Goal: Task Accomplishment & Management: Manage account settings

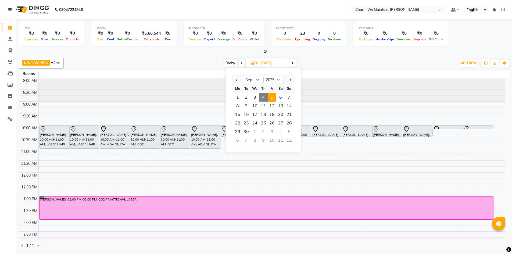
select select "9"
select select "2025"
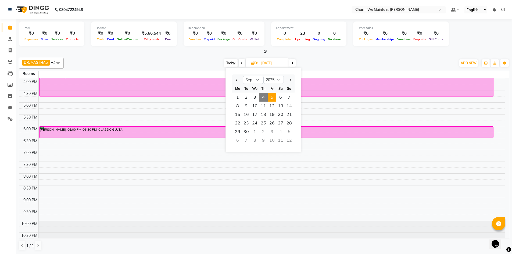
scroll to position [134, 0]
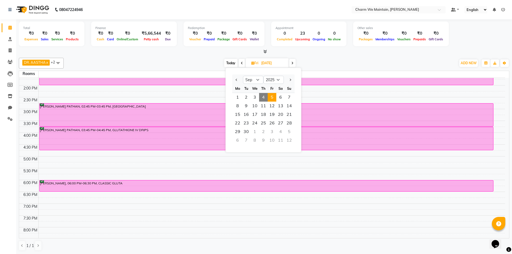
click at [134, 169] on div "8:00 AM 8:30 AM 9:00 AM 9:30 AM 10:00 AM 10:30 AM 11:00 AM 11:30 AM 12:00 PM 12…" at bounding box center [262, 121] width 486 height 355
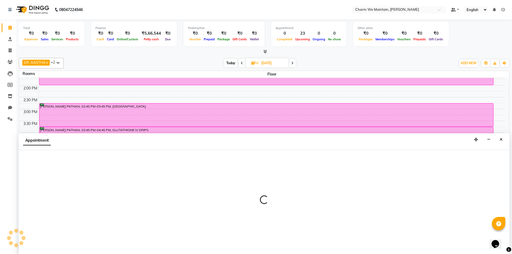
select select "tentative"
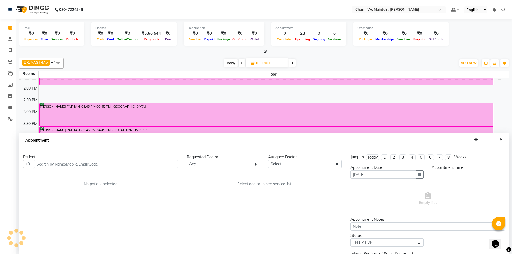
scroll to position [0, 0]
select select "1050"
click at [503, 138] on button "Close" at bounding box center [501, 139] width 8 height 8
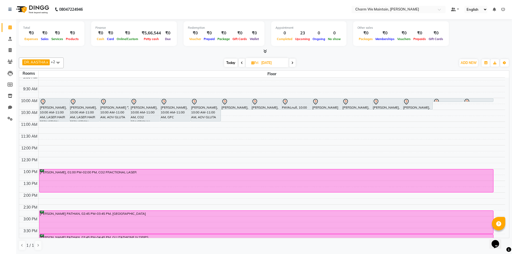
scroll to position [0, 0]
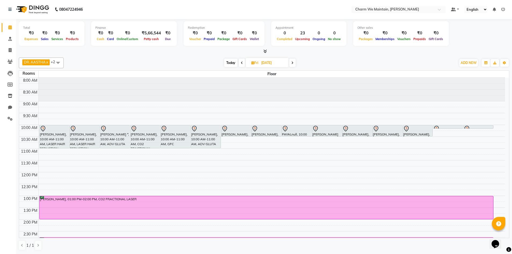
click at [235, 64] on span "Today" at bounding box center [230, 63] width 13 height 8
type input "[DATE]"
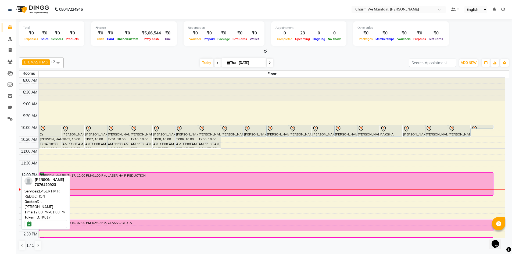
click at [240, 179] on div "DR[PERSON_NAME]TK17, 12:00 PM-01:00 PM, LASER HAIR REDUCTION" at bounding box center [267, 184] width 454 height 23
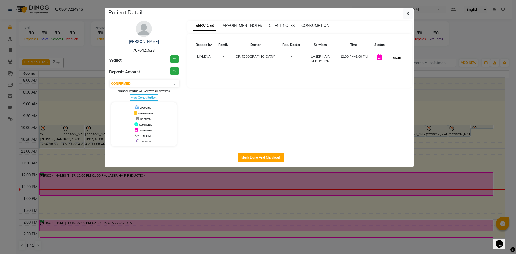
click at [397, 57] on button "START" at bounding box center [397, 58] width 11 height 7
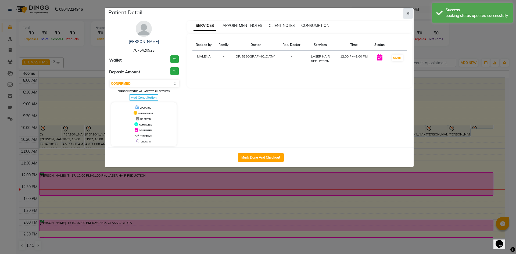
select select "1"
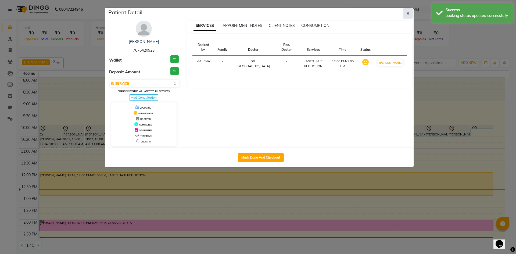
click at [407, 13] on icon "button" at bounding box center [407, 13] width 3 height 4
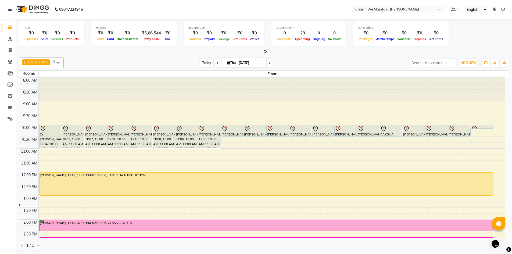
click at [202, 63] on span "Today" at bounding box center [206, 63] width 13 height 8
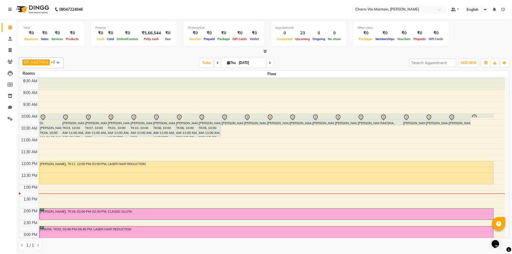
scroll to position [11, 0]
click at [217, 62] on icon at bounding box center [218, 62] width 2 height 3
type input "03-09-2025"
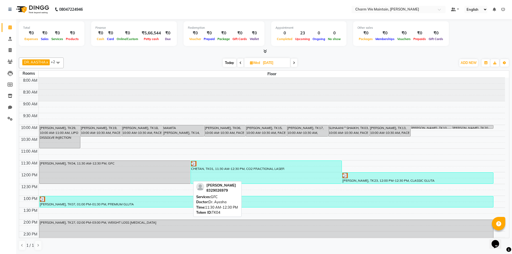
scroll to position [0, 0]
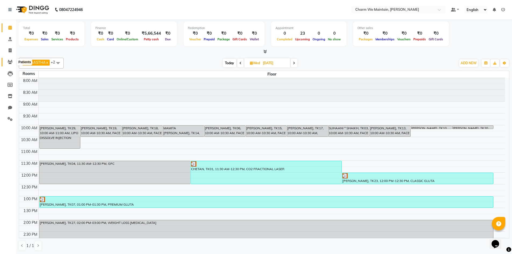
click at [8, 65] on span at bounding box center [9, 62] width 9 height 6
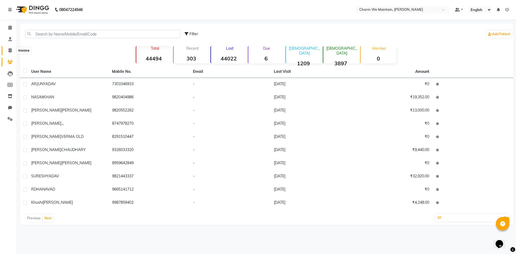
click at [9, 51] on icon at bounding box center [10, 50] width 3 height 4
select select "8618"
select select "service"
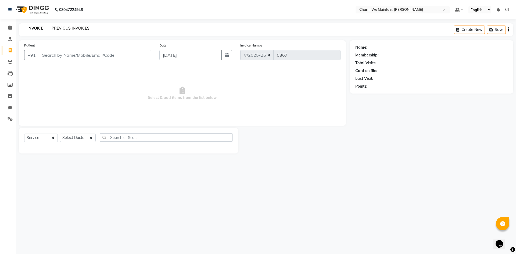
click at [80, 30] on link "PREVIOUS INVOICES" at bounding box center [71, 28] width 38 height 5
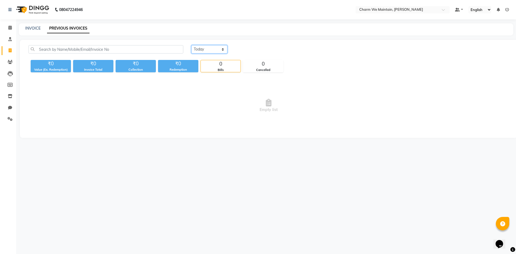
click at [212, 49] on select "Today Yesterday Custom Range" at bounding box center [209, 49] width 36 height 8
select select "range"
click at [191, 45] on select "Today Yesterday Custom Range" at bounding box center [209, 49] width 36 height 8
click at [248, 49] on input "[DATE]" at bounding box center [253, 50] width 38 height 8
select select "9"
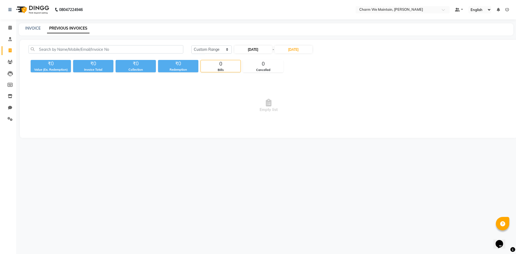
select select "2025"
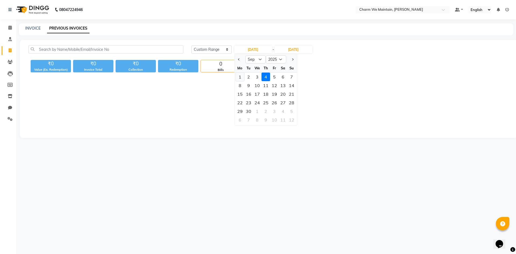
click at [244, 77] on div "1" at bounding box center [240, 77] width 9 height 9
type input "01-09-2025"
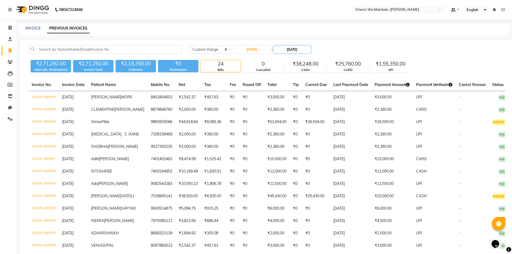
click at [302, 49] on input "[DATE]" at bounding box center [292, 50] width 38 height 8
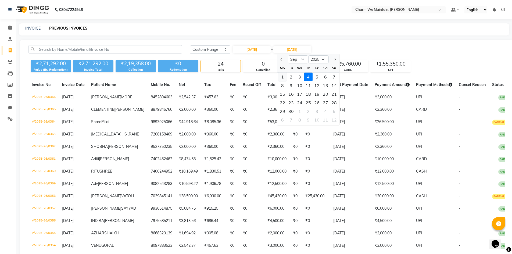
click at [284, 78] on div "1" at bounding box center [282, 77] width 9 height 9
type input "01-09-2025"
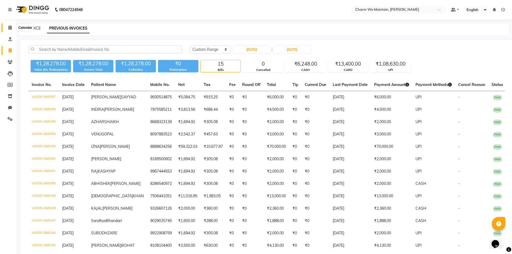
click at [10, 28] on icon at bounding box center [9, 28] width 3 height 4
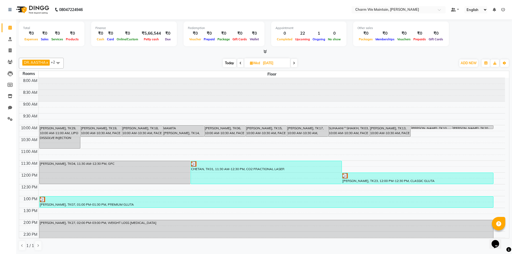
click at [505, 8] on icon at bounding box center [503, 10] width 4 height 4
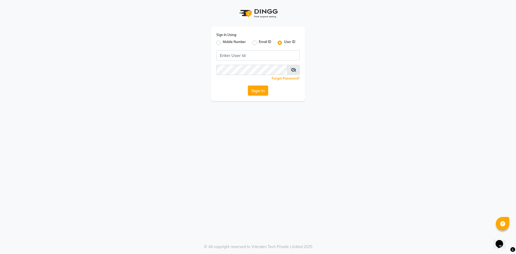
click at [223, 44] on label "Mobile Number" at bounding box center [234, 43] width 23 height 6
click at [223, 43] on input "Mobile Number" at bounding box center [224, 41] width 3 height 3
radio input "true"
radio input "false"
click at [251, 57] on input "Username" at bounding box center [266, 55] width 65 height 10
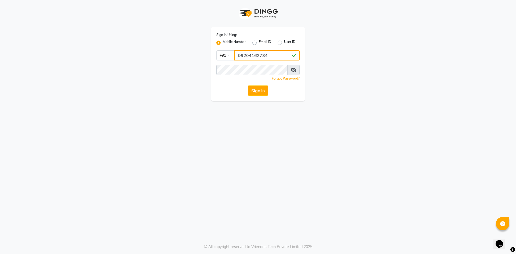
click at [255, 55] on input "99204162784" at bounding box center [266, 55] width 65 height 10
type input "9920462784"
click at [258, 93] on button "Sign In" at bounding box center [258, 90] width 20 height 10
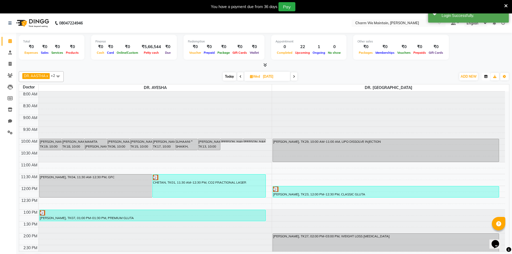
click at [484, 76] on button "button" at bounding box center [486, 77] width 9 height 8
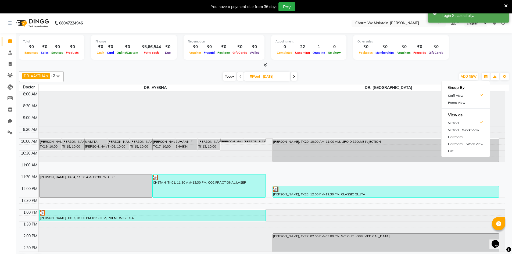
click at [458, 108] on ul "Group By Staff View Room View View as Vertical Vertical - Week View Horizontal …" at bounding box center [465, 119] width 49 height 76
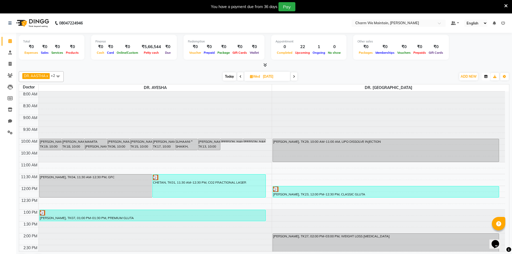
click at [487, 77] on icon "button" at bounding box center [485, 76] width 3 height 3
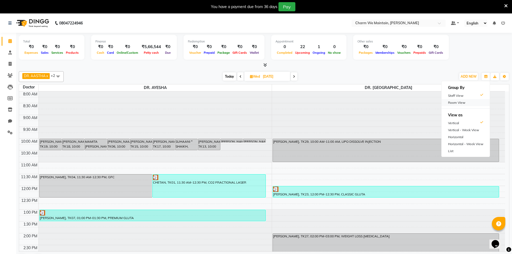
click at [470, 101] on div "Room View" at bounding box center [466, 102] width 48 height 7
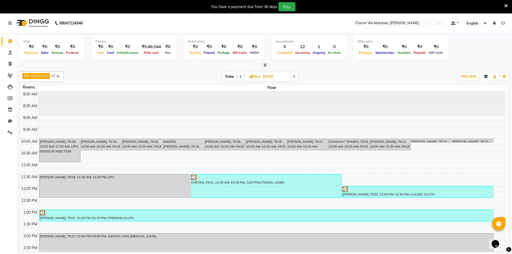
click at [485, 77] on icon "button" at bounding box center [485, 76] width 3 height 3
click at [459, 131] on div "Vertical - Week View" at bounding box center [466, 130] width 48 height 7
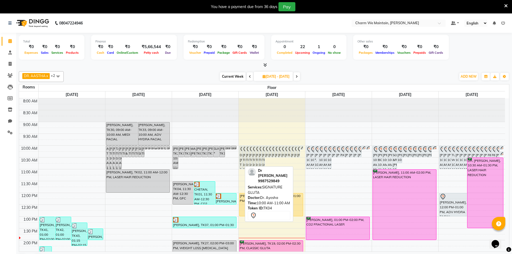
click at [240, 158] on div "Dr Rajeev Gurumukhi, TK04, 10:00 AM-11:00 AM, SIGNATURE GLUTA" at bounding box center [240, 157] width 3 height 23
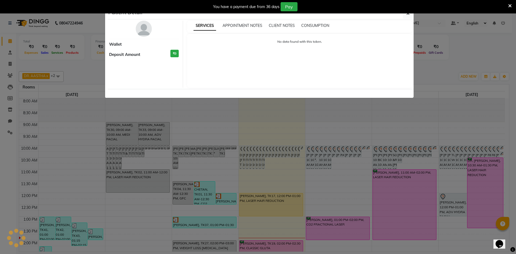
select select "7"
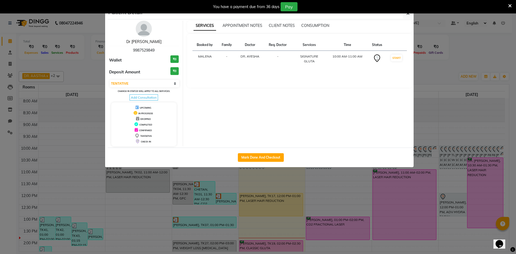
click at [148, 40] on link "Dr Rajeev Gurumukhi" at bounding box center [143, 41] width 35 height 5
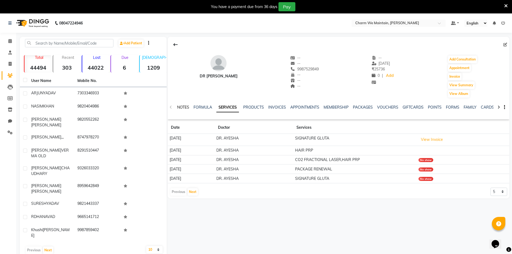
click at [183, 105] on link "NOTES" at bounding box center [183, 107] width 12 height 5
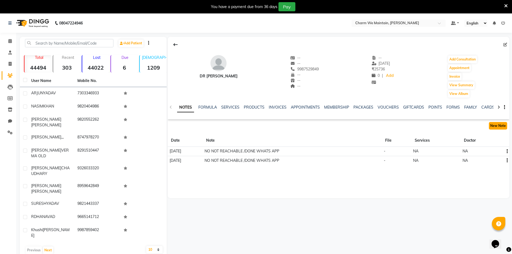
click at [498, 128] on button "New Note" at bounding box center [498, 126] width 18 height 8
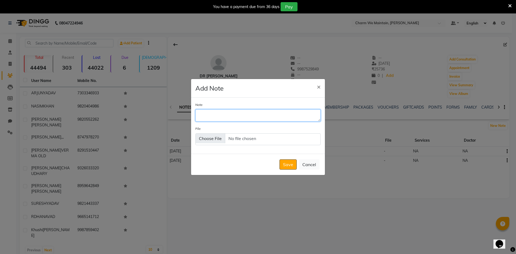
click at [237, 117] on textarea "Note" at bounding box center [257, 115] width 125 height 12
type textarea "WILL VISIT IN EVERY 15 DAYS FOR THE GLUTA TRT"
click at [291, 163] on button "Save" at bounding box center [288, 164] width 17 height 10
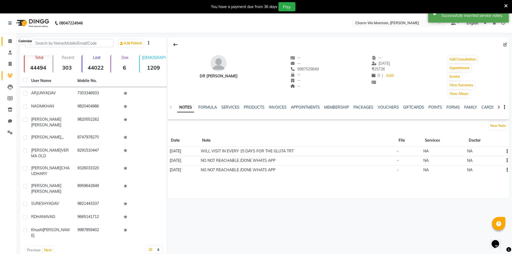
click at [11, 40] on icon at bounding box center [9, 41] width 3 height 4
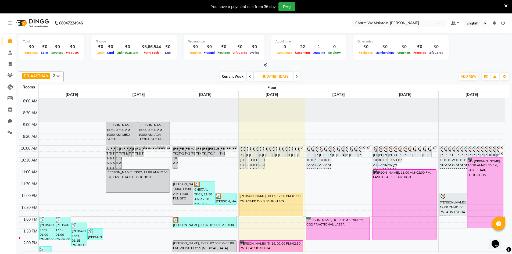
click at [300, 77] on span at bounding box center [297, 76] width 6 height 8
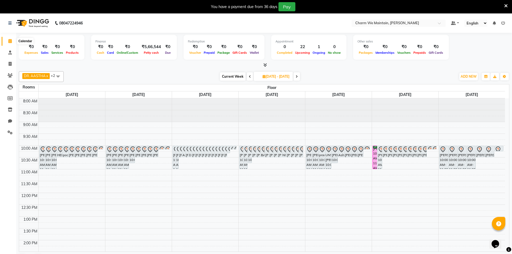
click at [11, 41] on icon at bounding box center [9, 41] width 3 height 4
click at [249, 77] on icon at bounding box center [250, 76] width 2 height 3
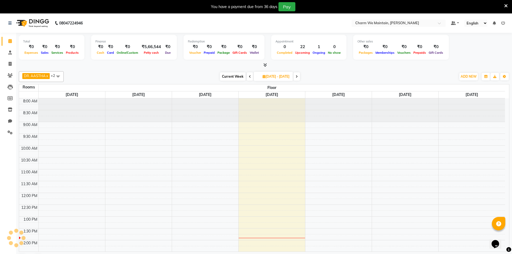
scroll to position [119, 0]
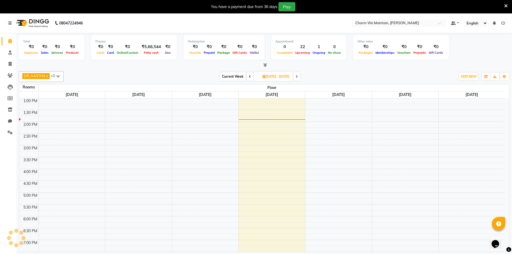
click at [249, 77] on icon at bounding box center [250, 76] width 2 height 3
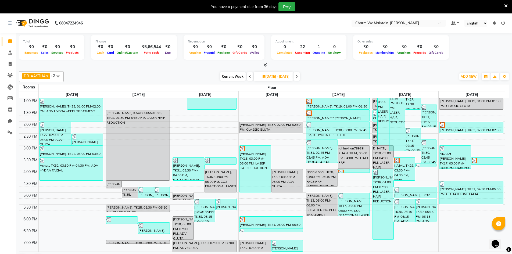
click at [298, 78] on icon at bounding box center [297, 76] width 2 height 3
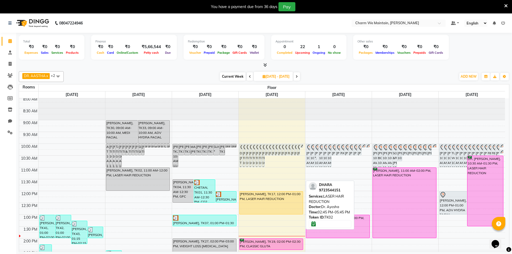
scroll to position [0, 0]
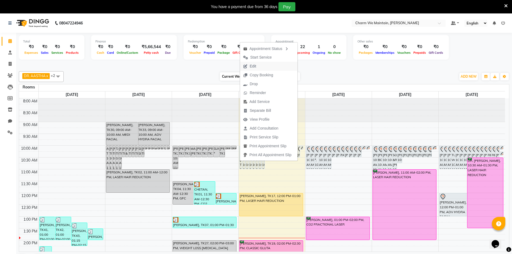
click at [262, 67] on button "Edit" at bounding box center [269, 66] width 58 height 9
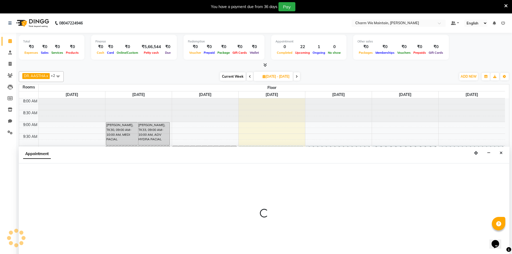
scroll to position [14, 0]
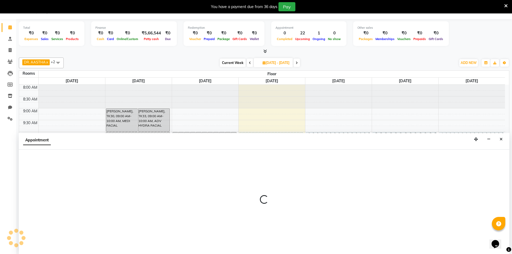
type input "2025-09-04"
select select "tentative"
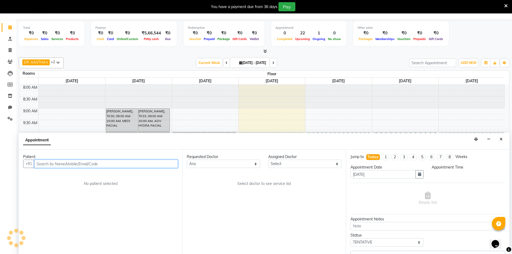
select select "86210"
select select "600"
select select "4343"
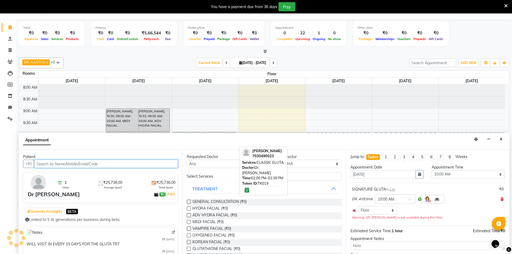
scroll to position [119, 0]
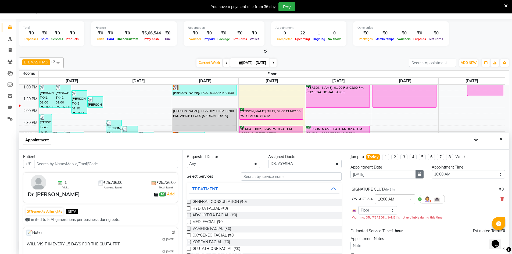
click at [418, 175] on icon "button" at bounding box center [419, 174] width 3 height 4
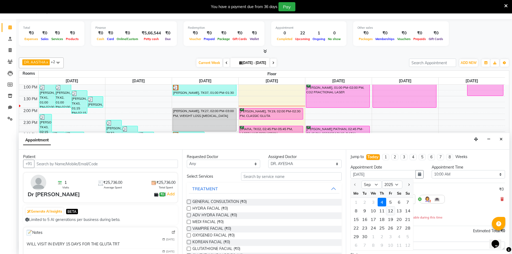
click at [391, 212] on div "12" at bounding box center [390, 210] width 9 height 9
type input "[DATE]12"
type input "12-09-2025"
select select "600"
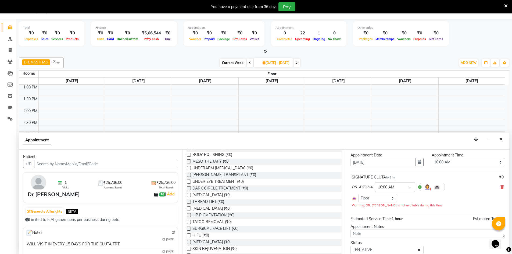
scroll to position [30, 0]
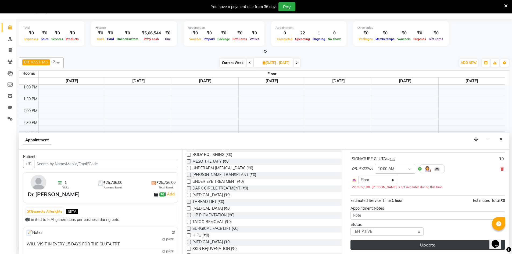
click at [417, 244] on button "Update" at bounding box center [428, 245] width 155 height 10
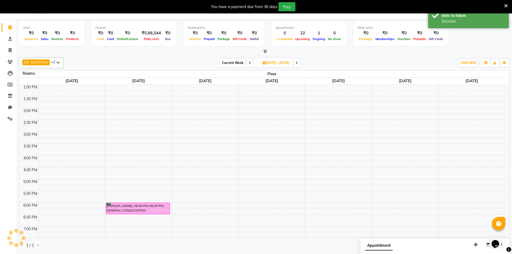
scroll to position [0, 0]
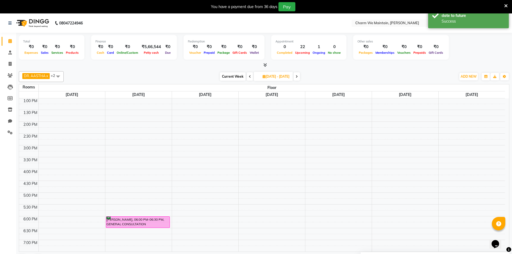
click at [247, 76] on span at bounding box center [250, 76] width 6 height 8
type input "[DATE]05"
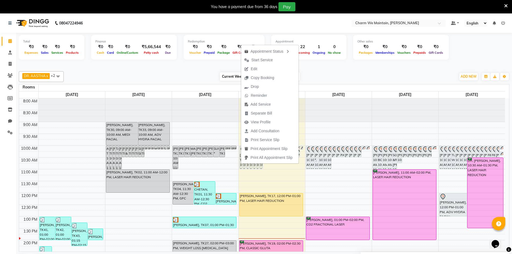
click at [316, 75] on div "Current Week 2025-09-05 01-09-2025 - 07-09-2025" at bounding box center [259, 77] width 387 height 8
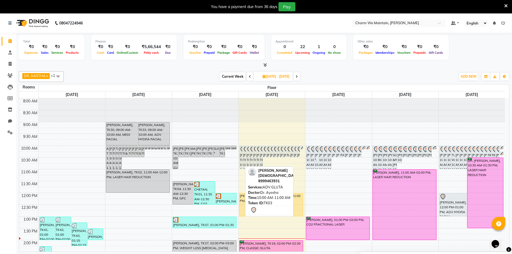
click at [241, 152] on div "ETISHA JAIN, TK03, 10:00 AM-11:00 AM, ADV GLUTA" at bounding box center [240, 157] width 3 height 23
select select "7"
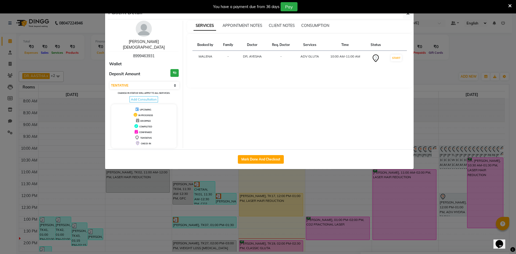
click at [150, 41] on link "[PERSON_NAME][DEMOGRAPHIC_DATA]" at bounding box center [144, 44] width 42 height 10
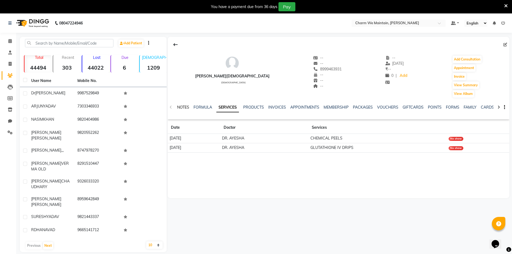
click at [186, 108] on link "NOTES" at bounding box center [183, 107] width 12 height 5
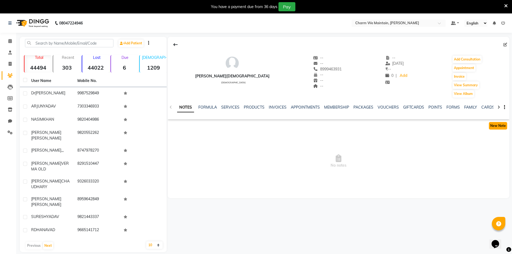
click at [499, 125] on button "New Note" at bounding box center [498, 126] width 18 height 8
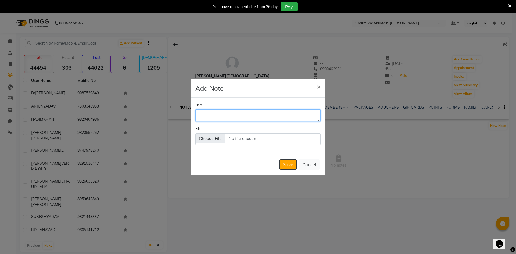
click at [216, 114] on textarea "Note" at bounding box center [257, 115] width 125 height 12
type textarea "WILL VISI[DATE]AY AT 6:30"
click at [285, 163] on button "Save" at bounding box center [288, 164] width 17 height 10
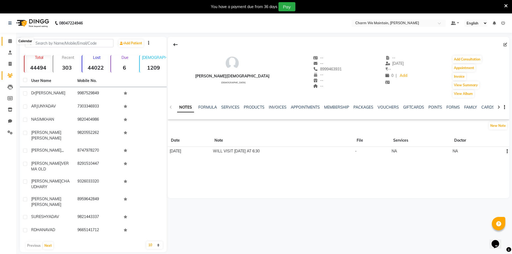
click at [9, 42] on icon at bounding box center [9, 41] width 3 height 4
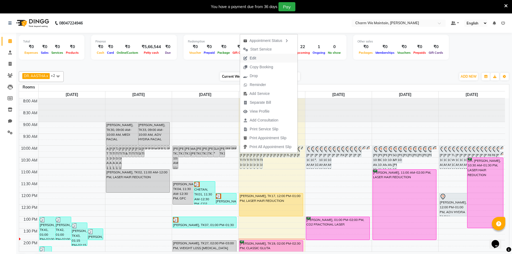
click at [251, 60] on span "Edit" at bounding box center [253, 58] width 6 height 6
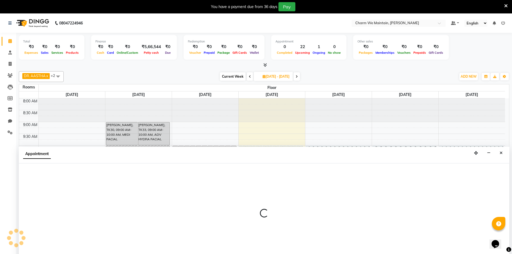
type input "2025-09-04"
select select "86210"
select select "600"
select select "tentative"
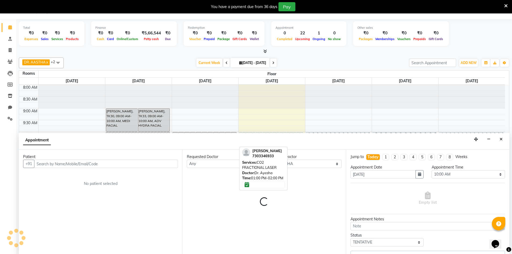
scroll to position [119, 0]
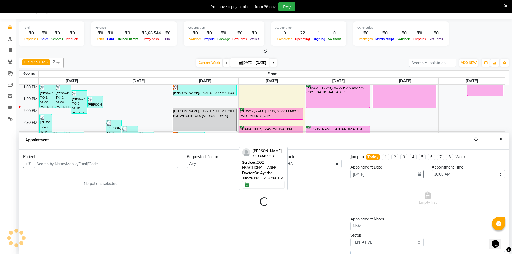
select select "4343"
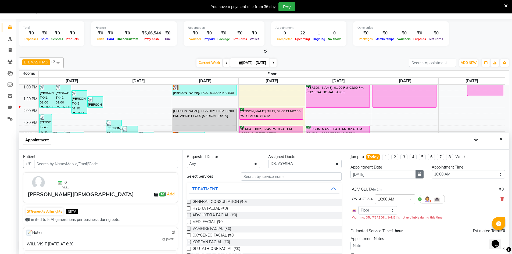
click at [416, 174] on button "button" at bounding box center [420, 174] width 8 height 8
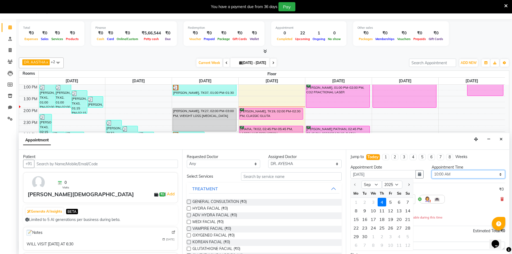
click at [492, 175] on select "Select 09:00 AM 09:15 AM 09:30 AM 09:45 AM 10:00 AM 10:15 AM 10:30 AM 10:45 AM …" at bounding box center [468, 174] width 73 height 8
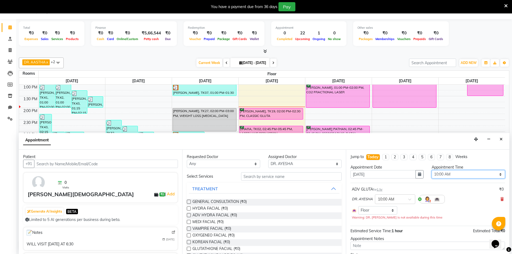
click at [492, 175] on select "Select 09:00 AM 09:15 AM 09:30 AM 09:45 AM 10:00 AM 10:15 AM 10:30 AM 10:45 AM …" at bounding box center [468, 174] width 73 height 8
select select "1110"
click at [432, 170] on select "Select 09:00 AM 09:15 AM 09:30 AM 09:45 AM 10:00 AM 10:15 AM 10:30 AM 10:45 AM …" at bounding box center [468, 174] width 73 height 8
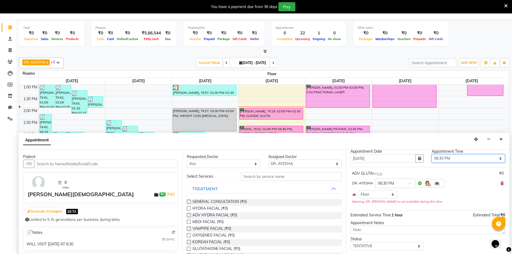
scroll to position [30, 0]
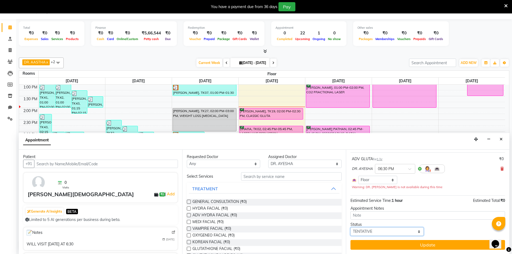
click at [402, 231] on select "Select TENTATIVE CONFIRM CHECK-IN UPCOMING" at bounding box center [387, 231] width 73 height 8
select select "confirm booking"
click at [351, 227] on select "Select TENTATIVE CONFIRM CHECK-IN UPCOMING" at bounding box center [387, 231] width 73 height 8
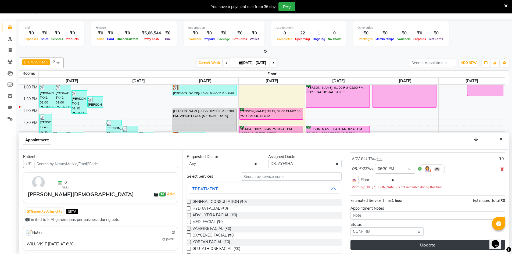
click at [438, 245] on button "Update" at bounding box center [428, 245] width 155 height 10
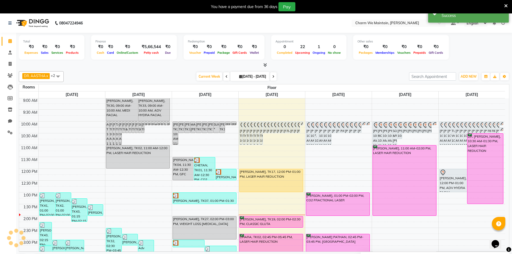
scroll to position [0, 0]
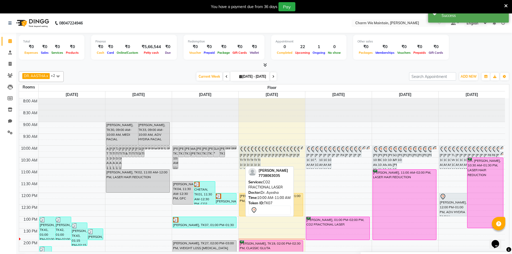
click at [240, 155] on div "[PERSON_NAME], TK07, 10:00 AM-11:00 AM, CO2 FRACTIONAL LASER" at bounding box center [240, 157] width 3 height 23
select select "7"
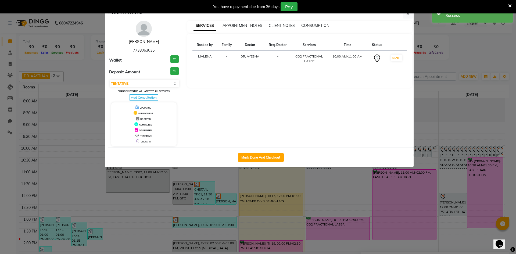
click at [151, 41] on link "[PERSON_NAME]" at bounding box center [144, 41] width 30 height 5
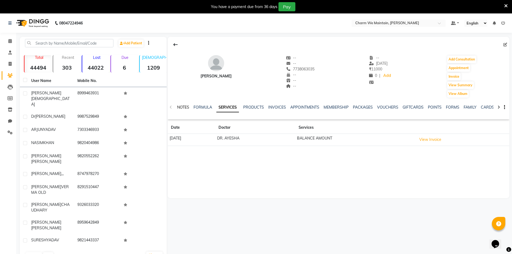
click at [182, 108] on link "NOTES" at bounding box center [183, 107] width 12 height 5
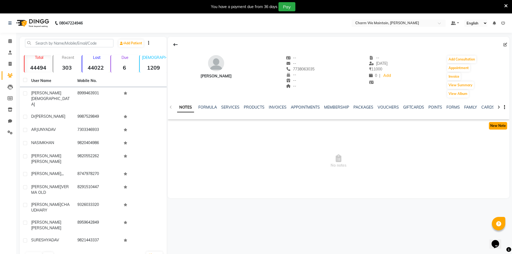
click at [502, 124] on button "New Note" at bounding box center [498, 126] width 18 height 8
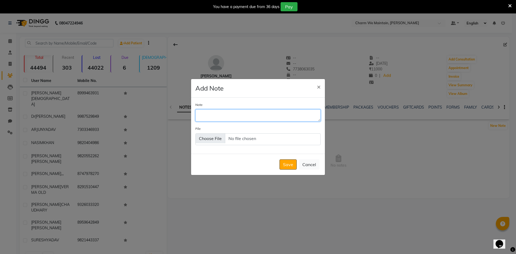
click at [261, 117] on textarea "Note" at bounding box center [257, 115] width 125 height 12
type textarea "VISITED ON 3RD SEP"
click at [293, 166] on button "Save" at bounding box center [288, 164] width 17 height 10
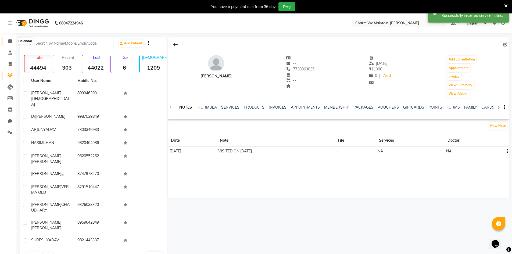
click at [9, 41] on icon at bounding box center [9, 41] width 3 height 4
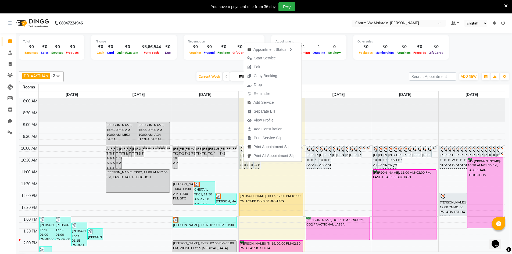
click at [341, 76] on div "Current Week 2025-09-04 01-09-2025 - 07-09-2025" at bounding box center [236, 77] width 340 height 8
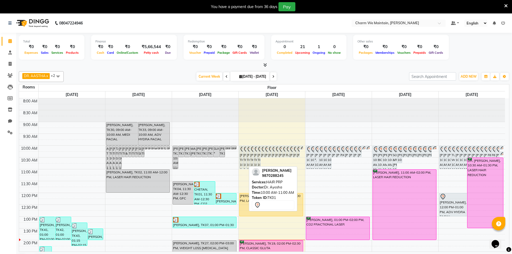
click at [244, 160] on div "NAIM ANSARI, TK01, 10:00 AM-11:00 AM, HAIR PRP" at bounding box center [244, 157] width 3 height 23
select select "7"
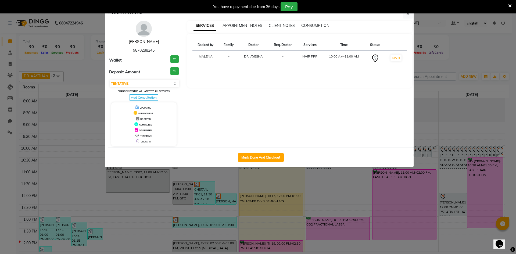
click at [153, 42] on link "NAIM ANSARI" at bounding box center [144, 41] width 30 height 5
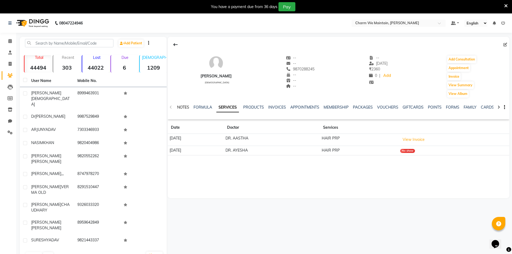
click at [187, 106] on link "NOTES" at bounding box center [183, 107] width 12 height 5
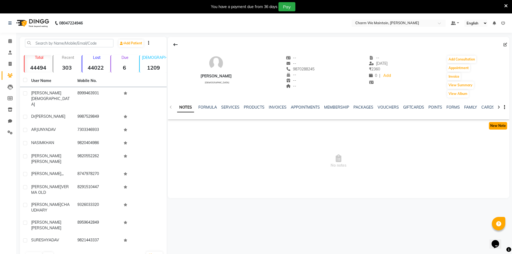
click at [497, 127] on button "New Note" at bounding box center [498, 126] width 18 height 8
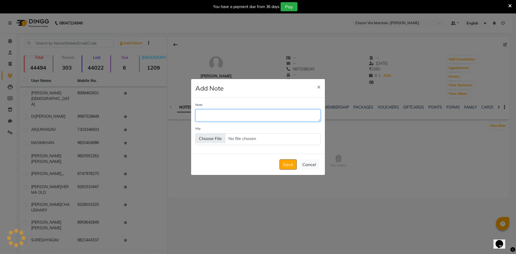
click at [226, 117] on textarea "Note" at bounding box center [257, 115] width 125 height 12
type textarea "RINGING /DONE WHATS APP"
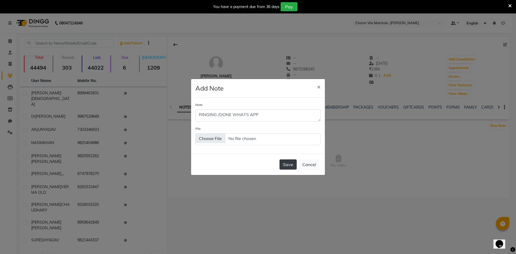
click at [291, 167] on button "Save" at bounding box center [288, 164] width 17 height 10
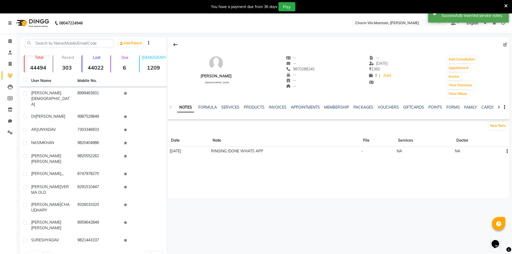
click at [10, 22] on icon at bounding box center [9, 23] width 3 height 4
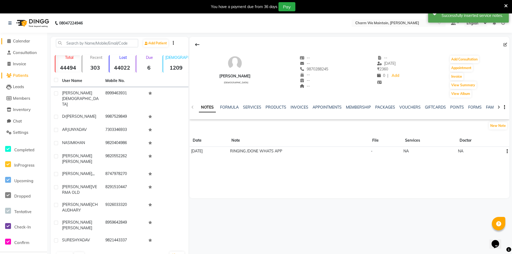
click at [20, 41] on span "Calendar" at bounding box center [21, 40] width 17 height 5
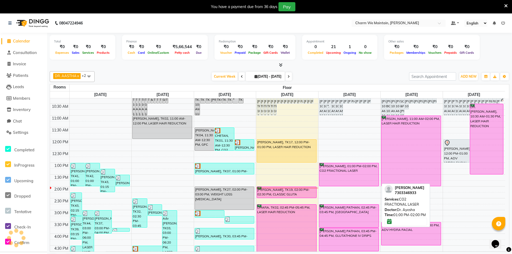
scroll to position [81, 0]
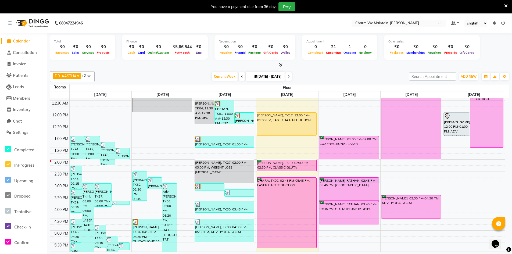
click at [380, 178] on div "8:00 AM 8:30 AM 9:00 AM 9:30 AM 10:00 AM 10:30 AM 11:00 AM 11:30 AM 12:00 PM 12…" at bounding box center [277, 195] width 455 height 355
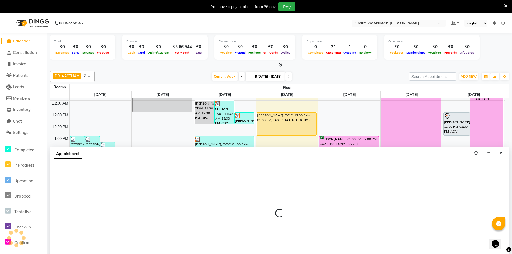
scroll to position [14, 0]
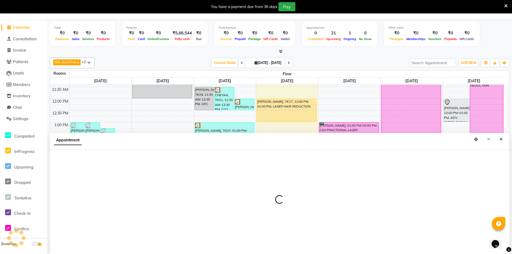
select select "885"
select select "tentative"
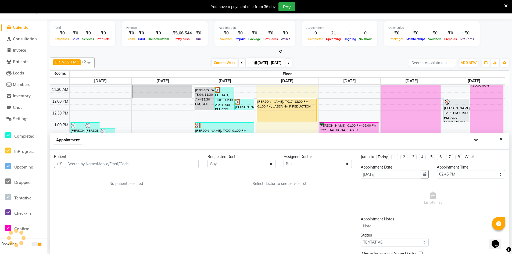
click at [179, 165] on input "text" at bounding box center [132, 164] width 134 height 8
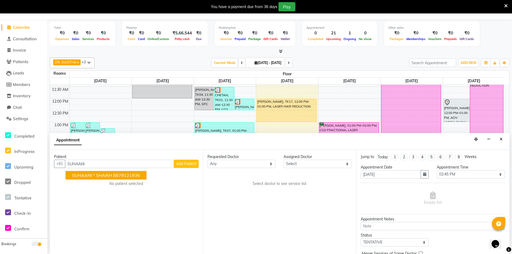
click at [130, 176] on ngb-highlight "8879121936" at bounding box center [126, 175] width 27 height 5
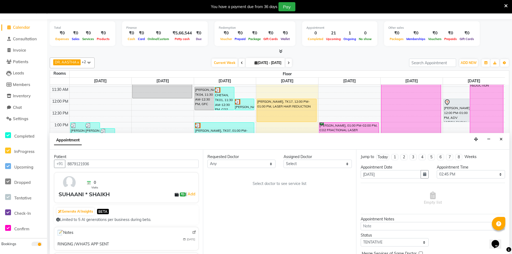
type input "8879121936"
click at [299, 166] on select "Select DR. AYESHA DR. [GEOGRAPHIC_DATA][PERSON_NAME]" at bounding box center [318, 164] width 68 height 8
select select "86210"
click at [284, 160] on select "Select DR. AYESHA DR. [GEOGRAPHIC_DATA][PERSON_NAME]" at bounding box center [318, 164] width 68 height 8
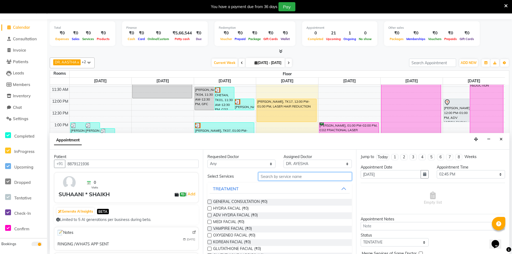
click at [282, 177] on input "text" at bounding box center [305, 176] width 94 height 8
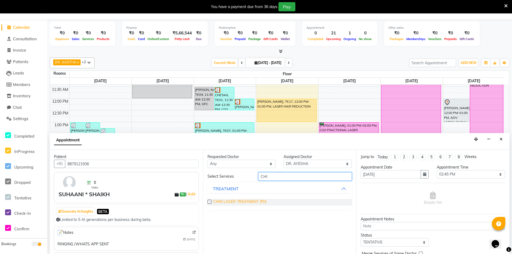
type input "CHI"
click at [241, 202] on span "CHIN LASER TREATMENT (₹0)" at bounding box center [239, 202] width 53 height 7
checkbox input "true"
select select "4343"
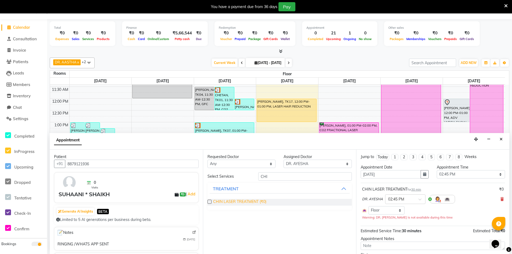
checkbox input "false"
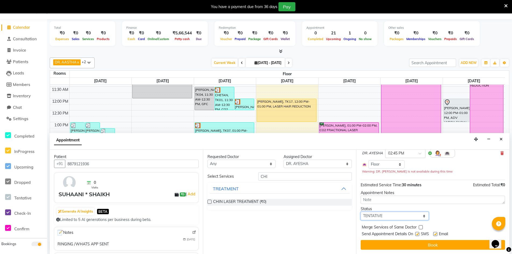
click at [406, 216] on select "Select TENTATIVE CONFIRM UPCOMING" at bounding box center [395, 216] width 68 height 8
select select "confirm booking"
click at [361, 212] on select "Select TENTATIVE CONFIRM UPCOMING" at bounding box center [395, 216] width 68 height 8
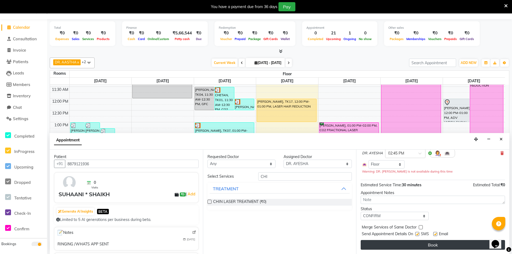
click at [429, 245] on button "Book" at bounding box center [433, 245] width 144 height 10
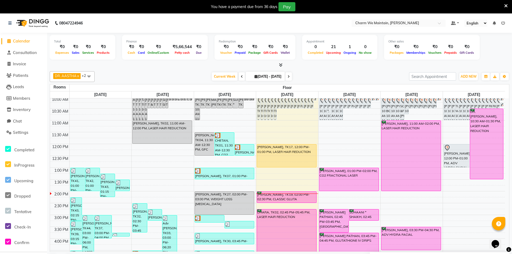
scroll to position [0, 0]
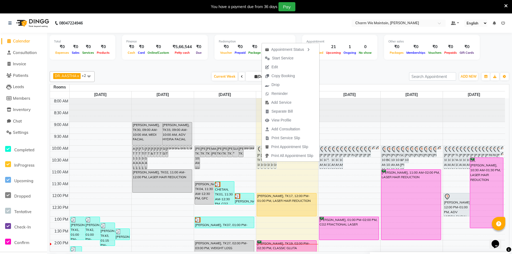
click at [364, 74] on div "Current Week 2025-09-04 01-09-2025 - 07-09-2025" at bounding box center [251, 77] width 309 height 8
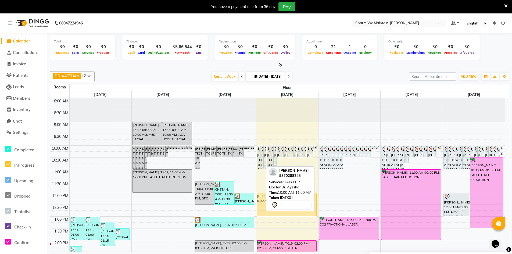
click at [261, 157] on div "NAIM ANSARI, TK01, 10:00 AM-11:00 AM, HAIR PRP" at bounding box center [261, 157] width 3 height 23
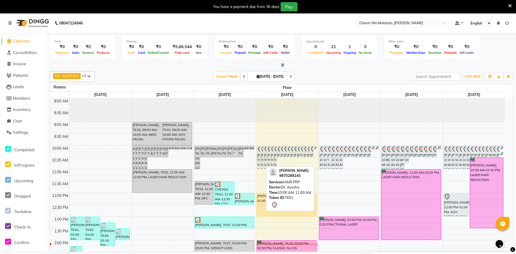
select select "7"
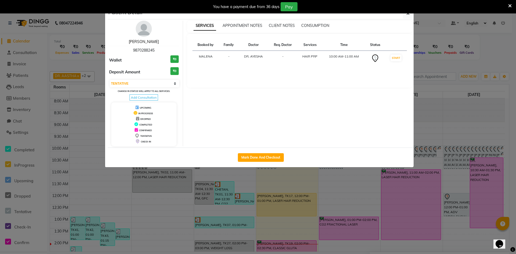
click at [139, 42] on link "NAIM ANSARI" at bounding box center [144, 41] width 30 height 5
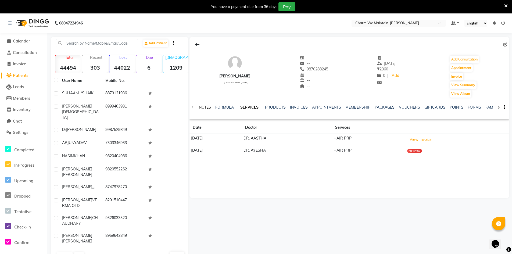
click at [203, 108] on link "NOTES" at bounding box center [205, 107] width 12 height 5
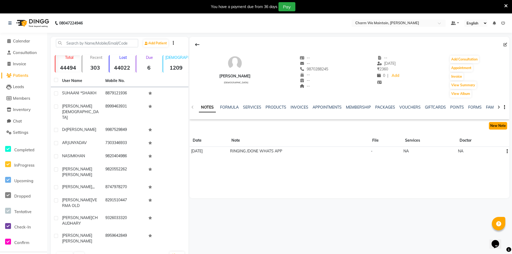
click at [498, 125] on button "New Note" at bounding box center [498, 126] width 18 height 8
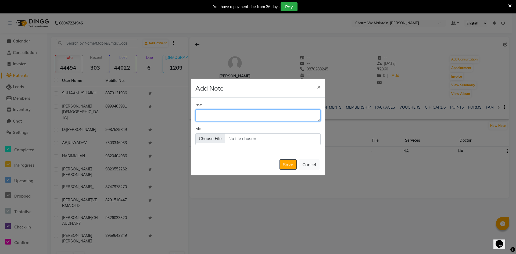
click at [264, 118] on textarea "Note" at bounding box center [257, 115] width 125 height 12
click at [229, 116] on textarea "WILL VISIT ON 5TH" at bounding box center [257, 115] width 125 height 12
click at [253, 116] on textarea "WILL VISIT ONFRI 5TH" at bounding box center [257, 115] width 125 height 12
click at [228, 116] on textarea "WILL VISIT ONFRI 5TH SEP AT 5:30" at bounding box center [257, 115] width 125 height 12
click at [284, 116] on textarea "WILL VISIT ON FRI 5TH SEP AT 5:30" at bounding box center [257, 115] width 125 height 12
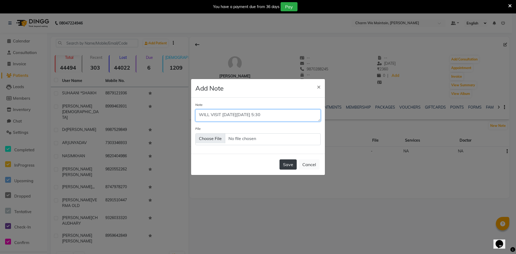
type textarea "WILL VISIT ON FRI 5TH SEP AT 5:30"
click at [287, 165] on button "Save" at bounding box center [288, 164] width 17 height 10
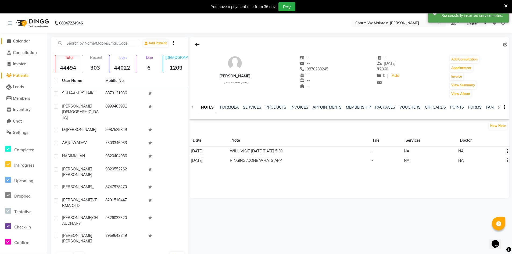
click at [23, 42] on span "Calendar" at bounding box center [21, 40] width 17 height 5
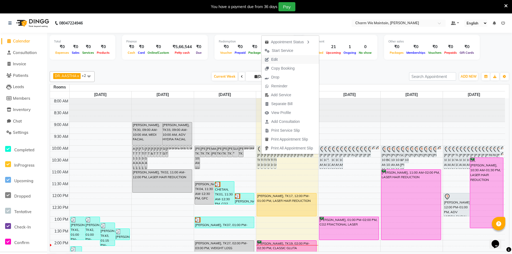
click at [278, 59] on span "Edit" at bounding box center [271, 59] width 19 height 9
select select "tentative"
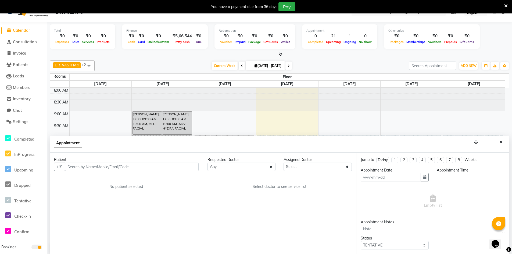
type input "[DATE]"
type textarea "WILL COME AFTER 04/08"
select select "600"
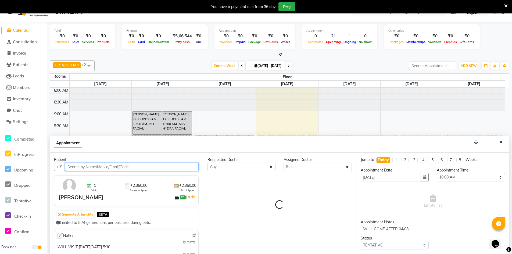
select select "86210"
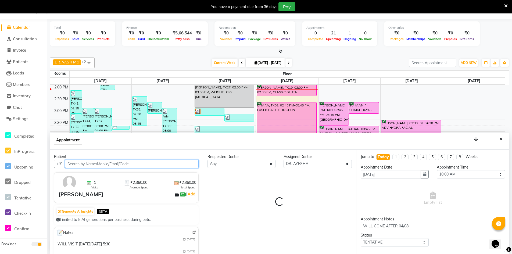
select select "4343"
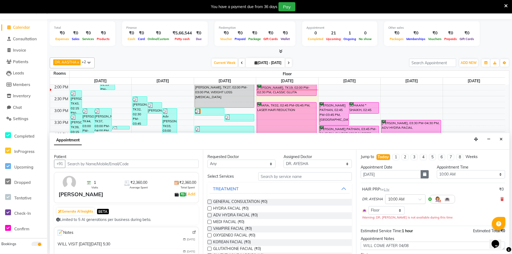
click at [423, 174] on icon "button" at bounding box center [424, 174] width 3 height 4
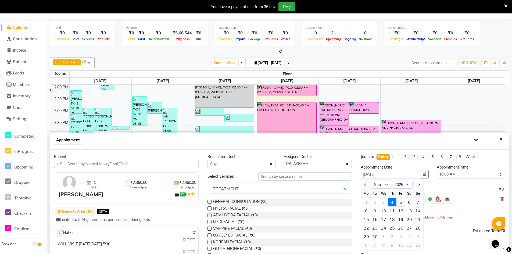
click at [401, 200] on div "5" at bounding box center [400, 202] width 9 height 9
type input "[DATE]05"
type input "[DATE]25"
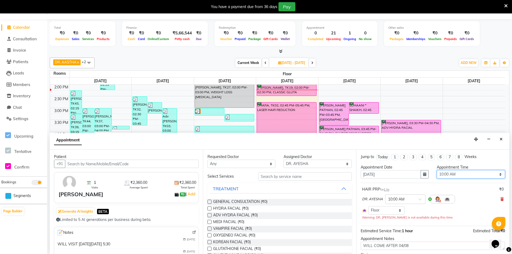
click at [496, 176] on select "Select 09:00 AM 09:15 AM 09:30 AM 09:45 AM 10:00 AM 10:15 AM 10:30 AM 10:45 AM …" at bounding box center [471, 174] width 68 height 8
select select "1050"
click at [437, 170] on select "Select 09:00 AM 09:15 AM 09:30 AM 09:45 AM 10:00 AM 10:15 AM 10:30 AM 10:45 AM …" at bounding box center [471, 174] width 68 height 8
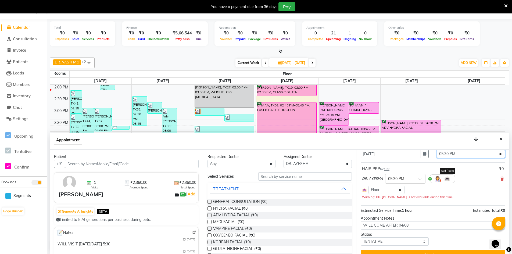
scroll to position [30, 0]
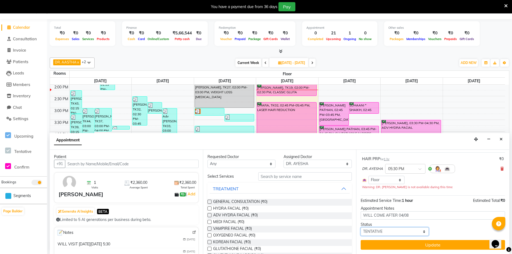
click at [409, 228] on select "Select TENTATIVE CONFIRM UPCOMING" at bounding box center [395, 231] width 68 height 8
select select "confirm booking"
click at [361, 227] on select "Select TENTATIVE CONFIRM UPCOMING" at bounding box center [395, 231] width 68 height 8
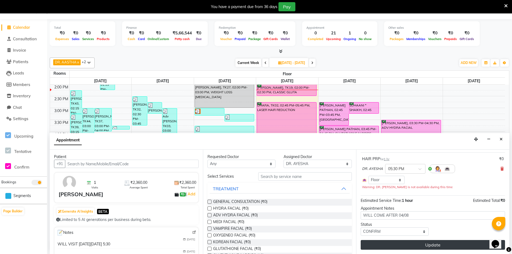
click at [426, 248] on button "Update" at bounding box center [433, 245] width 144 height 10
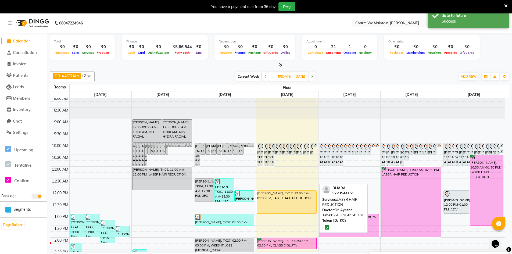
scroll to position [0, 0]
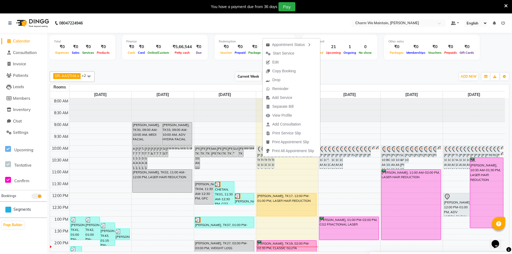
click at [354, 72] on div "DR. AASTHA x DR. AYESHA x DR. HIRALBEN x +2 Select All DR. AYESHA DR. HIRALBEN …" at bounding box center [280, 76] width 460 height 11
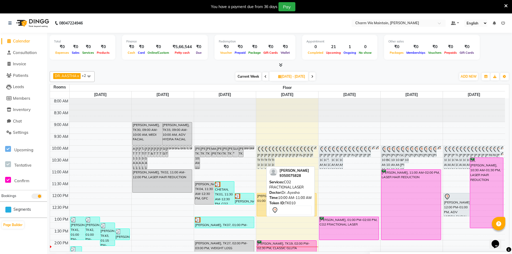
click at [262, 160] on div "RITU BALOTA, TK10, 10:00 AM-11:00 AM, CO2 FRACTIONAL LASER" at bounding box center [261, 157] width 3 height 23
select select "7"
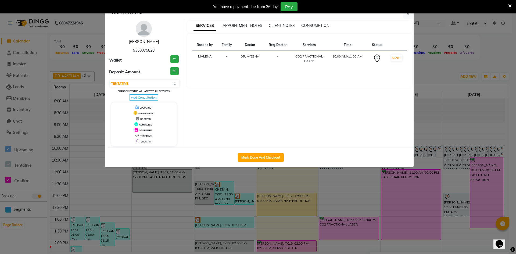
click at [145, 43] on link "RI[PERSON_NAME]" at bounding box center [144, 41] width 30 height 5
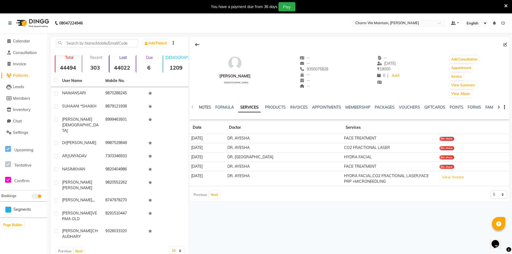
click at [209, 106] on link "NOTES" at bounding box center [205, 107] width 12 height 5
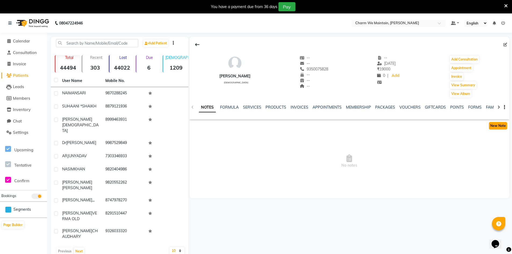
click at [498, 129] on button "New Note" at bounding box center [498, 126] width 18 height 8
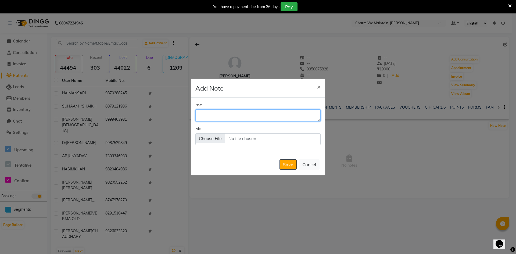
click at [273, 118] on textarea "Note" at bounding box center [257, 115] width 125 height 12
click at [230, 116] on textarea "WILL VISIT ON 5TH OR 6TH SEP" at bounding box center [257, 115] width 125 height 12
click at [255, 116] on textarea "WILL VISIT ON FRI 5TH OR 6TH SEP" at bounding box center [257, 115] width 125 height 12
type textarea "WILL VISIT ON FRI 5TH OR SAT 6TH SEP"
click at [288, 167] on button "Save" at bounding box center [288, 164] width 17 height 10
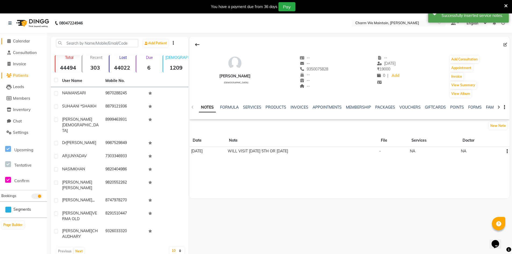
click at [24, 42] on span "Calendar" at bounding box center [21, 40] width 17 height 5
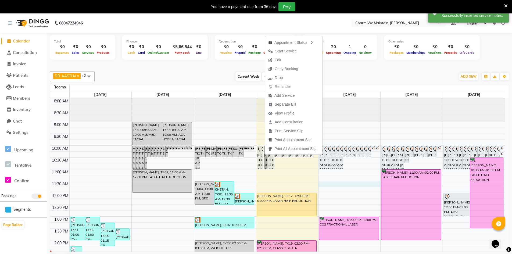
select select "tentative"
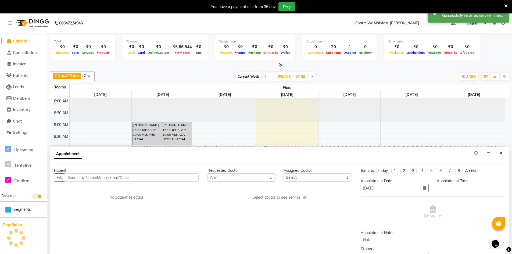
scroll to position [14, 0]
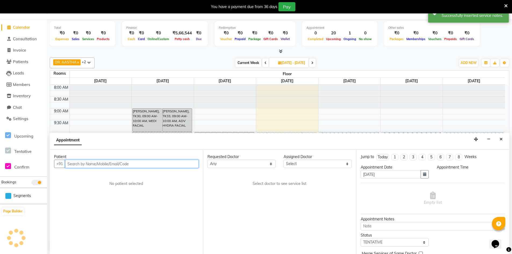
select select "690"
click at [344, 59] on div "Current Week 2025-09-05 01-09-2025 - 07-09-2025" at bounding box center [275, 63] width 356 height 8
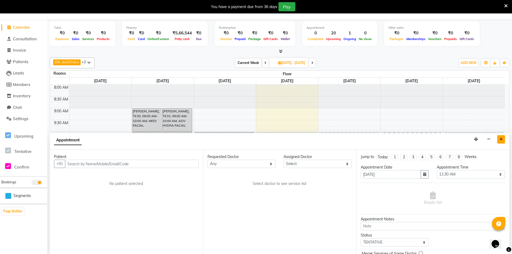
drag, startPoint x: 502, startPoint y: 139, endPoint x: 359, endPoint y: 159, distance: 143.5
click at [501, 139] on icon "Close" at bounding box center [501, 139] width 3 height 4
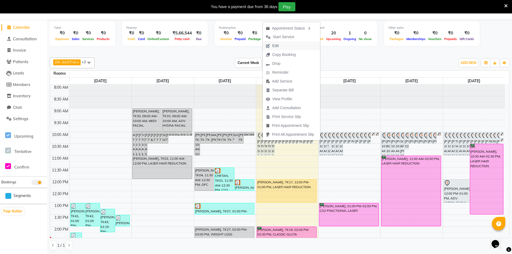
click at [282, 47] on span "Edit" at bounding box center [272, 45] width 19 height 9
type input "2025-09-04"
select select "tentative"
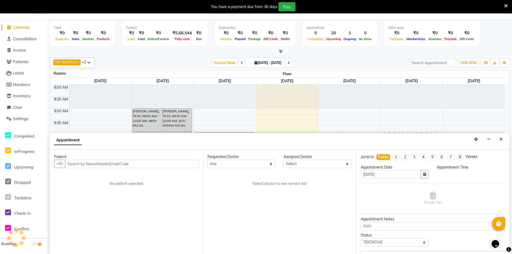
select select "86210"
select select "600"
select select "4343"
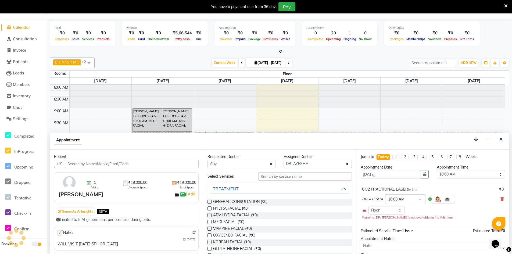
scroll to position [142, 0]
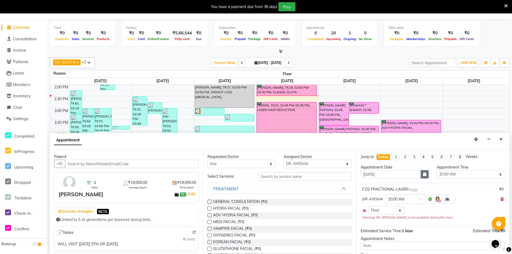
click at [425, 174] on button "button" at bounding box center [425, 174] width 8 height 8
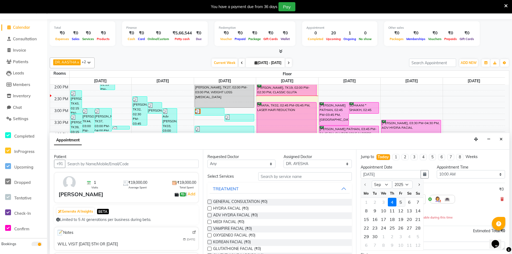
click at [400, 204] on div "5" at bounding box center [400, 202] width 9 height 9
type input "[DATE]05"
type input "[DATE]25"
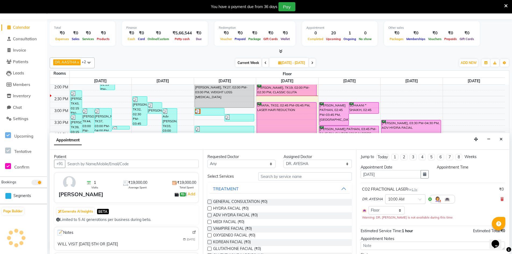
scroll to position [0, 0]
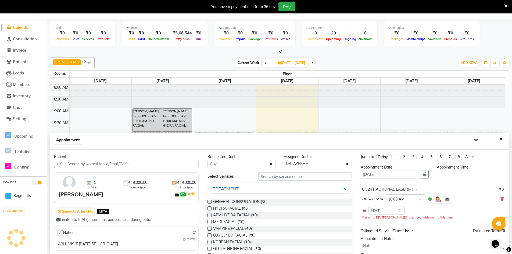
select select "600"
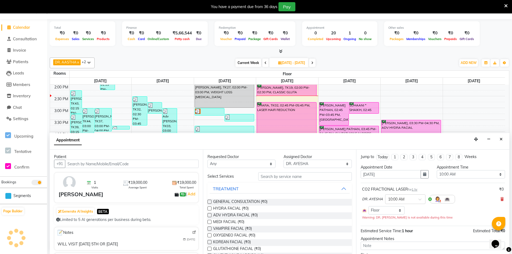
scroll to position [30, 0]
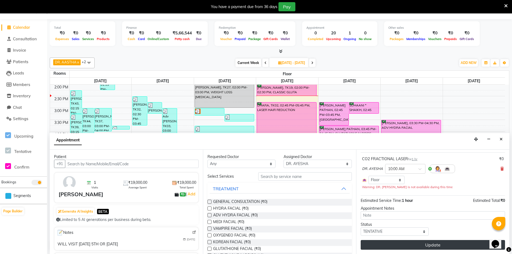
click at [420, 246] on button "Update" at bounding box center [433, 245] width 144 height 10
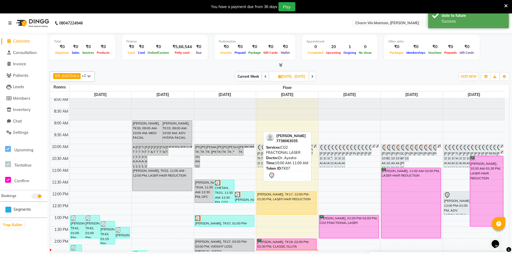
scroll to position [0, 0]
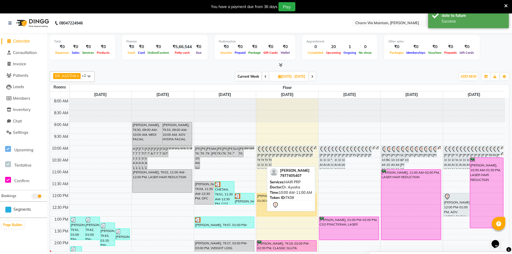
click at [262, 153] on div "ROHIT DHIWAR, TK08, 10:00 AM-11:00 AM, HAIR PRP" at bounding box center [262, 157] width 3 height 23
select select "7"
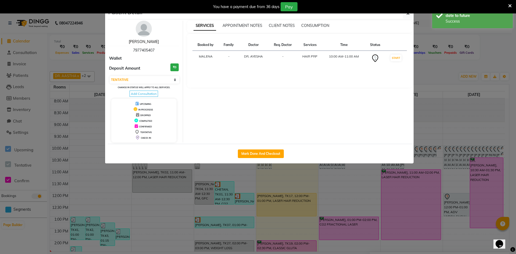
click at [142, 43] on link "ROHIT DHIWAR" at bounding box center [144, 41] width 30 height 5
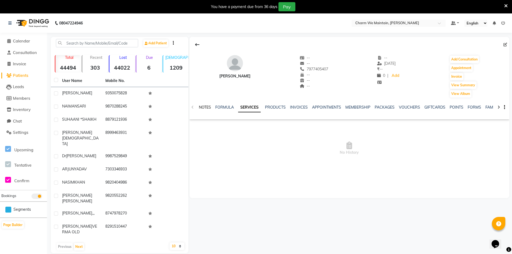
click at [203, 107] on link "NOTES" at bounding box center [205, 107] width 12 height 5
click at [498, 122] on button "New Note" at bounding box center [498, 126] width 18 height 8
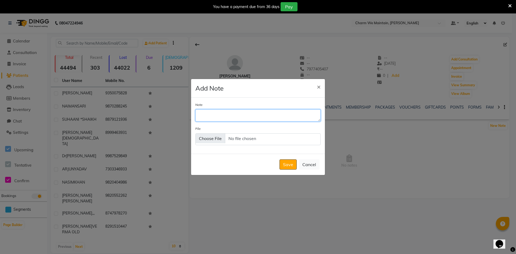
click at [255, 114] on textarea "Note" at bounding box center [257, 115] width 125 height 12
type textarea "W"
type textarea "OUT OF STATION /WILL VISIT ON 1ST WEEK OF OCT"
click at [288, 169] on button "Save" at bounding box center [288, 164] width 17 height 10
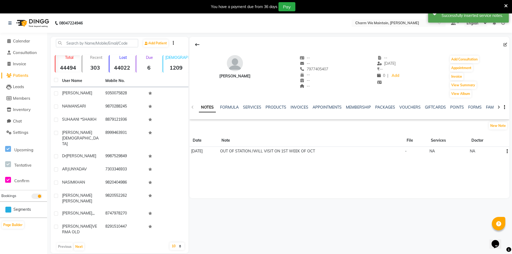
click at [16, 34] on div "Calendar Consultation Invoice Patients Leads Members Inventory Chat Settings Up…" at bounding box center [36, 144] width 73 height 231
click at [19, 38] on span "Calendar" at bounding box center [21, 40] width 17 height 5
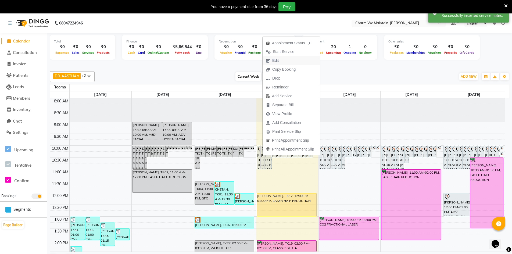
click at [282, 62] on span "Edit" at bounding box center [272, 60] width 19 height 9
select select "tentative"
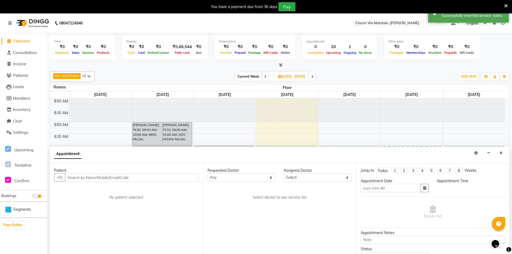
scroll to position [14, 0]
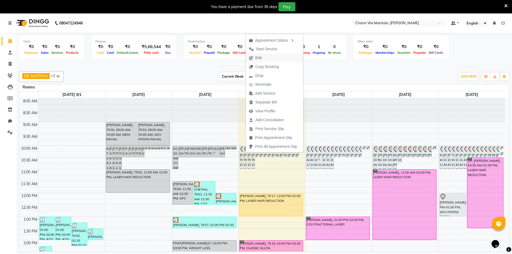
click at [260, 59] on span "Edit" at bounding box center [258, 58] width 6 height 6
select select "tentative"
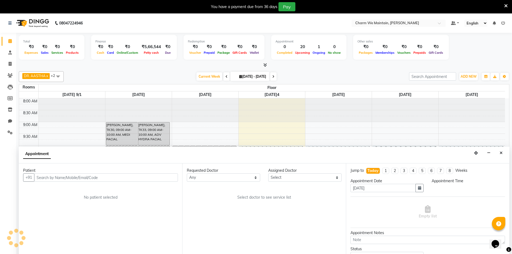
type input "2025-09-04"
select select "600"
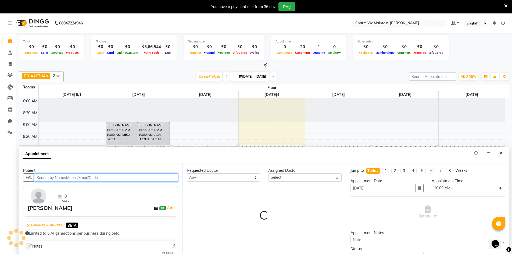
scroll to position [14, 0]
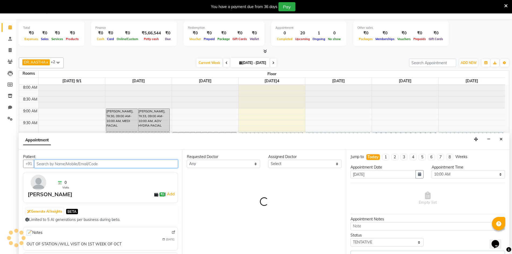
select select "86210"
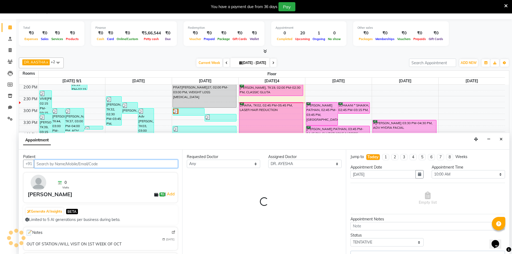
select select "4343"
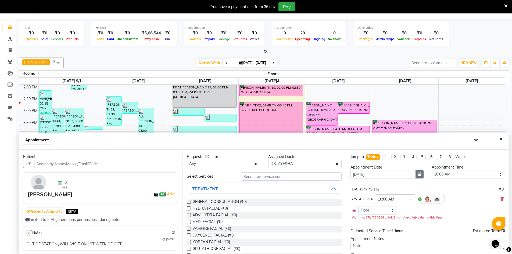
click at [418, 173] on icon "button" at bounding box center [419, 174] width 3 height 4
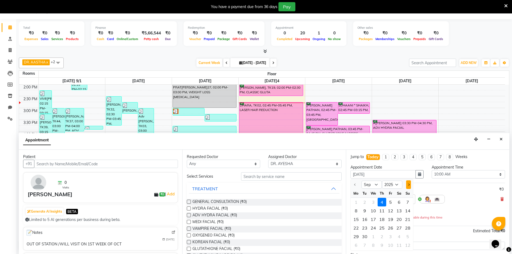
click at [408, 182] on button "Next month" at bounding box center [408, 184] width 5 height 9
select select "10"
click at [390, 202] on div "3" at bounding box center [390, 202] width 9 height 9
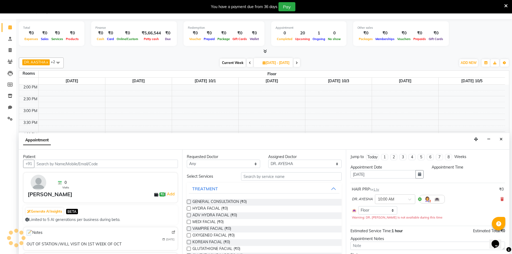
type input "[DATE]03"
type input "03-10-2025"
select select "600"
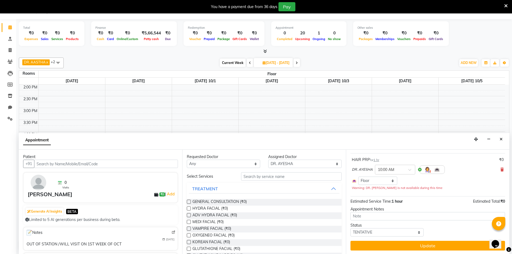
scroll to position [30, 0]
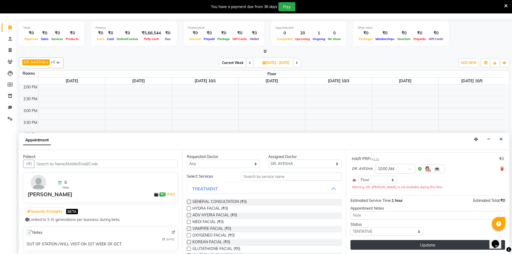
click at [415, 245] on button "Update" at bounding box center [428, 245] width 155 height 10
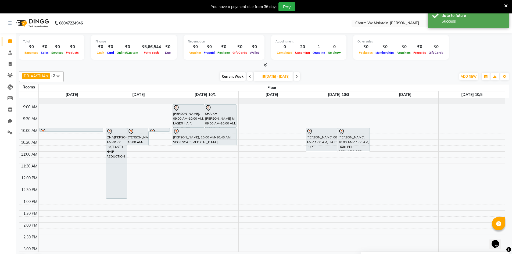
scroll to position [0, 0]
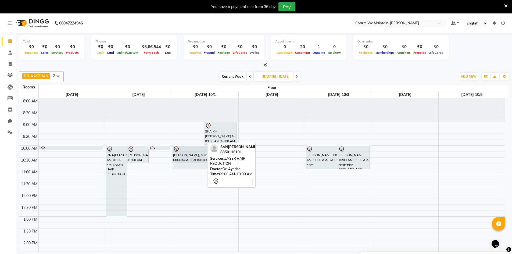
drag, startPoint x: 194, startPoint y: 135, endPoint x: 196, endPoint y: 156, distance: 21.0
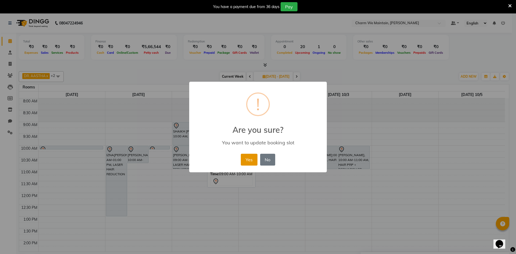
click at [251, 158] on button "Yes" at bounding box center [249, 160] width 16 height 12
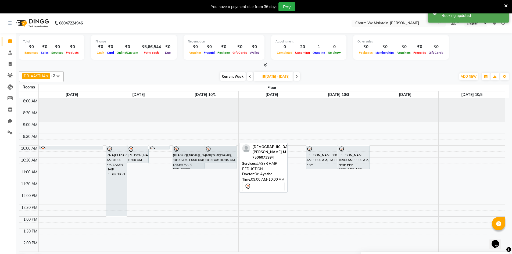
drag, startPoint x: 216, startPoint y: 136, endPoint x: 214, endPoint y: 160, distance: 23.7
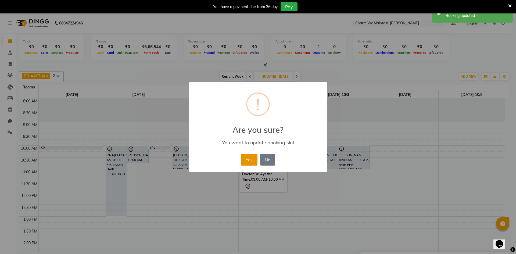
click at [248, 162] on button "Yes" at bounding box center [249, 160] width 16 height 12
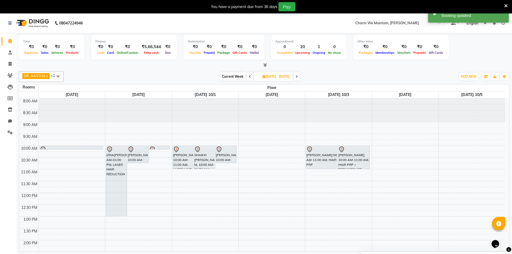
click at [249, 77] on icon at bounding box center [250, 76] width 2 height 3
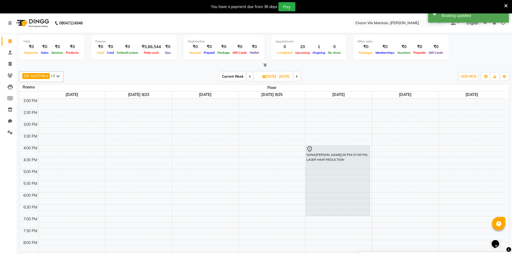
click at [249, 77] on icon at bounding box center [250, 76] width 2 height 3
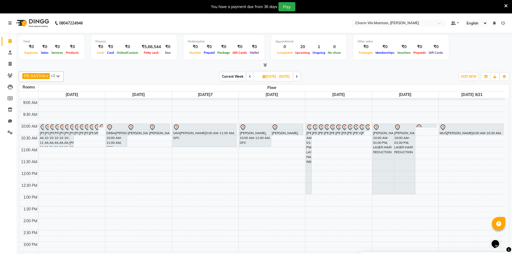
scroll to position [0, 0]
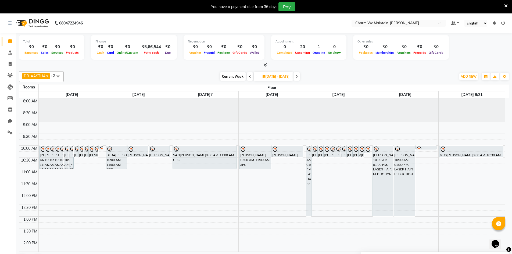
click at [249, 75] on icon at bounding box center [250, 76] width 2 height 3
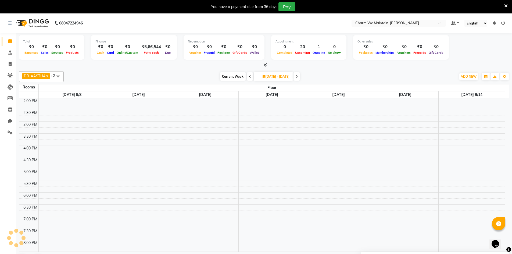
click at [249, 75] on icon at bounding box center [250, 76] width 2 height 3
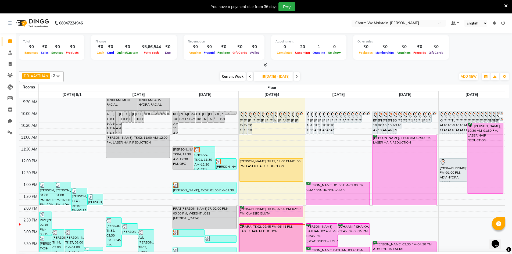
scroll to position [0, 0]
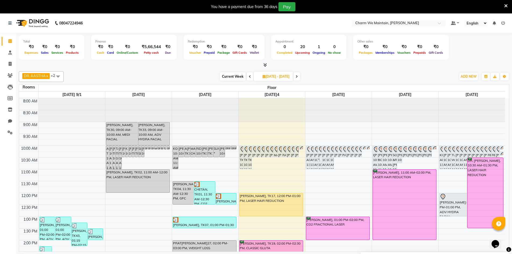
click at [298, 76] on icon at bounding box center [297, 76] width 2 height 3
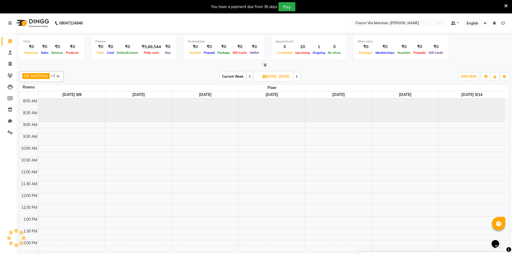
scroll to position [142, 0]
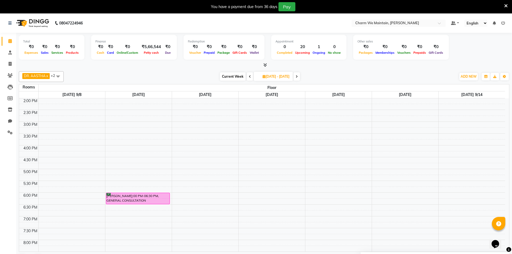
click at [300, 78] on span at bounding box center [297, 76] width 6 height 8
type input "[DATE]19"
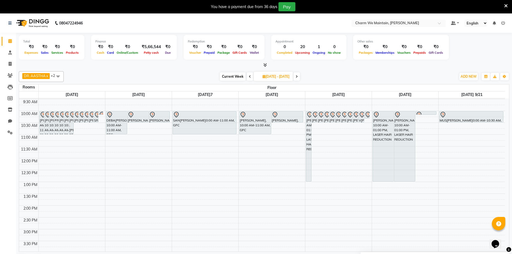
scroll to position [0, 0]
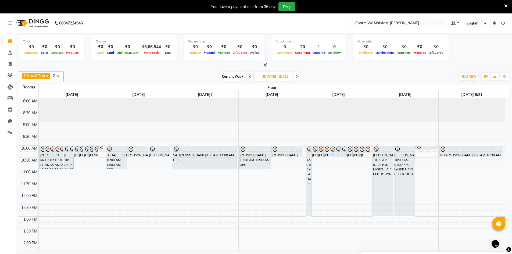
select select "tentative"
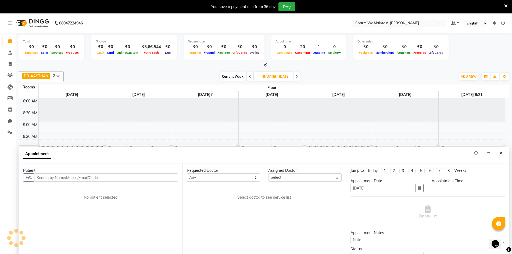
scroll to position [14, 0]
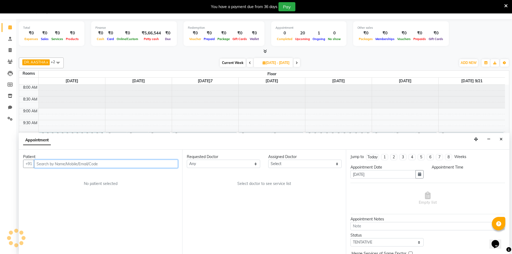
select select "600"
click at [108, 165] on input "text" at bounding box center [106, 164] width 144 height 8
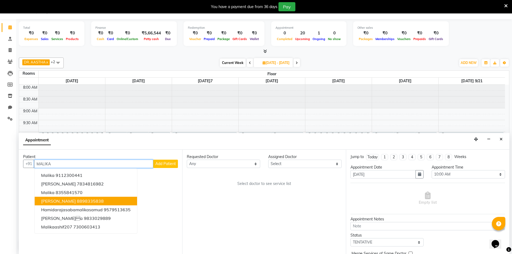
click at [81, 202] on ngb-highlight "8898335838" at bounding box center [90, 200] width 27 height 5
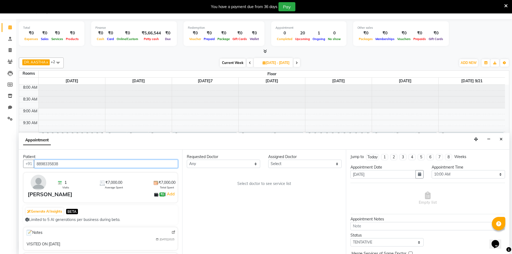
type input "8898335838"
click at [327, 165] on select "Select DR. AYESHA DR. [GEOGRAPHIC_DATA][PERSON_NAME]" at bounding box center [304, 164] width 73 height 8
select select "86210"
click at [268, 160] on select "Select DR. AYESHA DR. [GEOGRAPHIC_DATA][PERSON_NAME]" at bounding box center [304, 164] width 73 height 8
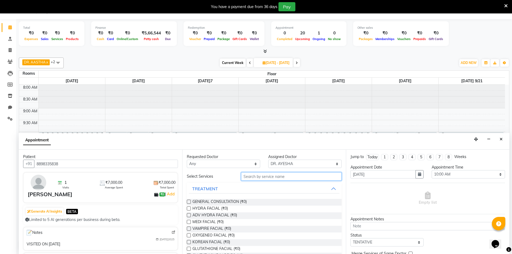
click at [260, 176] on input "text" at bounding box center [291, 176] width 101 height 8
type input "PR"
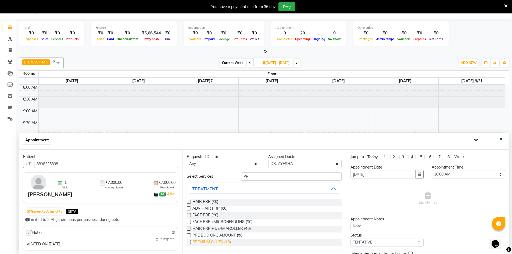
click at [217, 242] on span "PREMIUM GLUTA (₹0)" at bounding box center [211, 242] width 38 height 7
checkbox input "true"
select select "4343"
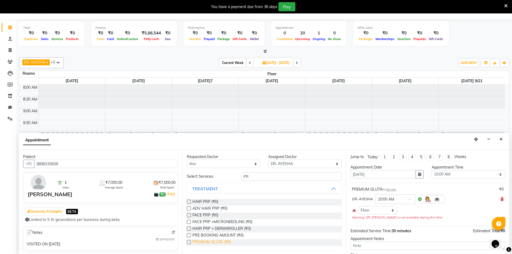
checkbox input "false"
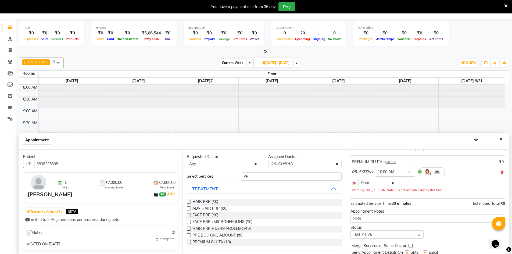
scroll to position [46, 0]
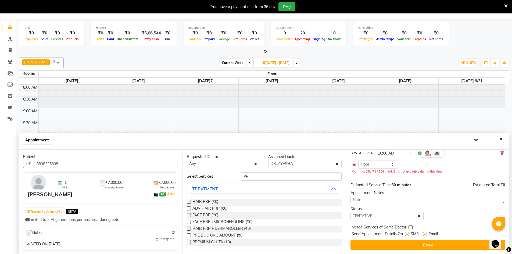
click at [408, 235] on label at bounding box center [407, 234] width 4 height 4
click at [408, 235] on input "checkbox" at bounding box center [406, 234] width 3 height 3
checkbox input "false"
click at [426, 234] on label at bounding box center [425, 234] width 4 height 4
click at [426, 234] on input "checkbox" at bounding box center [424, 234] width 3 height 3
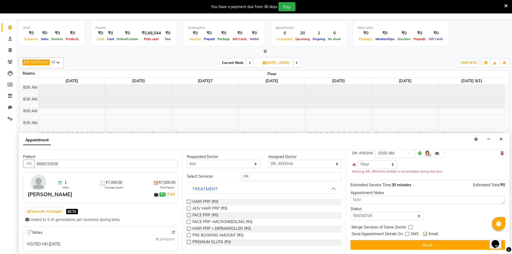
checkbox input "false"
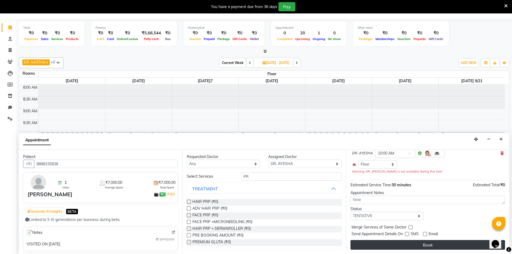
click at [426, 245] on button "Book" at bounding box center [428, 245] width 155 height 10
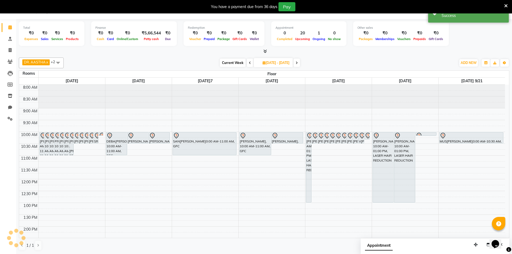
scroll to position [0, 0]
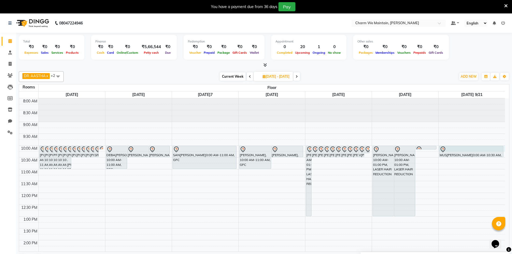
select select "600"
select select "tentative"
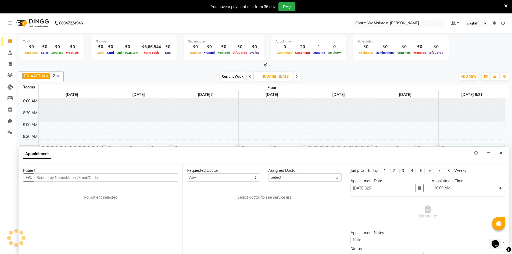
scroll to position [14, 0]
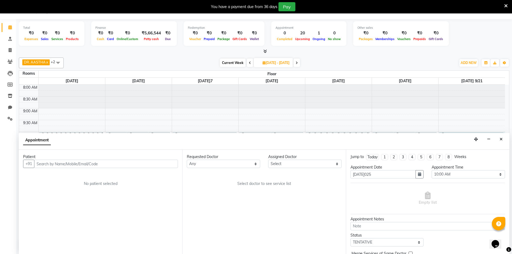
click at [138, 163] on input "text" at bounding box center [106, 164] width 144 height 8
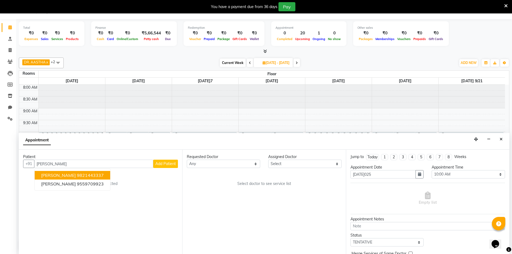
click at [94, 174] on ngb-highlight "9821443337" at bounding box center [90, 175] width 27 height 5
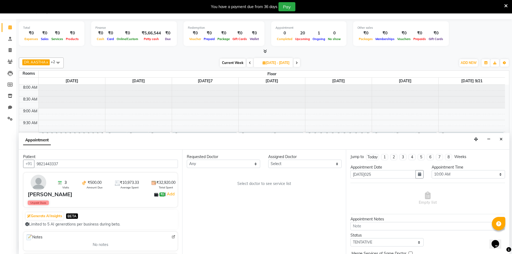
type input "9821443337"
click at [322, 165] on select "Select DR. AYESHA DR. [GEOGRAPHIC_DATA][PERSON_NAME]" at bounding box center [304, 164] width 73 height 8
select select "86210"
click at [268, 160] on select "Select DR. AYESHA DR. [GEOGRAPHIC_DATA][PERSON_NAME]" at bounding box center [304, 164] width 73 height 8
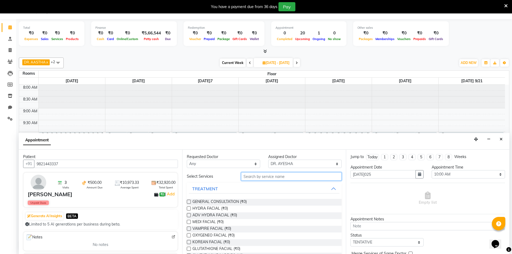
click at [277, 177] on input "text" at bounding box center [291, 176] width 101 height 8
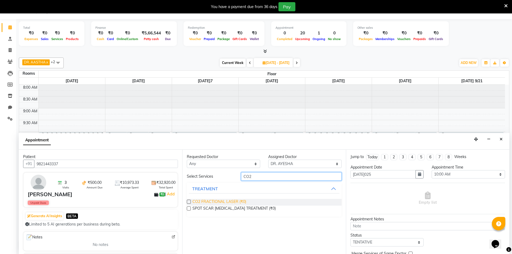
type input "CO2"
click at [238, 200] on span "CO2 FRACTIONAL LASER (₹0)" at bounding box center [219, 202] width 54 height 7
checkbox input "true"
select select "4343"
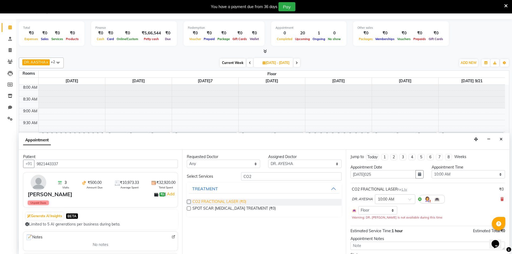
checkbox input "false"
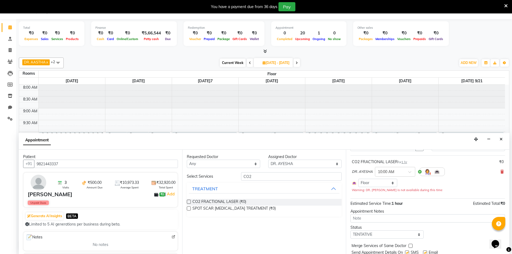
scroll to position [46, 0]
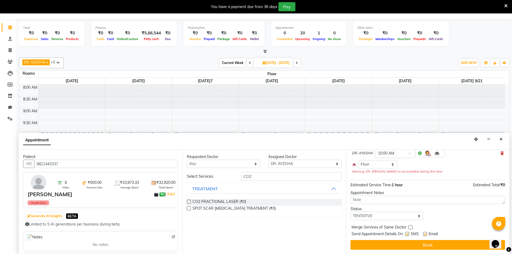
click at [408, 234] on label at bounding box center [407, 234] width 4 height 4
click at [408, 234] on input "checkbox" at bounding box center [406, 234] width 3 height 3
checkbox input "false"
click at [426, 233] on label at bounding box center [425, 234] width 4 height 4
click at [426, 233] on input "checkbox" at bounding box center [424, 234] width 3 height 3
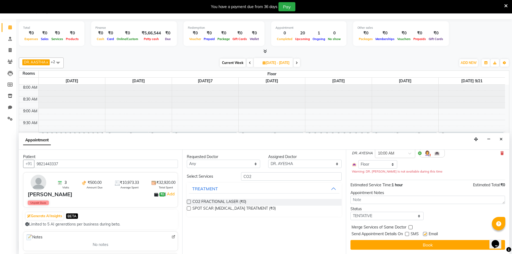
checkbox input "false"
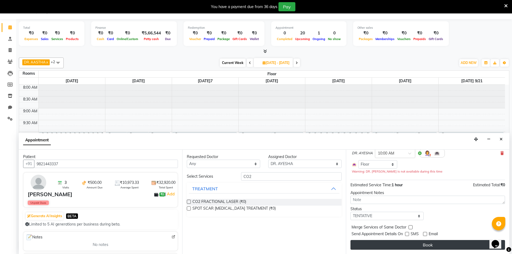
click at [426, 244] on button "Book" at bounding box center [428, 245] width 155 height 10
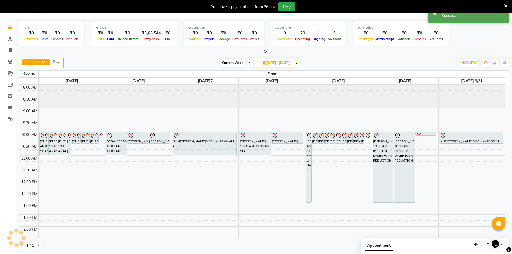
scroll to position [0, 0]
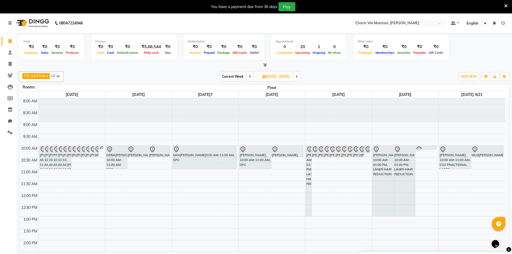
select select "600"
select select "tentative"
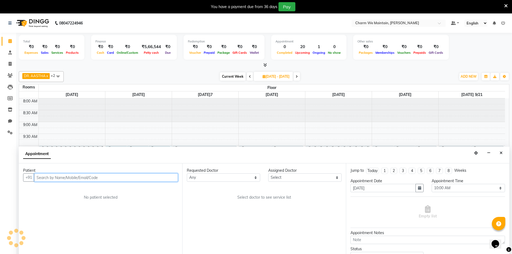
scroll to position [14, 0]
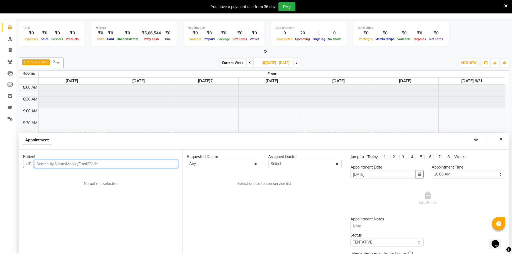
click at [145, 163] on input "text" at bounding box center [106, 164] width 144 height 8
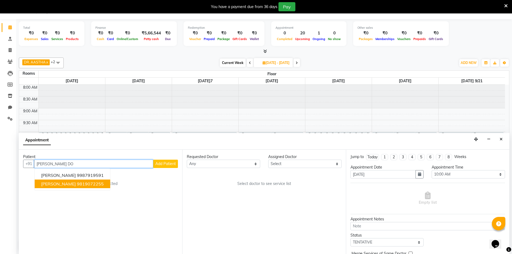
click at [93, 182] on ngb-highlight "9819072255" at bounding box center [90, 183] width 27 height 5
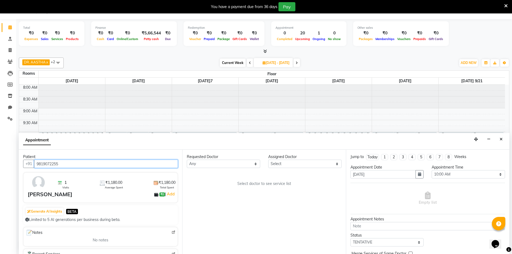
type input "9819072255"
click at [318, 166] on select "Select DR. AYESHA DR. [GEOGRAPHIC_DATA][PERSON_NAME]" at bounding box center [304, 164] width 73 height 8
select select "86210"
click at [268, 160] on select "Select DR. AYESHA DR. [GEOGRAPHIC_DATA][PERSON_NAME]" at bounding box center [304, 164] width 73 height 8
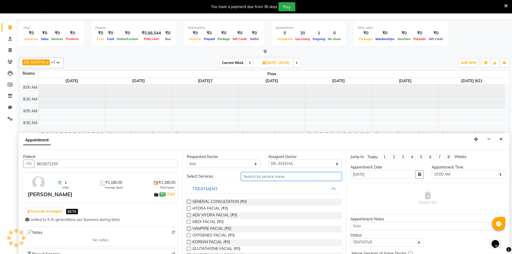
click at [285, 177] on input "text" at bounding box center [291, 176] width 101 height 8
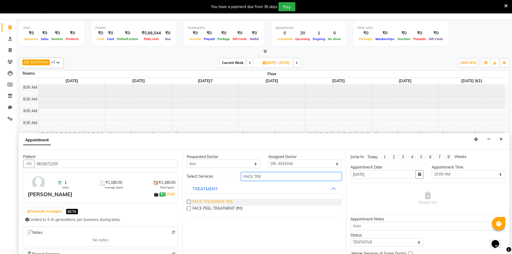
type input "FACE TRE"
click at [220, 201] on span "FACE TREATMENT (₹0)" at bounding box center [212, 202] width 40 height 7
checkbox input "true"
select select "4343"
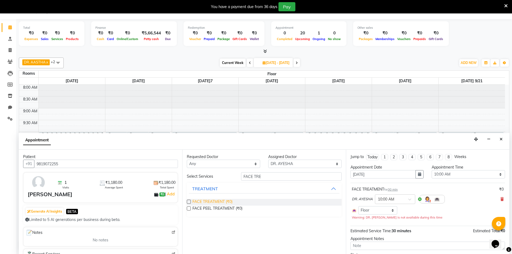
checkbox input "false"
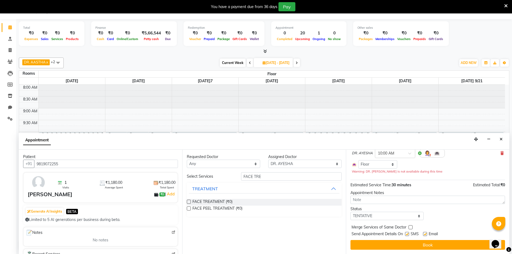
click at [406, 236] on label at bounding box center [407, 234] width 4 height 4
click at [406, 236] on input "checkbox" at bounding box center [406, 234] width 3 height 3
checkbox input "false"
drag, startPoint x: 427, startPoint y: 234, endPoint x: 425, endPoint y: 238, distance: 4.9
click at [427, 234] on label at bounding box center [425, 234] width 4 height 4
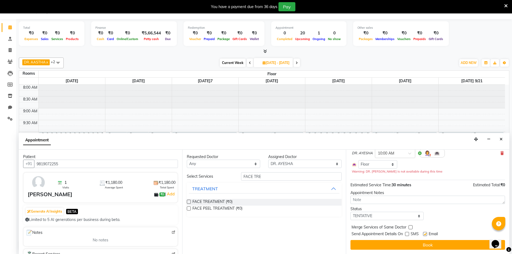
click at [427, 234] on input "checkbox" at bounding box center [424, 234] width 3 height 3
checkbox input "false"
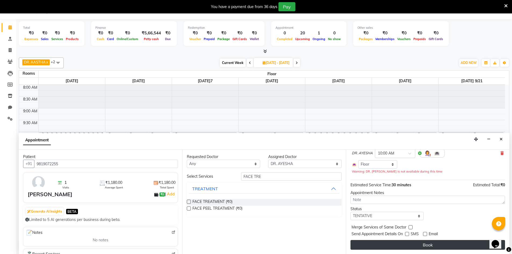
click at [428, 243] on button "Book" at bounding box center [428, 245] width 155 height 10
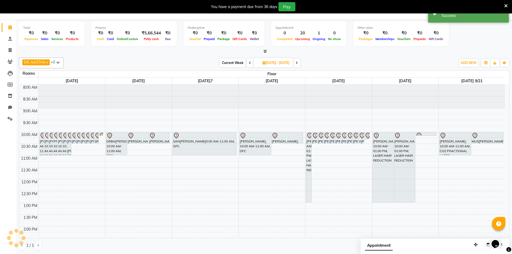
scroll to position [0, 0]
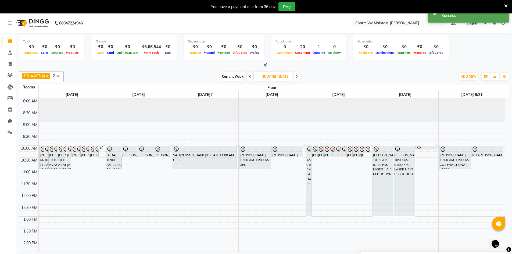
select select "tentative"
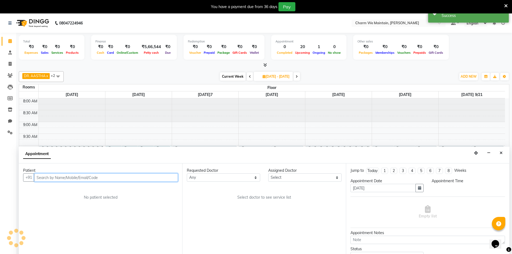
scroll to position [14, 0]
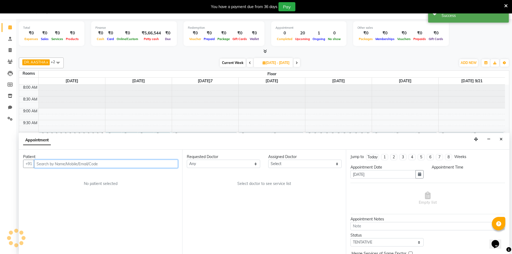
select select "600"
click at [133, 164] on input "text" at bounding box center [106, 164] width 144 height 8
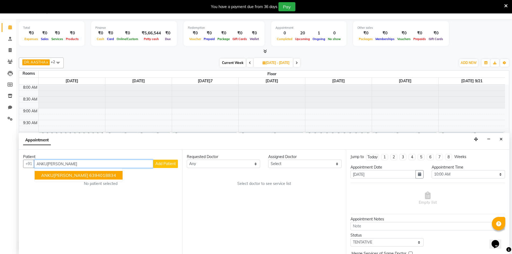
click at [105, 173] on ngb-highlight "6394018834" at bounding box center [102, 175] width 27 height 5
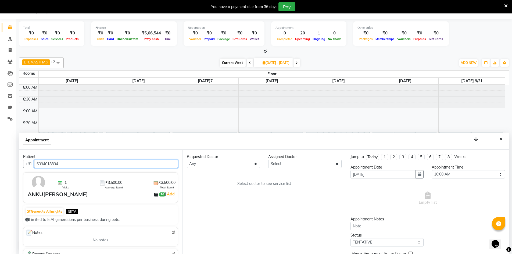
type input "6394018834"
click at [313, 165] on select "Select DR. AYESHA DR. [GEOGRAPHIC_DATA][PERSON_NAME]" at bounding box center [304, 164] width 73 height 8
select select "86210"
click at [268, 160] on select "Select DR. AYESHA DR. [GEOGRAPHIC_DATA][PERSON_NAME]" at bounding box center [304, 164] width 73 height 8
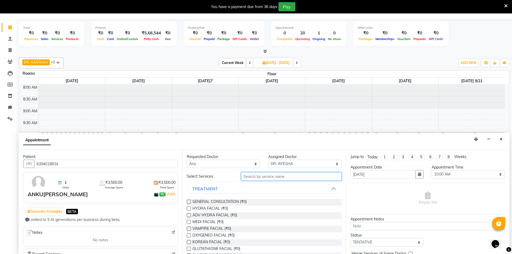
click at [287, 178] on input "text" at bounding box center [291, 176] width 101 height 8
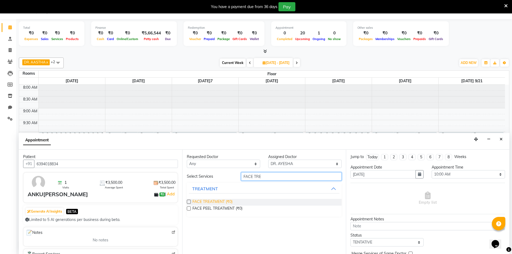
type input "FACE TRE"
click at [224, 203] on span "FACE TREATMENT (₹0)" at bounding box center [212, 202] width 40 height 7
checkbox input "true"
select select "4343"
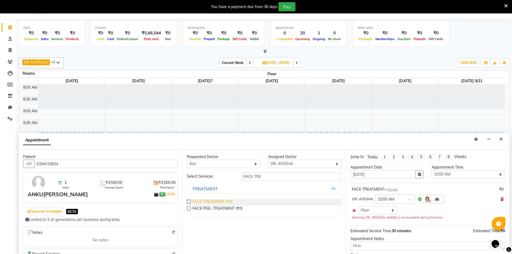
checkbox input "false"
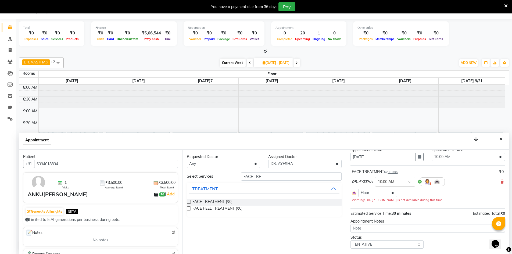
scroll to position [27, 0]
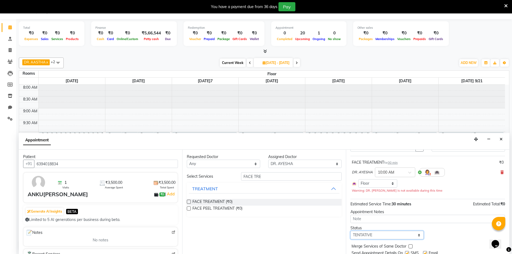
click at [378, 234] on select "Select TENTATIVE CONFIRM UPCOMING" at bounding box center [387, 235] width 73 height 8
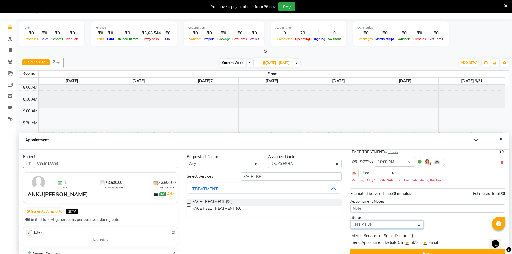
scroll to position [46, 0]
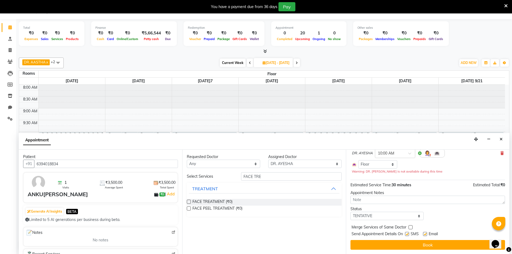
click at [406, 233] on label at bounding box center [407, 234] width 4 height 4
click at [406, 233] on input "checkbox" at bounding box center [406, 234] width 3 height 3
checkbox input "false"
click at [426, 235] on label at bounding box center [425, 234] width 4 height 4
click at [426, 235] on input "checkbox" at bounding box center [424, 234] width 3 height 3
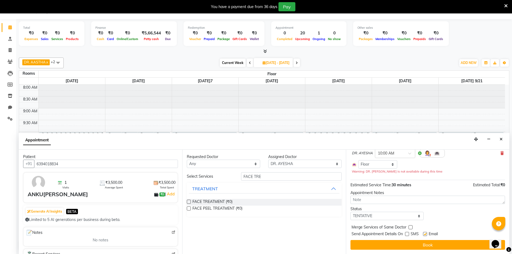
checkbox input "false"
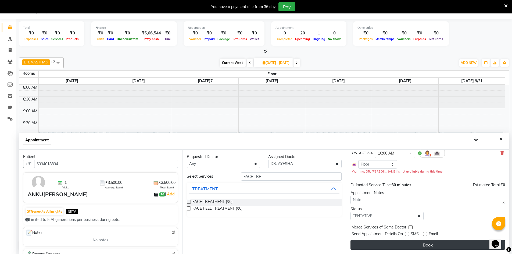
click at [428, 243] on button "Book" at bounding box center [428, 245] width 155 height 10
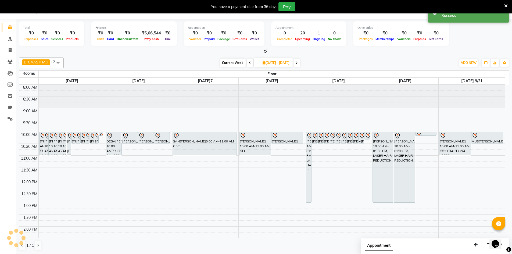
scroll to position [0, 0]
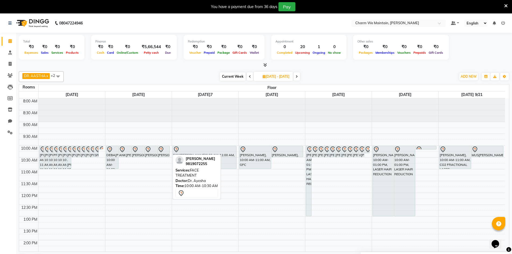
click at [170, 151] on link "VA[PERSON_NAME]10:00 AM-10:30 AM, FACE TREATMENT" at bounding box center [163, 152] width 13 height 12
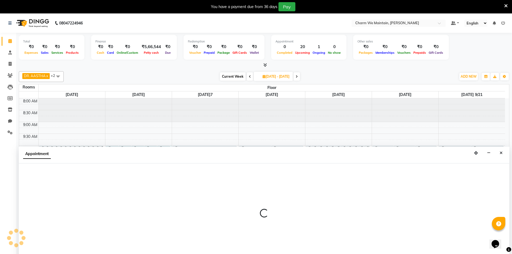
scroll to position [14, 0]
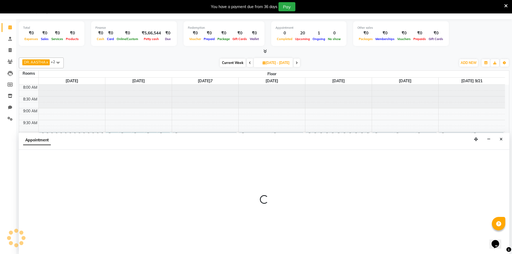
select select "tentative"
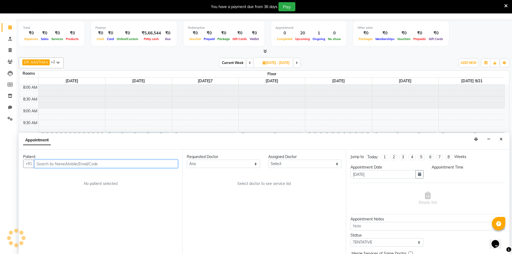
select select "600"
click at [113, 164] on input "text" at bounding box center [106, 164] width 144 height 8
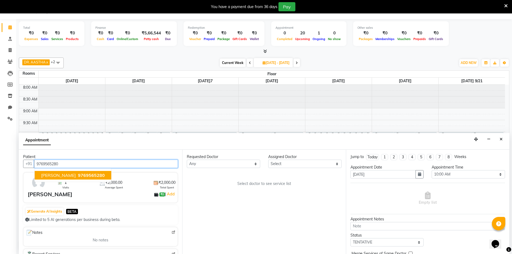
click at [93, 176] on span "9769565280" at bounding box center [91, 175] width 27 height 5
type input "9769565280"
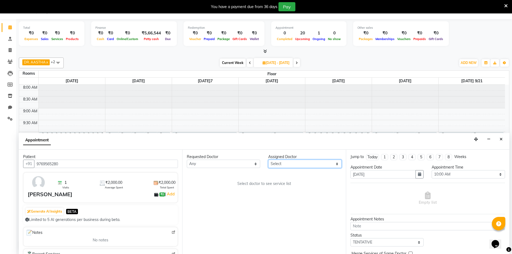
click at [295, 164] on select "Select DR. AYESHA DR. [GEOGRAPHIC_DATA][PERSON_NAME]" at bounding box center [304, 164] width 73 height 8
select select "86210"
click at [268, 160] on select "Select DR. AYESHA DR. [GEOGRAPHIC_DATA][PERSON_NAME]" at bounding box center [304, 164] width 73 height 8
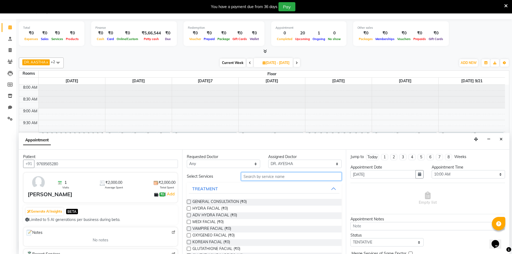
click at [253, 179] on input "text" at bounding box center [291, 176] width 101 height 8
type input "G"
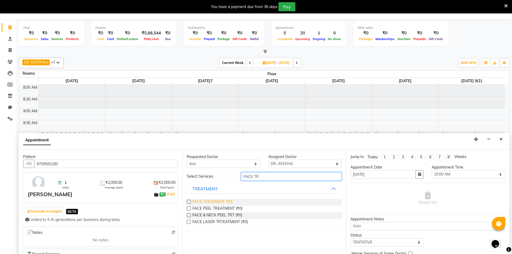
type input "FACE TR"
click at [207, 202] on span "FACE TREATMENT (₹0)" at bounding box center [212, 202] width 40 height 7
checkbox input "true"
select select "4343"
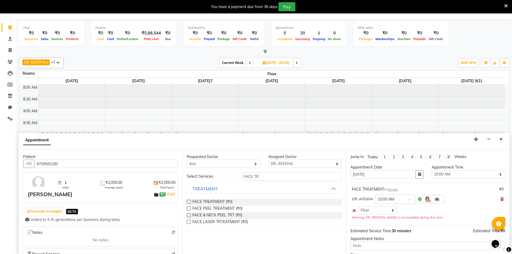
checkbox input "false"
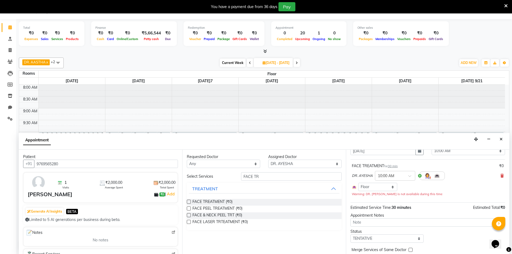
scroll to position [46, 0]
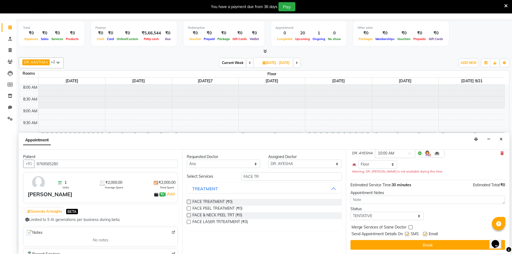
click at [407, 234] on label at bounding box center [407, 234] width 4 height 4
click at [407, 234] on input "checkbox" at bounding box center [406, 234] width 3 height 3
checkbox input "false"
click at [425, 234] on label at bounding box center [425, 234] width 4 height 4
click at [425, 234] on input "checkbox" at bounding box center [424, 234] width 3 height 3
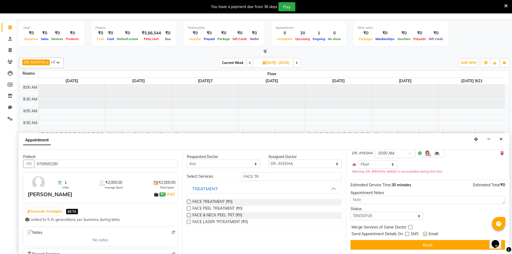
checkbox input "false"
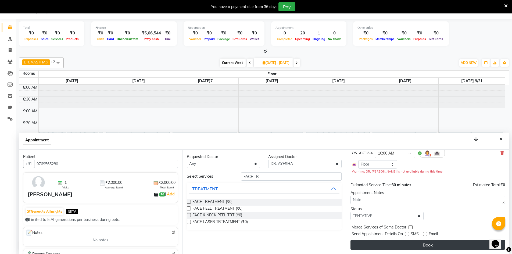
click at [426, 244] on button "Book" at bounding box center [428, 245] width 155 height 10
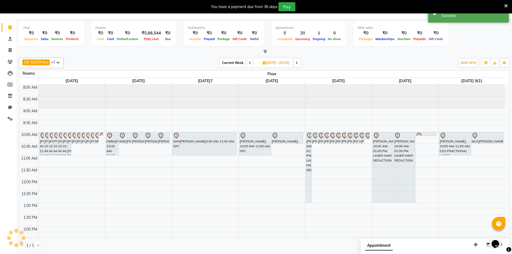
scroll to position [0, 0]
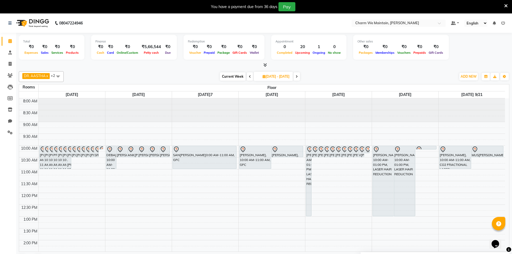
click at [300, 78] on span at bounding box center [297, 76] width 6 height 8
type input "[DATE]"
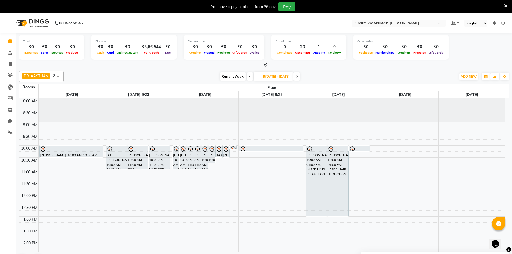
select select "600"
select select "tentative"
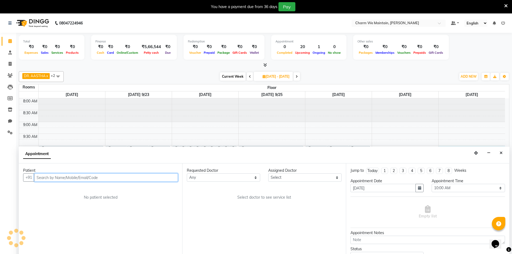
scroll to position [14, 0]
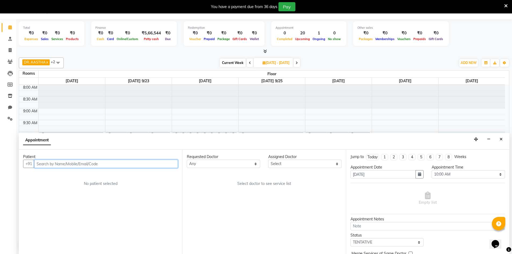
click at [157, 163] on input "text" at bounding box center [106, 164] width 144 height 8
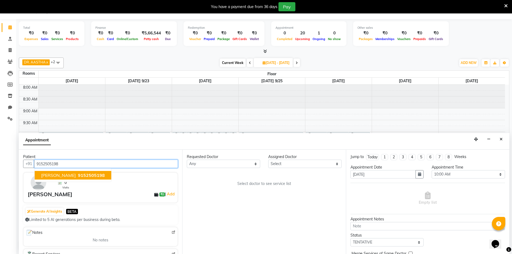
click at [83, 176] on span "9152505198" at bounding box center [91, 175] width 27 height 5
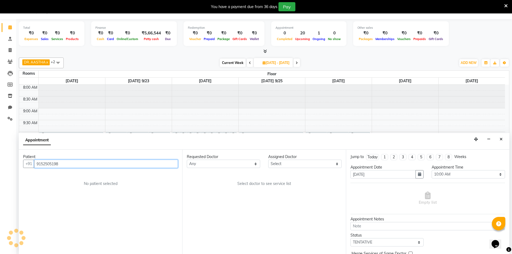
type input "9152505198"
click at [293, 166] on select "Select DR. AYESHA DR. [GEOGRAPHIC_DATA][PERSON_NAME]" at bounding box center [304, 164] width 73 height 8
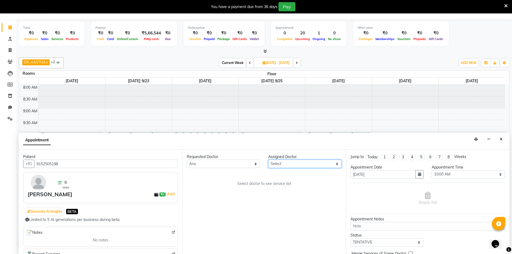
select select "86210"
click at [268, 160] on select "Select DR. AYESHA DR. [GEOGRAPHIC_DATA][PERSON_NAME]" at bounding box center [304, 164] width 73 height 8
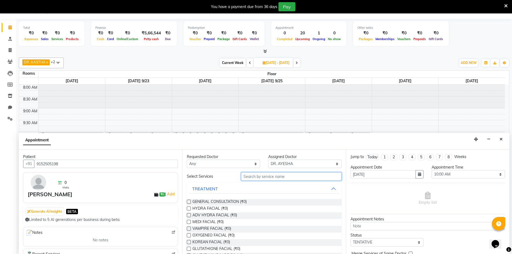
click at [289, 180] on input "text" at bounding box center [291, 176] width 101 height 8
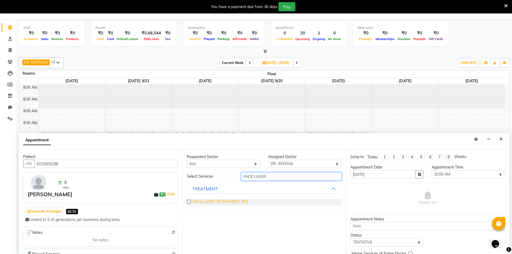
type input "FACE LASER"
click at [228, 203] on span "FACE LASER TRTEATMENT (₹0)" at bounding box center [219, 202] width 55 height 7
checkbox input "false"
select select "4343"
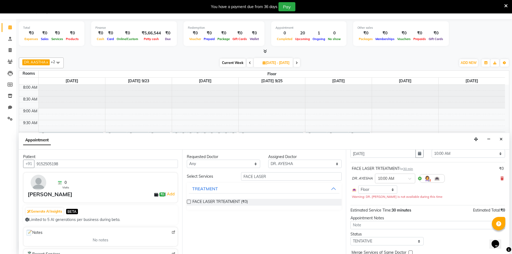
scroll to position [46, 0]
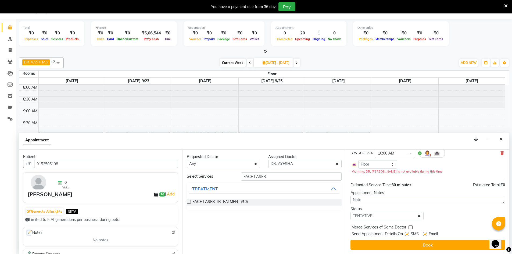
drag, startPoint x: 407, startPoint y: 234, endPoint x: 422, endPoint y: 231, distance: 15.3
click at [407, 234] on label at bounding box center [407, 234] width 4 height 4
click at [407, 234] on input "checkbox" at bounding box center [406, 234] width 3 height 3
checkbox input "false"
click at [425, 233] on label at bounding box center [425, 234] width 4 height 4
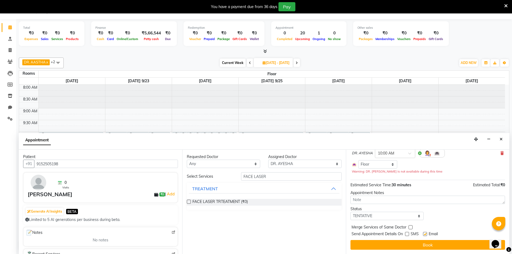
click at [425, 233] on input "checkbox" at bounding box center [424, 234] width 3 height 3
checkbox input "false"
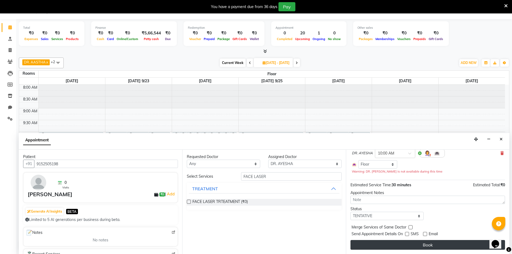
click at [425, 244] on button "Book" at bounding box center [428, 245] width 155 height 10
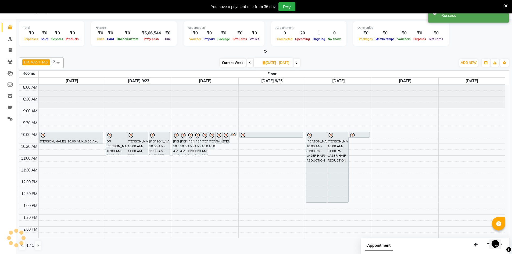
scroll to position [0, 0]
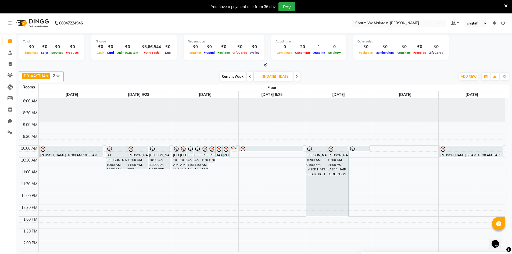
click at [247, 78] on span at bounding box center [250, 76] width 6 height 8
type input "[DATE]19"
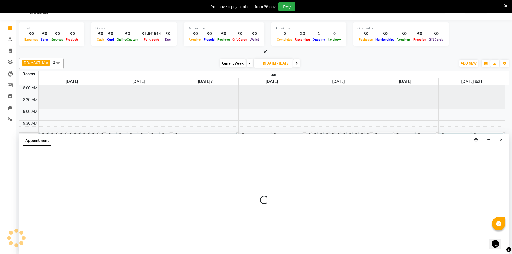
select select "600"
select select "tentative"
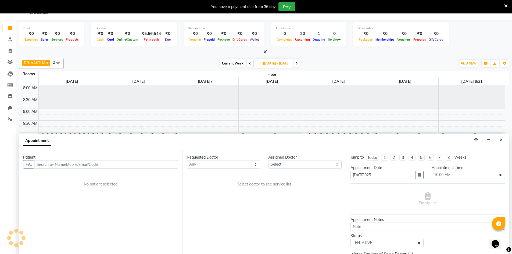
scroll to position [14, 0]
click at [143, 164] on input "text" at bounding box center [106, 164] width 144 height 8
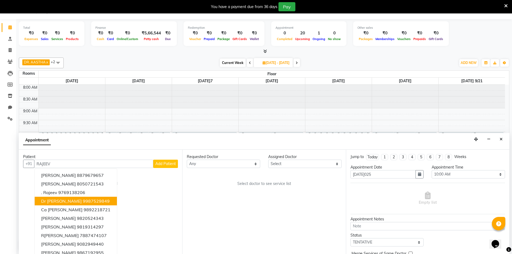
click at [70, 203] on span "Dr Rajeev Gurumukhi" at bounding box center [61, 200] width 41 height 5
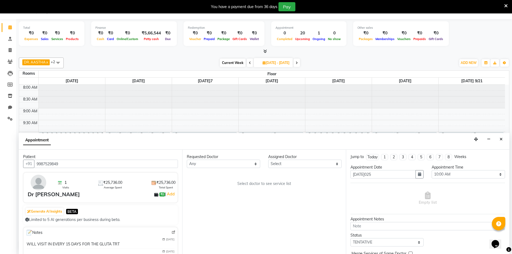
type input "9987529849"
click at [318, 165] on select "Select DR. AYESHA DR. [GEOGRAPHIC_DATA][PERSON_NAME]" at bounding box center [304, 164] width 73 height 8
select select "86210"
click at [268, 160] on select "Select DR. AYESHA DR. [GEOGRAPHIC_DATA][PERSON_NAME]" at bounding box center [304, 164] width 73 height 8
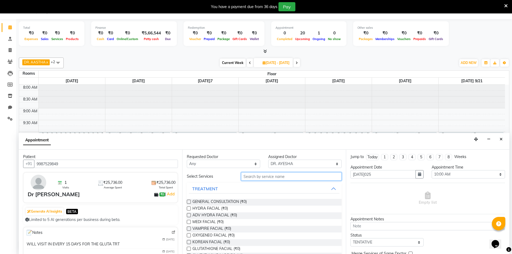
click at [291, 180] on input "text" at bounding box center [291, 176] width 101 height 8
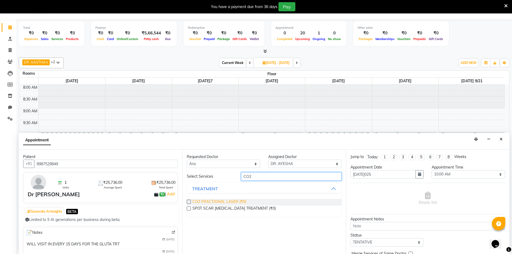
type input "CO2"
click at [221, 201] on span "CO2 FRACTIONAL LASER (₹0)" at bounding box center [219, 202] width 54 height 7
checkbox input "false"
select select "4343"
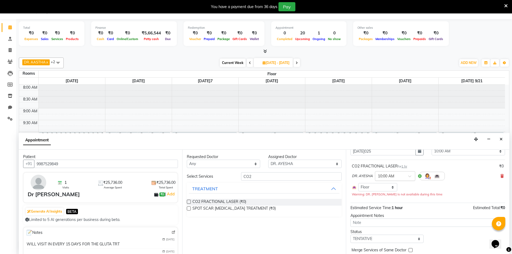
scroll to position [46, 0]
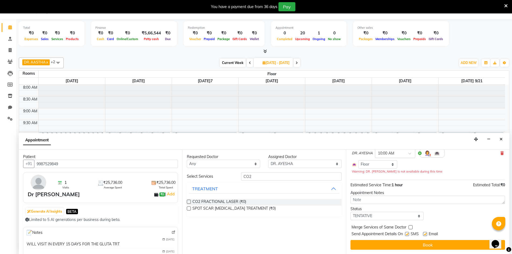
click at [406, 234] on label at bounding box center [407, 234] width 4 height 4
click at [406, 234] on input "checkbox" at bounding box center [406, 234] width 3 height 3
checkbox input "false"
click at [425, 234] on label at bounding box center [425, 234] width 4 height 4
click at [425, 234] on input "checkbox" at bounding box center [424, 234] width 3 height 3
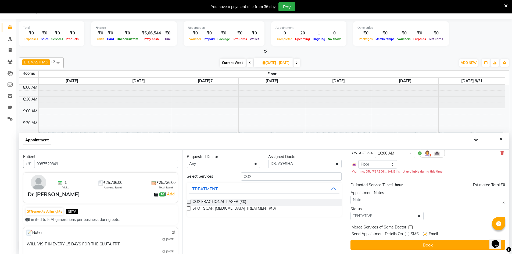
checkbox input "false"
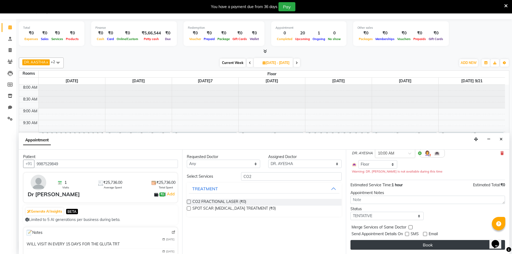
click at [428, 244] on button "Book" at bounding box center [428, 245] width 155 height 10
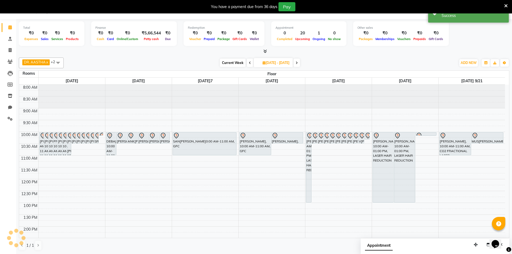
scroll to position [0, 0]
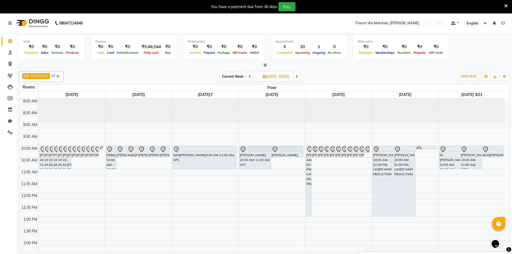
select select "600"
select select "tentative"
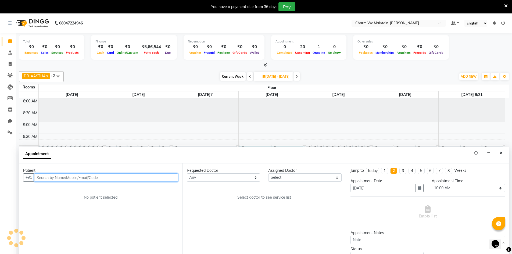
scroll to position [14, 0]
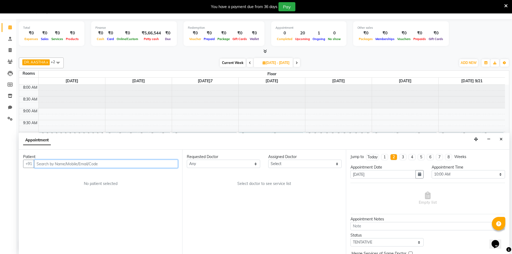
click at [99, 166] on input "text" at bounding box center [106, 164] width 144 height 8
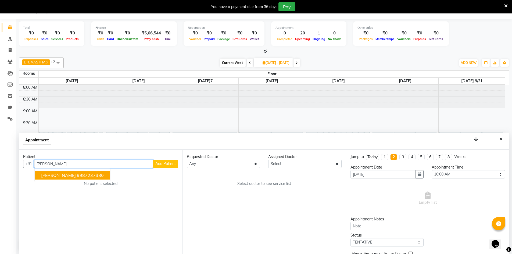
click at [90, 175] on ngb-highlight "9987237380" at bounding box center [90, 175] width 27 height 5
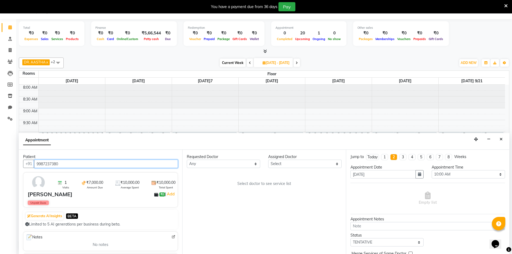
type input "9987237380"
click at [302, 163] on select "Select DR. AYESHA DR. [GEOGRAPHIC_DATA][PERSON_NAME]" at bounding box center [304, 164] width 73 height 8
select select "86210"
click at [268, 160] on select "Select DR. AYESHA DR. [GEOGRAPHIC_DATA][PERSON_NAME]" at bounding box center [304, 164] width 73 height 8
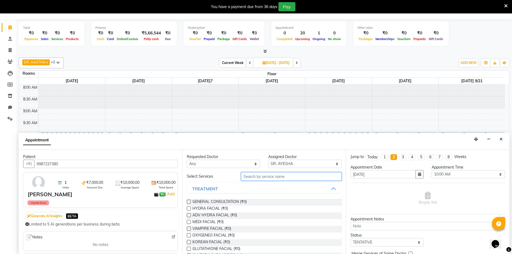
click at [271, 176] on input "text" at bounding box center [291, 176] width 101 height 8
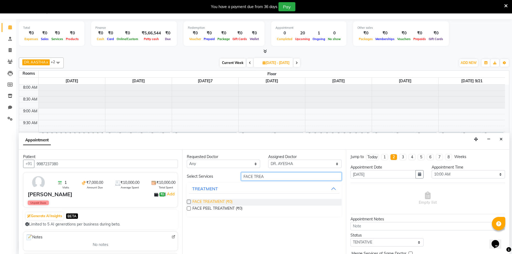
type input "FACE TREA"
click at [204, 204] on span "FACE TREATMENT (₹0)" at bounding box center [212, 202] width 40 height 7
checkbox input "true"
select select "4343"
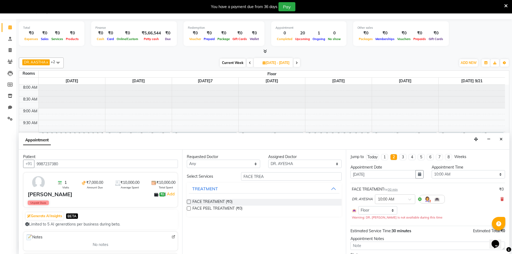
checkbox input "false"
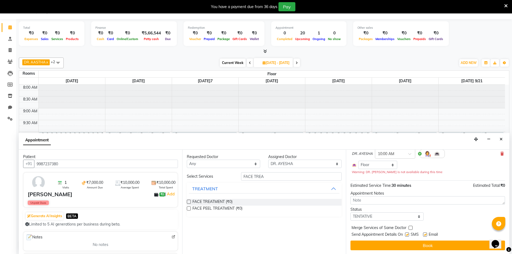
scroll to position [46, 0]
click at [407, 234] on label at bounding box center [407, 234] width 4 height 4
click at [407, 234] on input "checkbox" at bounding box center [406, 234] width 3 height 3
checkbox input "false"
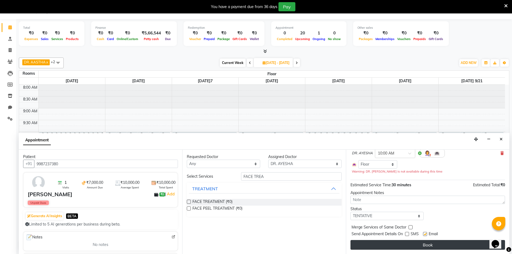
drag, startPoint x: 425, startPoint y: 235, endPoint x: 429, endPoint y: 246, distance: 12.0
click at [425, 237] on div at bounding box center [424, 235] width 3 height 6
click at [429, 246] on button "Book" at bounding box center [428, 245] width 155 height 10
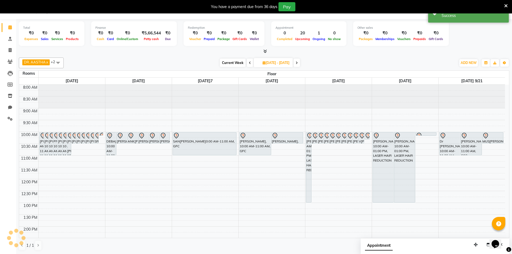
scroll to position [0, 0]
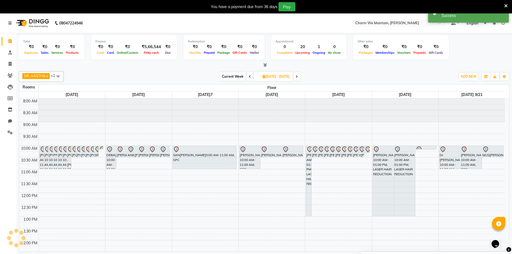
select select "tentative"
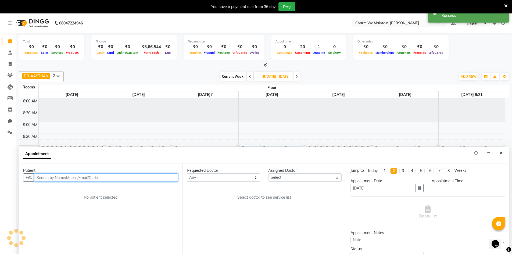
scroll to position [14, 0]
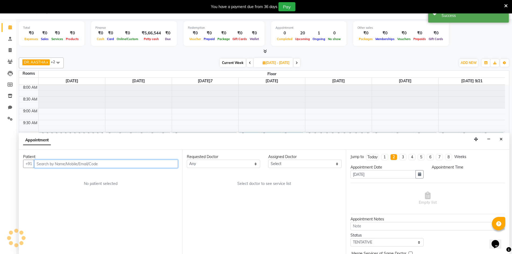
select select "600"
click at [115, 165] on input "text" at bounding box center [106, 164] width 144 height 8
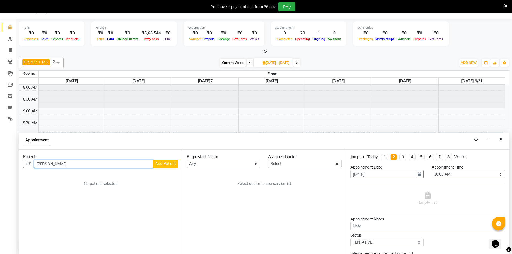
type input "SHWETA TALEKAR"
click at [164, 162] on span "Add Patient" at bounding box center [165, 163] width 20 height 5
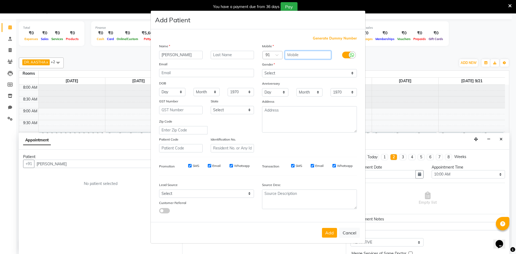
click at [295, 56] on input "text" at bounding box center [308, 55] width 47 height 8
click at [301, 54] on input "828647008" at bounding box center [308, 55] width 47 height 8
click at [320, 55] on input "8286479008" at bounding box center [308, 55] width 47 height 8
type input "8286479008"
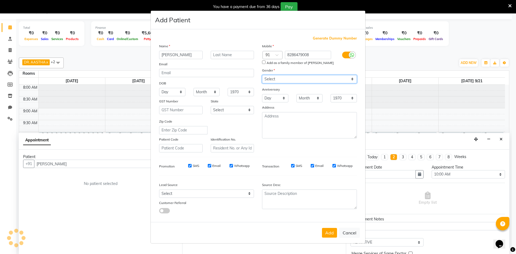
click at [314, 73] on div "Mobile Country Code × 91 8286479008 Add as a family member of MAYUR HATISHAR Ge…" at bounding box center [309, 97] width 103 height 109
select select "[DEMOGRAPHIC_DATA]"
click at [262, 75] on select "Select Male Female Other Prefer Not To Say" at bounding box center [309, 79] width 95 height 8
click at [332, 234] on button "Add" at bounding box center [329, 233] width 15 height 10
click at [349, 234] on button "Cancel" at bounding box center [349, 233] width 21 height 10
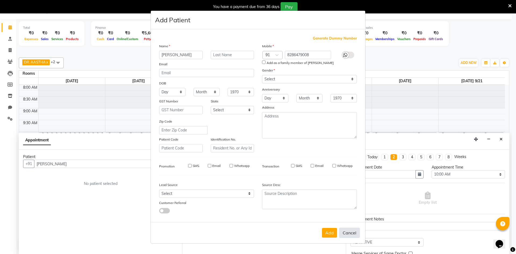
select select
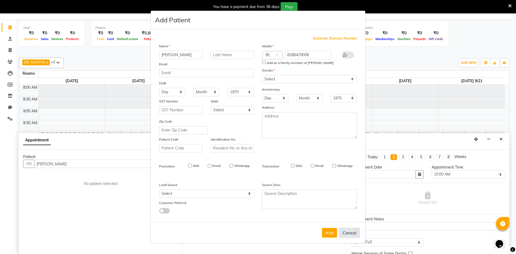
select select
checkbox input "false"
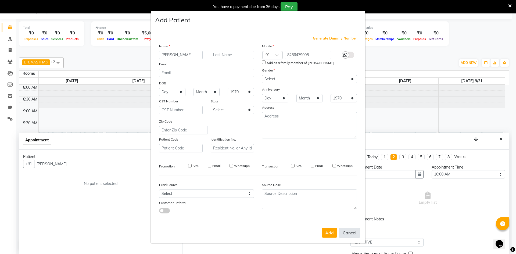
checkbox input "false"
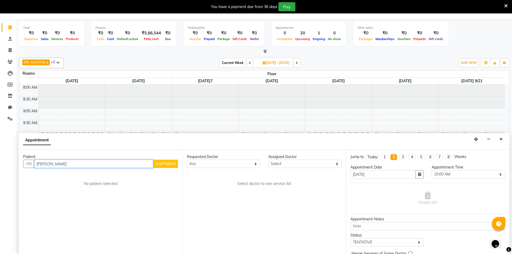
click at [78, 165] on input "SHWETA TALEKAR" at bounding box center [93, 164] width 119 height 8
type input "S"
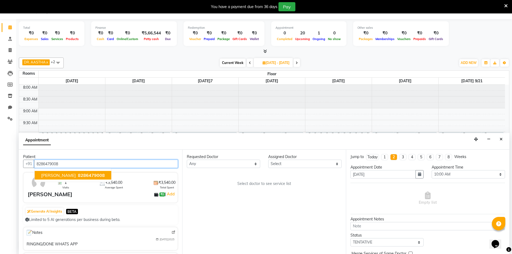
click at [76, 175] on span "MAYUR HATISHAR" at bounding box center [58, 175] width 35 height 5
type input "8286479008"
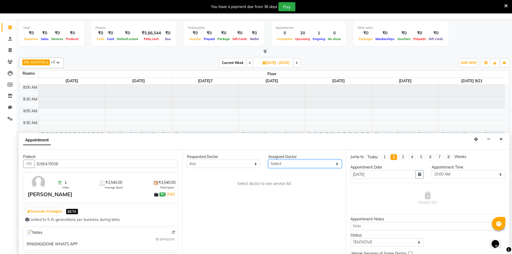
click at [300, 165] on select "Select DR. AYESHA DR. [GEOGRAPHIC_DATA][PERSON_NAME]" at bounding box center [304, 164] width 73 height 8
select select "86210"
click at [268, 160] on select "Select DR. AYESHA DR. [GEOGRAPHIC_DATA][PERSON_NAME]" at bounding box center [304, 164] width 73 height 8
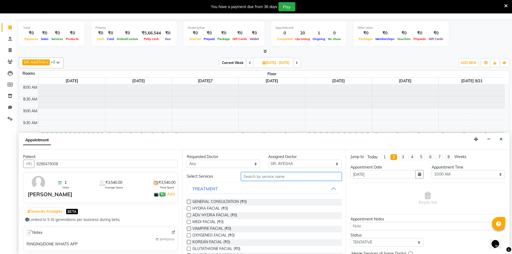
click at [265, 178] on input "text" at bounding box center [291, 176] width 101 height 8
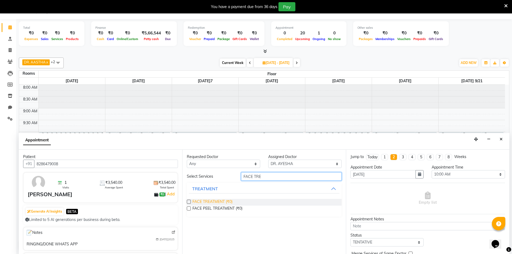
type input "FACE TRE"
click at [216, 202] on span "FACE TREATMENT (₹0)" at bounding box center [212, 202] width 40 height 7
checkbox input "true"
select select "4343"
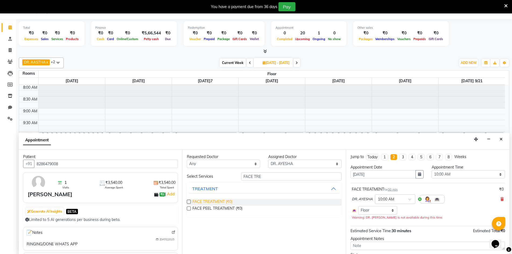
checkbox input "false"
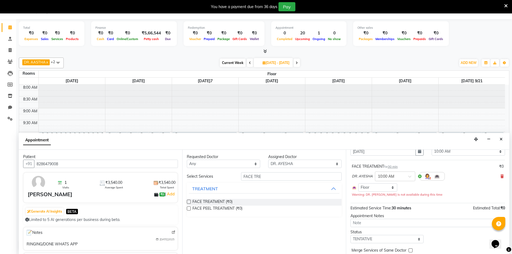
scroll to position [46, 0]
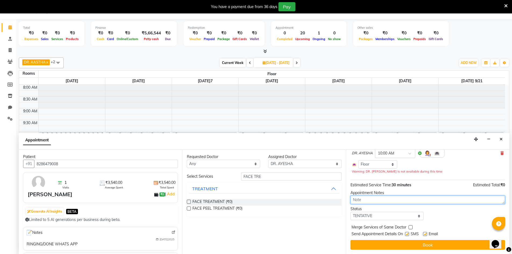
click at [386, 201] on textarea at bounding box center [428, 200] width 155 height 8
type textarea "REMINDER FOR SHWETA TALEKAR"
click at [406, 234] on label at bounding box center [407, 234] width 4 height 4
click at [406, 234] on input "checkbox" at bounding box center [406, 234] width 3 height 3
checkbox input "false"
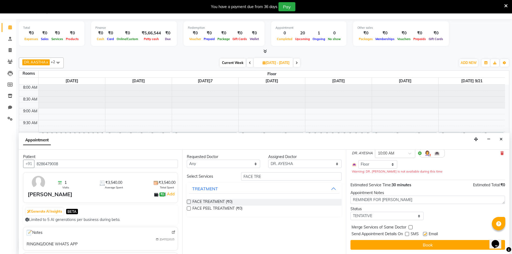
click at [425, 235] on label at bounding box center [425, 234] width 4 height 4
click at [425, 235] on input "checkbox" at bounding box center [424, 234] width 3 height 3
checkbox input "false"
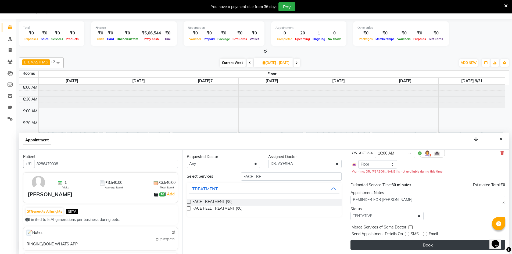
click at [425, 245] on button "Book" at bounding box center [428, 245] width 155 height 10
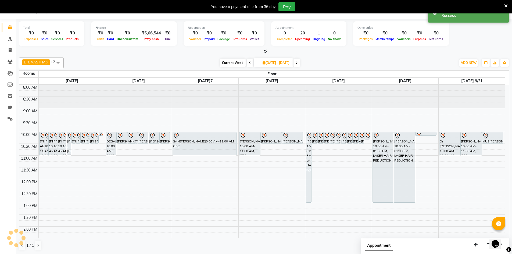
scroll to position [0, 0]
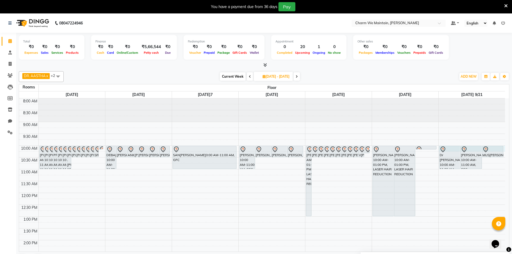
select select "600"
select select "tentative"
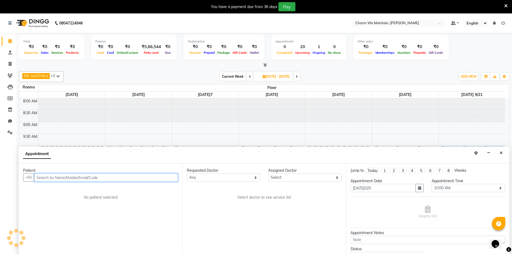
scroll to position [14, 0]
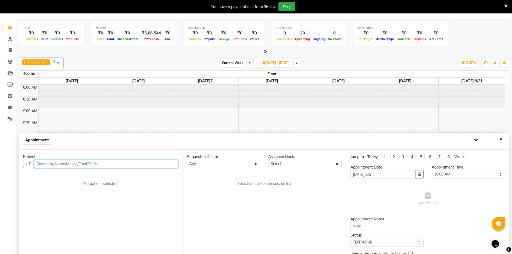
click at [113, 162] on input "text" at bounding box center [106, 164] width 144 height 8
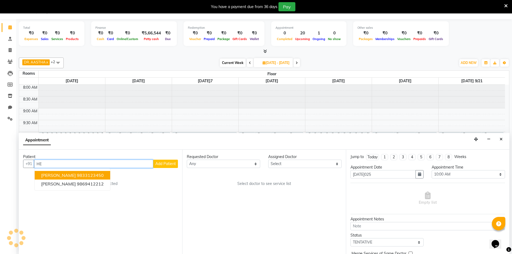
type input "H"
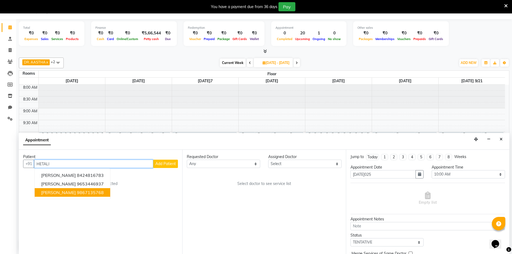
click at [77, 193] on ngb-highlight "9867135768" at bounding box center [90, 192] width 27 height 5
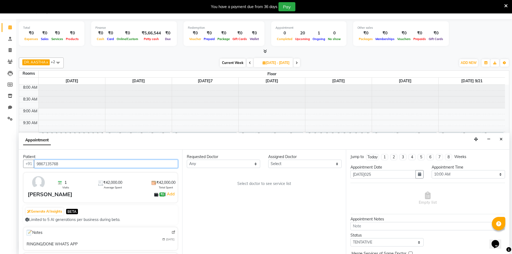
type input "9867135768"
click at [287, 164] on select "Select DR. AYESHA DR. [GEOGRAPHIC_DATA][PERSON_NAME]" at bounding box center [304, 164] width 73 height 8
select select "86212"
click at [268, 160] on select "Select DR. AYESHA DR. [GEOGRAPHIC_DATA][PERSON_NAME]" at bounding box center [304, 164] width 73 height 8
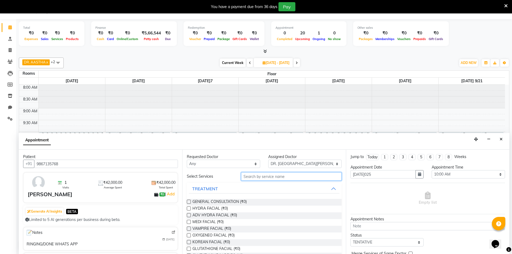
click at [273, 177] on input "text" at bounding box center [291, 176] width 101 height 8
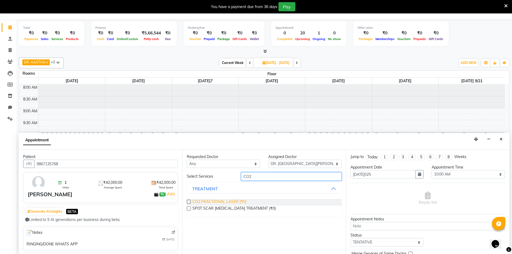
type input "CO2"
click at [229, 202] on span "CO2 FRACTIONAL LASER (₹0)" at bounding box center [219, 202] width 54 height 7
checkbox input "true"
select select "4343"
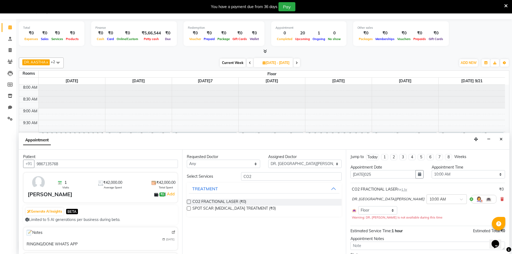
checkbox input "false"
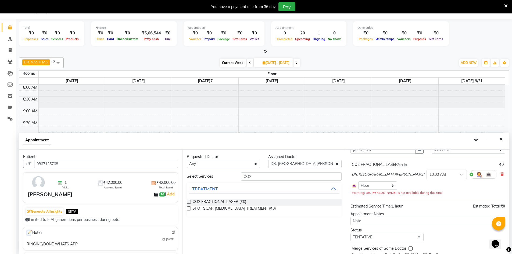
scroll to position [46, 0]
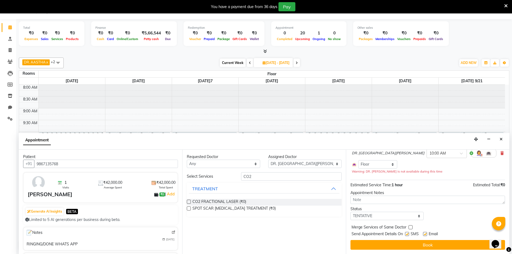
click at [409, 235] on label at bounding box center [407, 234] width 4 height 4
click at [409, 235] on input "checkbox" at bounding box center [406, 234] width 3 height 3
checkbox input "false"
click at [425, 235] on label at bounding box center [425, 234] width 4 height 4
click at [425, 235] on input "checkbox" at bounding box center [424, 234] width 3 height 3
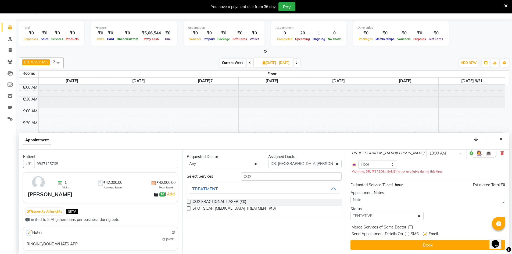
checkbox input "false"
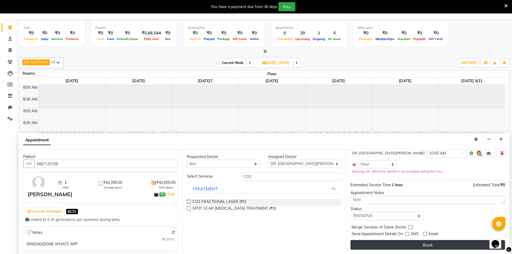
click at [425, 245] on button "Book" at bounding box center [428, 245] width 155 height 10
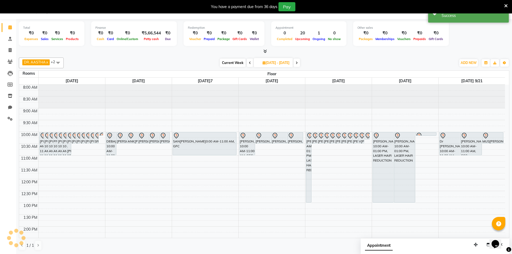
scroll to position [0, 0]
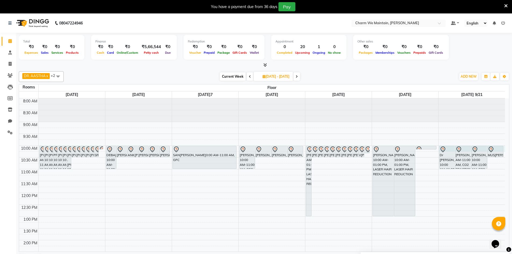
select select "600"
select select "tentative"
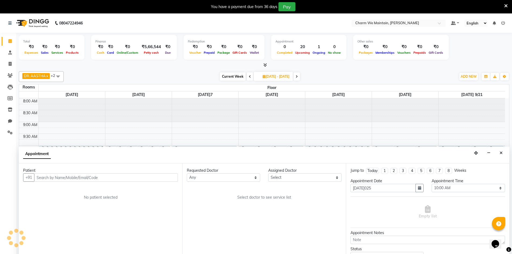
scroll to position [14, 0]
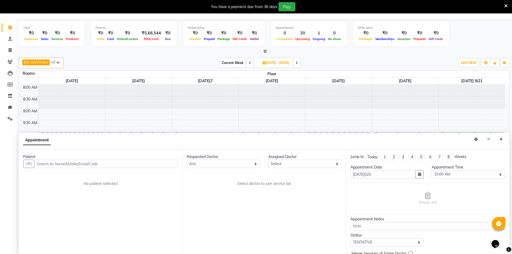
click at [91, 165] on input "text" at bounding box center [106, 164] width 144 height 8
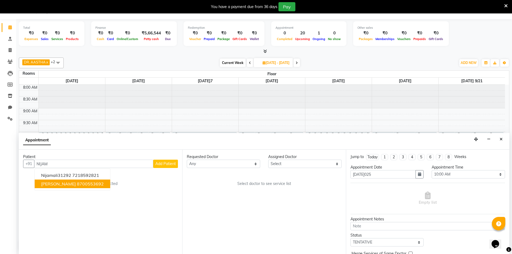
click at [62, 184] on span "NIJAM SHAIKH" at bounding box center [58, 183] width 35 height 5
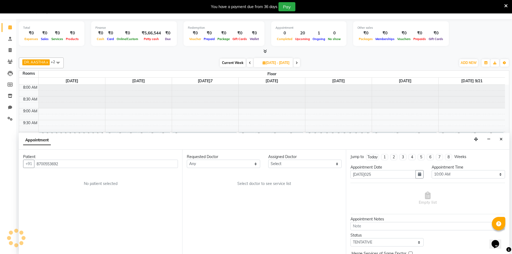
type input "8700553692"
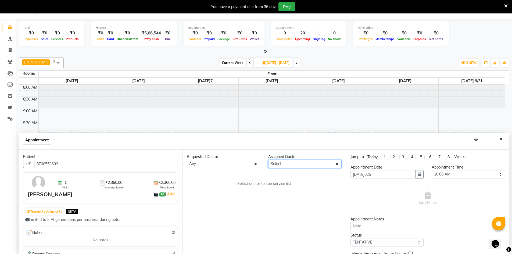
drag, startPoint x: 292, startPoint y: 161, endPoint x: 295, endPoint y: 166, distance: 5.8
click at [292, 161] on select "Select DR. AYESHA DR. [GEOGRAPHIC_DATA][PERSON_NAME]" at bounding box center [304, 164] width 73 height 8
select select "86210"
click at [268, 160] on select "Select DR. AYESHA DR. [GEOGRAPHIC_DATA][PERSON_NAME]" at bounding box center [304, 164] width 73 height 8
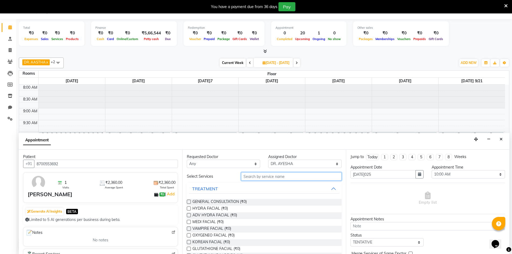
click at [271, 179] on input "text" at bounding box center [291, 176] width 101 height 8
click at [267, 177] on input "text" at bounding box center [291, 176] width 101 height 8
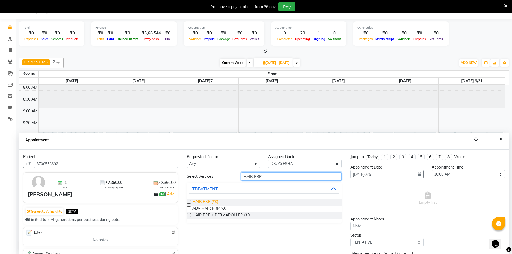
type input "HAIR PRP"
click at [201, 202] on span "HAIR PRP (₹0)" at bounding box center [205, 202] width 26 height 7
checkbox input "true"
select select "4343"
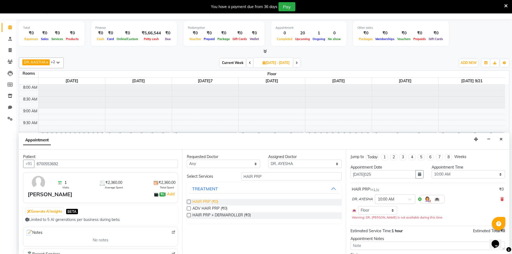
checkbox input "false"
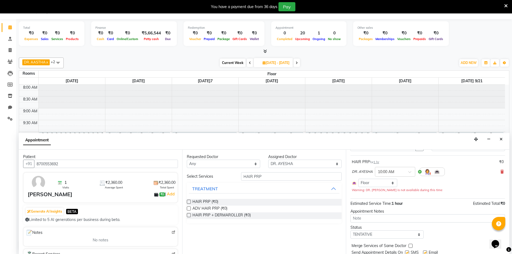
scroll to position [46, 0]
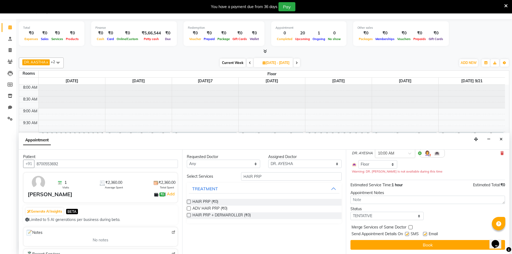
click at [406, 234] on label at bounding box center [407, 234] width 4 height 4
click at [406, 234] on input "checkbox" at bounding box center [406, 234] width 3 height 3
checkbox input "false"
click at [425, 233] on label at bounding box center [425, 234] width 4 height 4
click at [425, 233] on input "checkbox" at bounding box center [424, 234] width 3 height 3
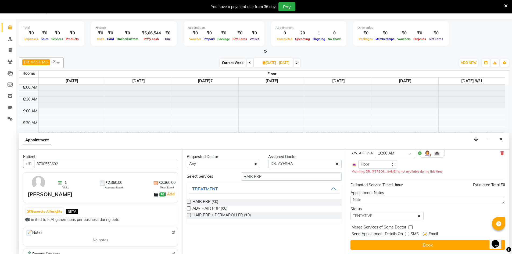
checkbox input "false"
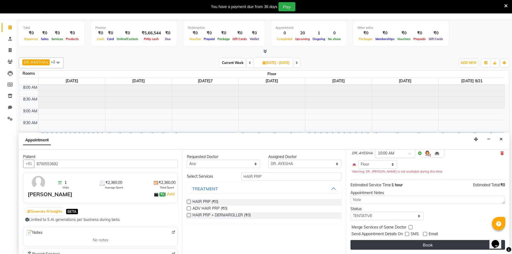
click at [426, 245] on button "Book" at bounding box center [428, 245] width 155 height 10
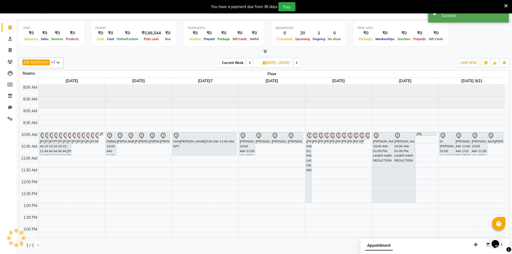
scroll to position [0, 0]
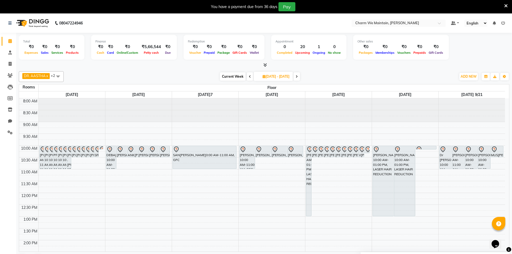
click at [249, 78] on icon at bounding box center [250, 76] width 2 height 3
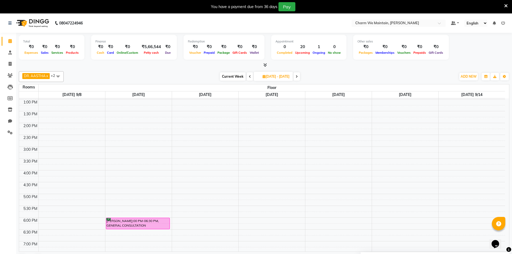
scroll to position [31, 0]
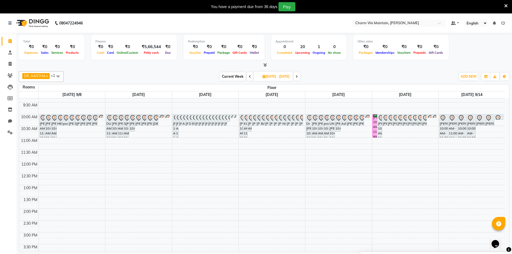
click at [247, 77] on span at bounding box center [250, 76] width 6 height 8
type input "[DATE]05"
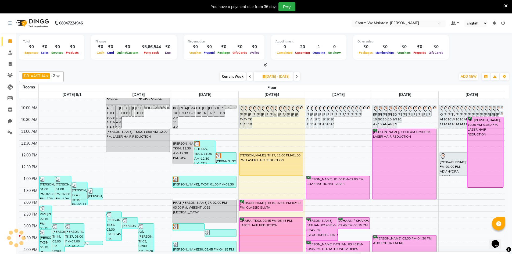
scroll to position [0, 0]
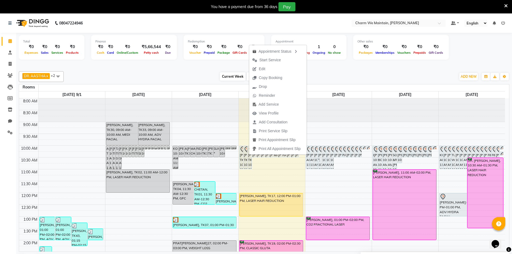
click at [346, 75] on div "Current Week 2025-09-05 01-09-2025 - 07-09-2025" at bounding box center [259, 77] width 387 height 8
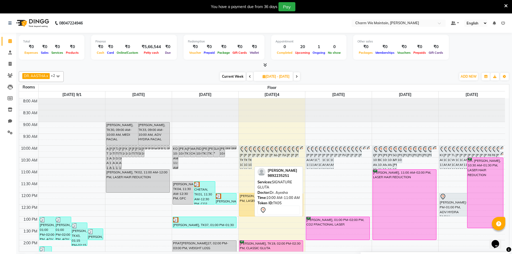
click at [249, 160] on div "SUNANDA JAIN, TK05, 10:00 AM-11:00 AM, SIGNATURE GLUTA" at bounding box center [250, 157] width 4 height 23
select select "7"
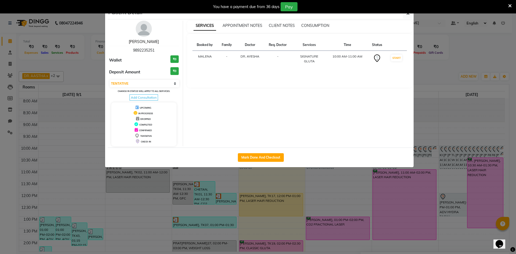
click at [150, 42] on link "[PERSON_NAME]" at bounding box center [144, 41] width 30 height 5
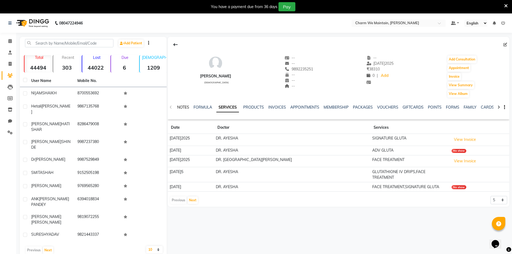
click at [182, 106] on link "NOTES" at bounding box center [183, 107] width 12 height 5
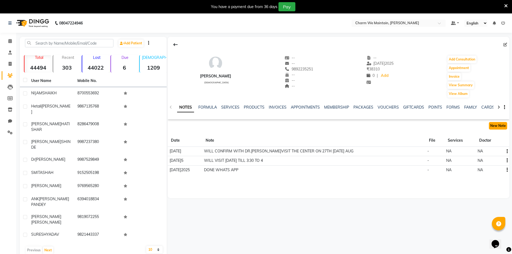
click at [493, 126] on button "New Note" at bounding box center [498, 126] width 18 height 8
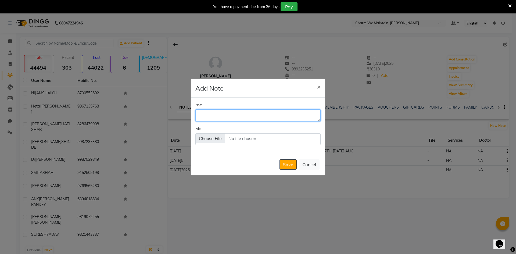
click at [254, 116] on textarea "Note" at bounding box center [257, 115] width 125 height 12
type textarea "WILL VISIT ON FRI 5TH SEP AT 6"
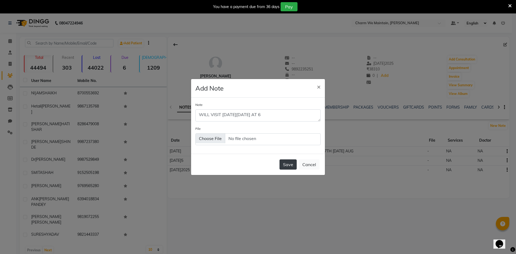
click at [292, 163] on button "Save" at bounding box center [288, 164] width 17 height 10
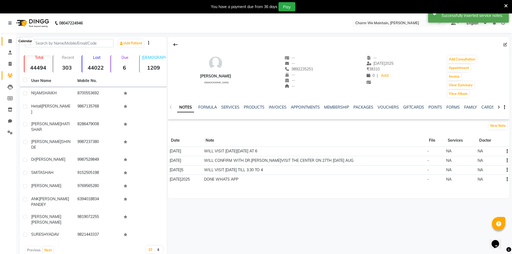
click at [7, 43] on span at bounding box center [9, 41] width 9 height 6
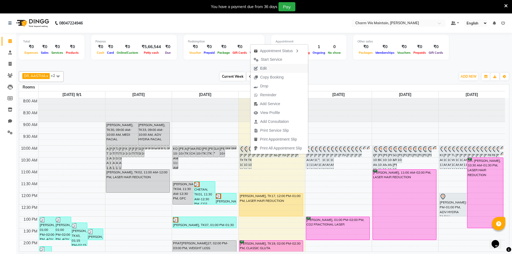
click at [270, 66] on span "Edit" at bounding box center [260, 68] width 19 height 9
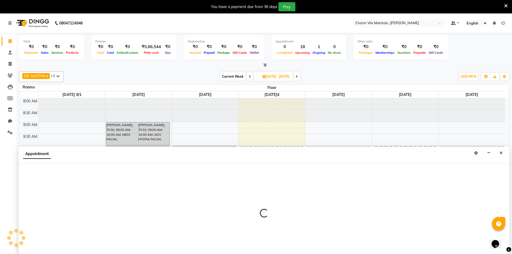
scroll to position [14, 0]
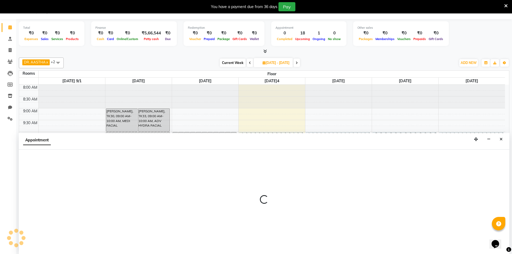
select select "tentative"
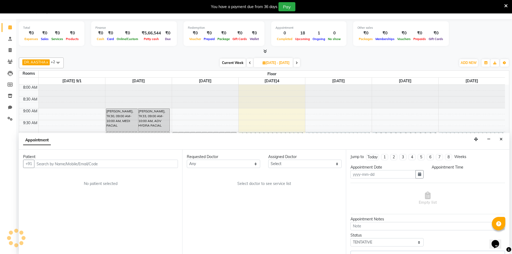
type input "2025-09-04"
type input "[DATE]"
select select "600"
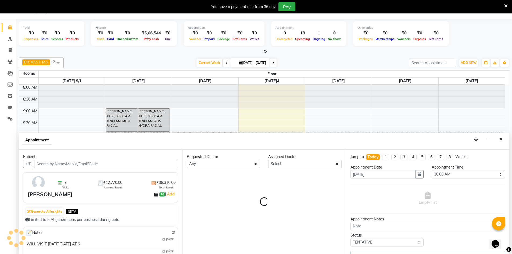
select select "86210"
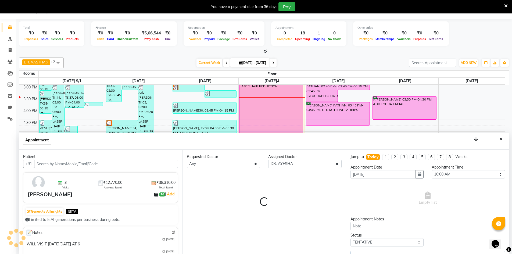
select select "4343"
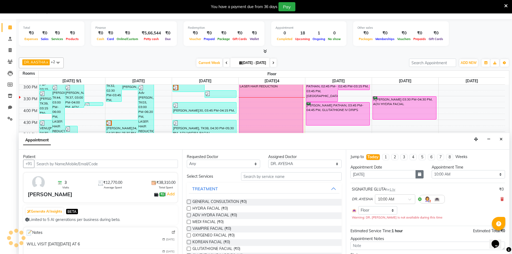
click at [419, 174] on icon "button" at bounding box center [419, 174] width 3 height 4
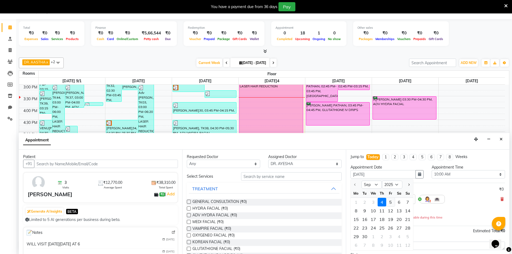
click at [390, 201] on div "5" at bounding box center [390, 202] width 9 height 9
type input "[DATE]05"
type input "[DATE]25"
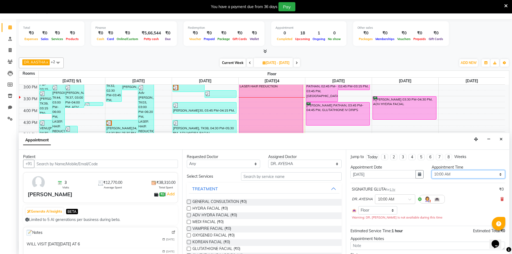
click at [498, 175] on select "Select 09:00 AM 09:15 AM 09:30 AM 09:45 AM 10:00 AM 10:15 AM 10:30 AM 10:45 AM …" at bounding box center [468, 174] width 73 height 8
select select "1080"
click at [432, 170] on select "Select 09:00 AM 09:15 AM 09:30 AM 09:45 AM 10:00 AM 10:15 AM 10:30 AM 10:45 AM …" at bounding box center [468, 174] width 73 height 8
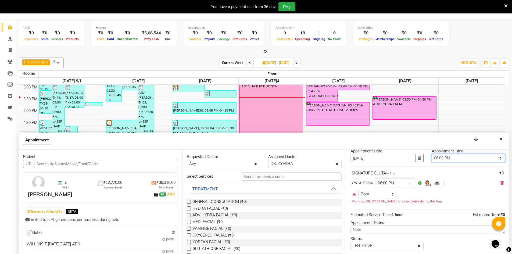
scroll to position [30, 0]
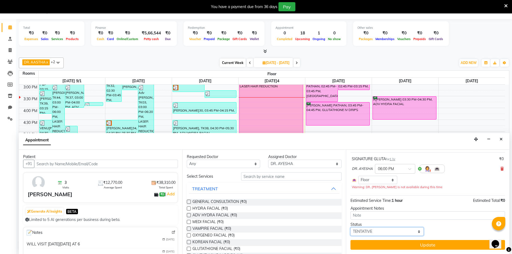
click at [382, 233] on select "Select TENTATIVE CONFIRM UPCOMING" at bounding box center [387, 231] width 73 height 8
select select "confirm booking"
click at [351, 227] on select "Select TENTATIVE CONFIRM UPCOMING" at bounding box center [387, 231] width 73 height 8
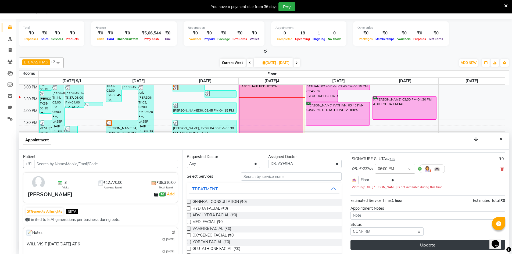
click at [435, 246] on button "Update" at bounding box center [428, 245] width 155 height 10
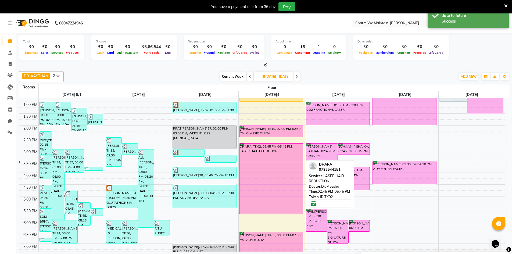
scroll to position [58, 0]
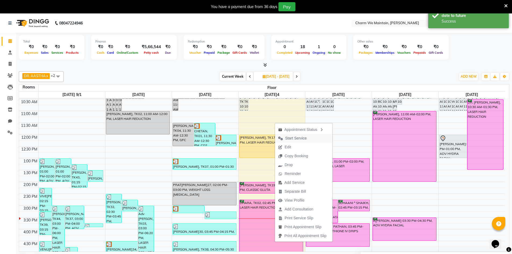
click at [306, 138] on span "Start Service" at bounding box center [296, 138] width 22 height 6
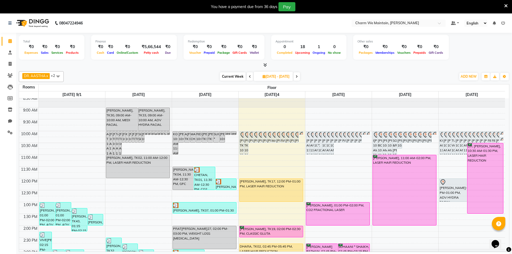
scroll to position [27, 0]
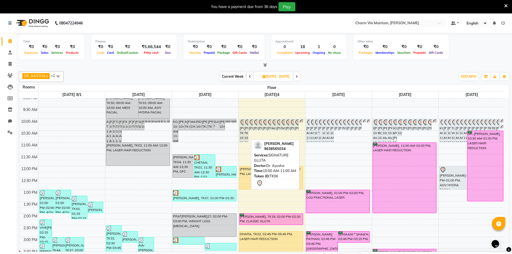
click at [247, 127] on div "[PERSON_NAME]TK06, 10:00 AM-11:00 AM, SIGNATURE GLUTA" at bounding box center [246, 130] width 4 height 23
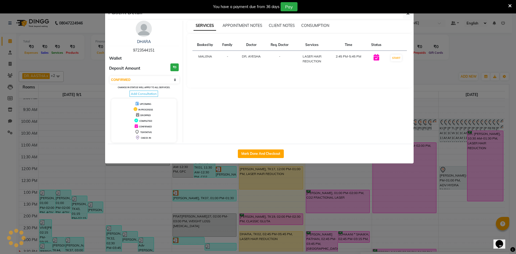
select select "7"
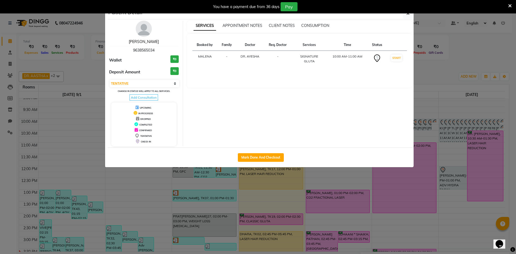
click at [151, 41] on link "[PERSON_NAME]" at bounding box center [144, 41] width 30 height 5
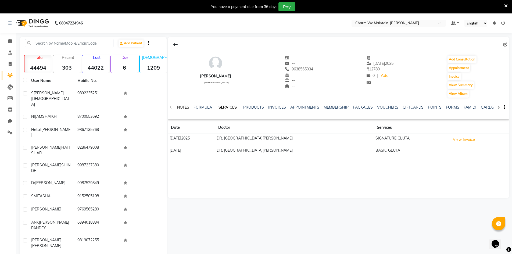
click at [182, 108] on link "NOTES" at bounding box center [183, 107] width 12 height 5
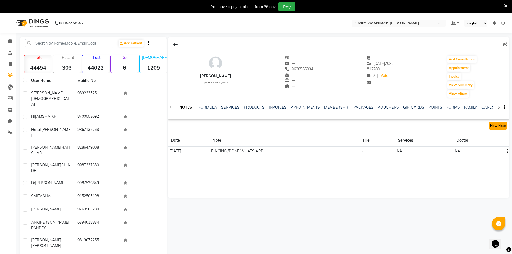
click at [496, 126] on button "New Note" at bounding box center [498, 126] width 18 height 8
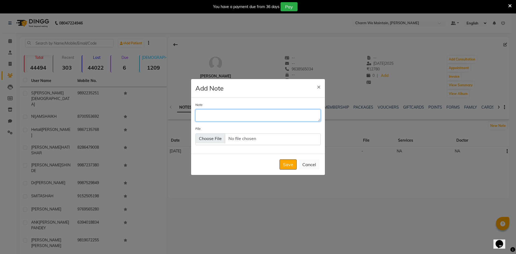
click at [264, 116] on textarea "Note" at bounding box center [257, 115] width 125 height 12
type textarea "RINGING/WHATS APP SENT"
click at [286, 165] on button "Save" at bounding box center [288, 164] width 17 height 10
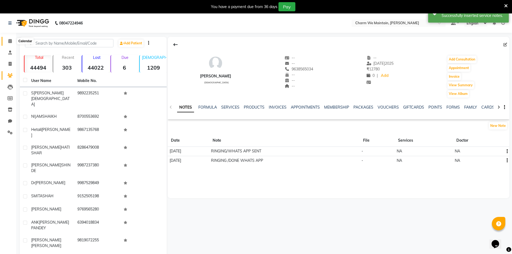
click at [11, 41] on icon at bounding box center [9, 41] width 3 height 4
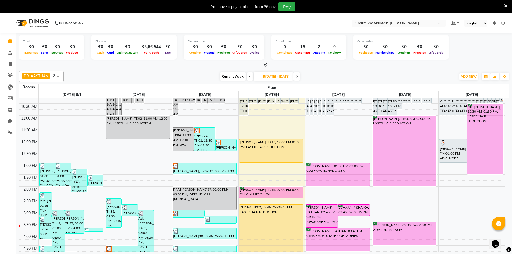
scroll to position [27, 0]
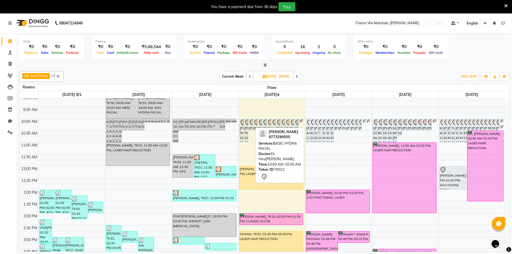
click at [252, 128] on div "[PERSON_NAME]TK21, 10:00 AM-10:30 AM, BASIC HYDRA FACIAL" at bounding box center [251, 124] width 4 height 11
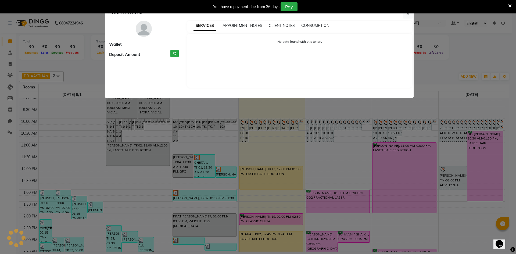
select select "7"
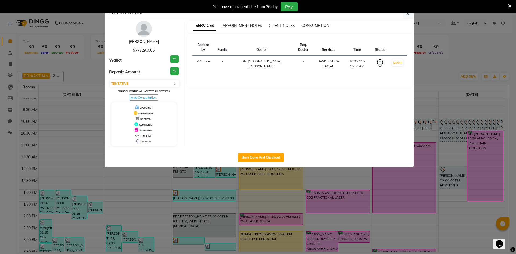
click at [141, 40] on link "[PERSON_NAME]" at bounding box center [144, 41] width 30 height 5
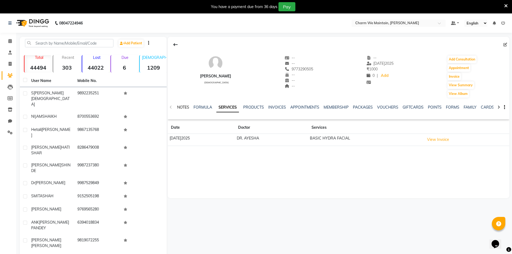
click at [185, 108] on link "NOTES" at bounding box center [183, 107] width 12 height 5
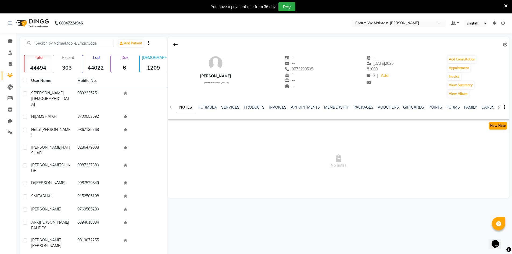
click at [496, 124] on button "New Note" at bounding box center [498, 126] width 18 height 8
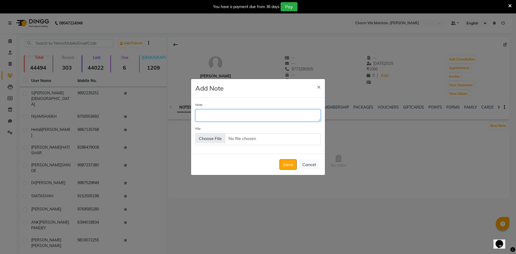
click at [279, 113] on textarea "Note" at bounding box center [257, 115] width 125 height 12
type textarea "WILL CALL N VISIT THE CENTER"
click at [289, 164] on button "Save" at bounding box center [288, 164] width 17 height 10
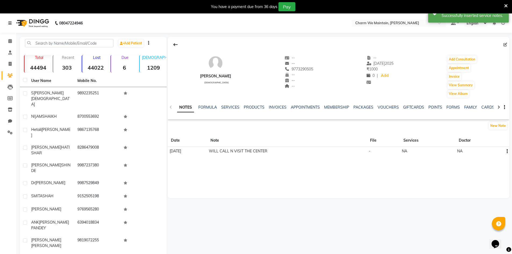
click at [10, 24] on icon at bounding box center [9, 23] width 3 height 4
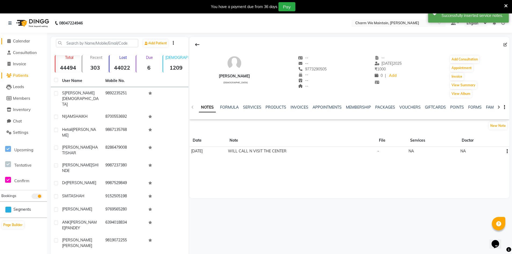
click at [17, 41] on span "Calendar" at bounding box center [21, 40] width 17 height 5
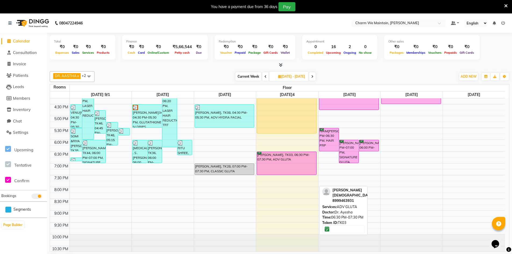
scroll to position [201, 0]
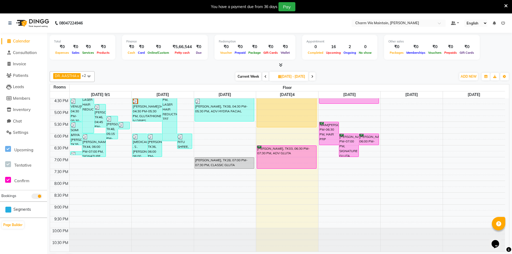
click at [280, 207] on div "8:00 AM 8:30 AM 9:00 AM 9:30 AM 10:00 AM 10:30 AM 11:00 AM 11:30 AM 12:00 PM 12…" at bounding box center [277, 74] width 455 height 355
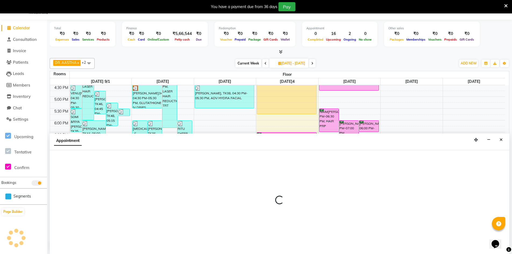
select select "1260"
select select "tentative"
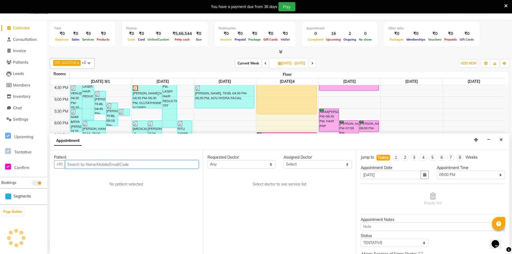
scroll to position [14, 0]
click at [122, 164] on input "text" at bounding box center [132, 164] width 134 height 8
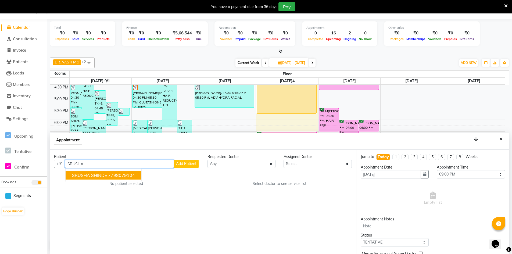
click at [96, 174] on span "SRUSHA SHINDE" at bounding box center [89, 175] width 35 height 5
type input "7798079104"
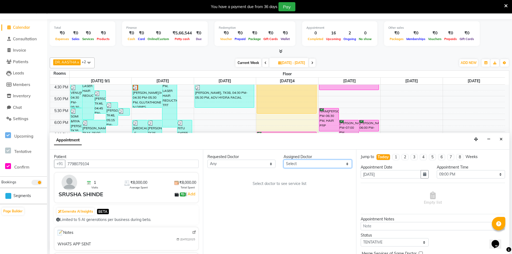
click at [314, 164] on select "Select DR. AYESHA DR. [GEOGRAPHIC_DATA][PERSON_NAME]" at bounding box center [318, 164] width 68 height 8
select select "86210"
click at [284, 160] on select "Select DR. AYESHA DR. [GEOGRAPHIC_DATA][PERSON_NAME]" at bounding box center [318, 164] width 68 height 8
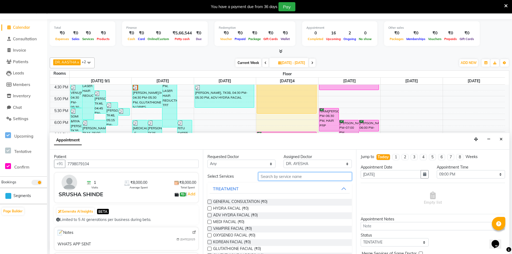
click at [291, 175] on input "text" at bounding box center [305, 176] width 94 height 8
type input "PEEL"
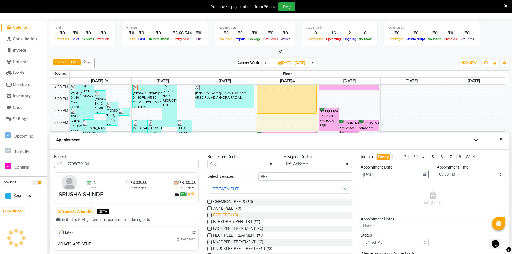
click at [226, 213] on span "PEEL TRT (₹0)" at bounding box center [225, 215] width 25 height 7
checkbox input "true"
select select "4343"
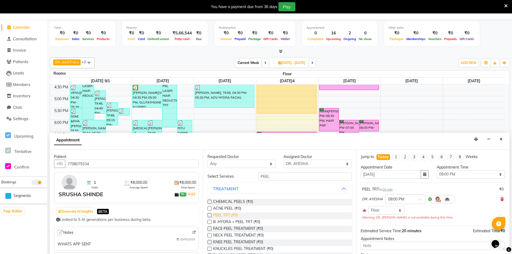
checkbox input "false"
click at [275, 176] on input "PEEL" at bounding box center [305, 176] width 94 height 8
type input "P"
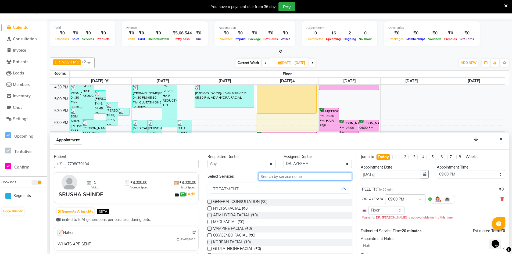
click at [298, 176] on input "text" at bounding box center [305, 176] width 94 height 8
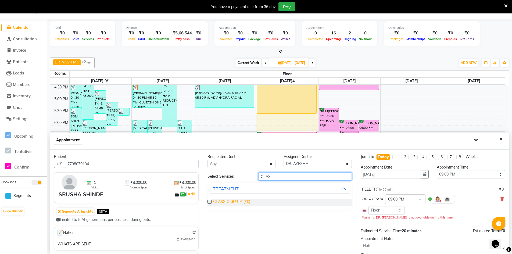
type input "CLAS"
click at [219, 202] on span "CLASSIC GLUTA (₹0)" at bounding box center [231, 202] width 37 height 7
checkbox input "false"
select select "4343"
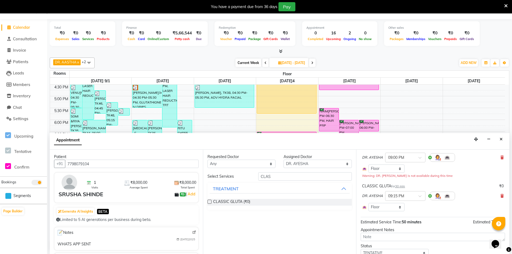
scroll to position [79, 0]
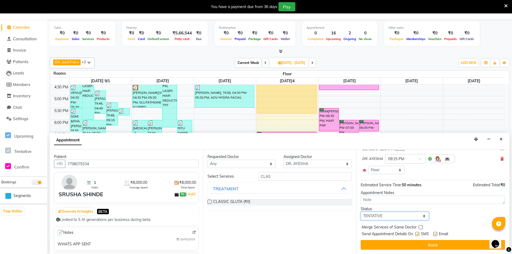
click at [397, 217] on select "Select TENTATIVE CONFIRM CHECK-IN UPCOMING" at bounding box center [395, 216] width 68 height 8
select select "confirm booking"
click at [361, 212] on select "Select TENTATIVE CONFIRM CHECK-IN UPCOMING" at bounding box center [395, 216] width 68 height 8
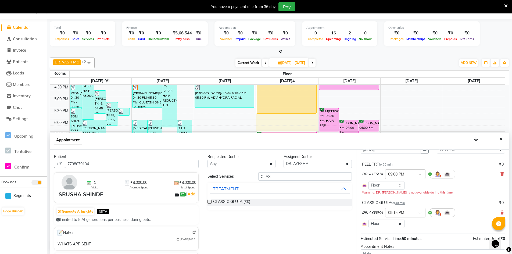
scroll to position [0, 0]
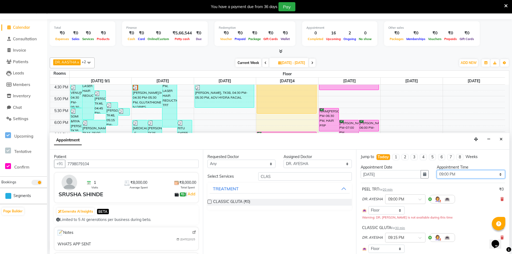
click at [494, 174] on select "Select 09:00 AM 09:15 AM 09:30 AM 09:45 AM 10:00 AM 10:15 AM 10:30 AM 10:45 AM …" at bounding box center [471, 174] width 68 height 8
select select "1200"
click at [437, 170] on select "Select 09:00 AM 09:15 AM 09:30 AM 09:45 AM 10:00 AM 10:15 AM 10:30 AM 10:45 AM …" at bounding box center [471, 174] width 68 height 8
click at [208, 201] on label at bounding box center [210, 202] width 4 height 4
click at [208, 201] on input "checkbox" at bounding box center [209, 202] width 3 height 3
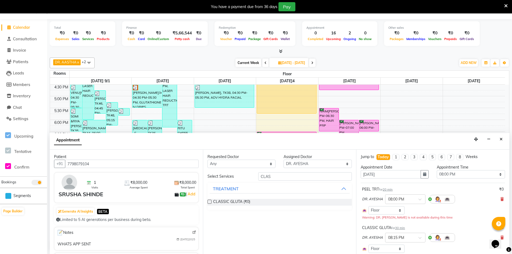
checkbox input "true"
select select "4343"
checkbox input "false"
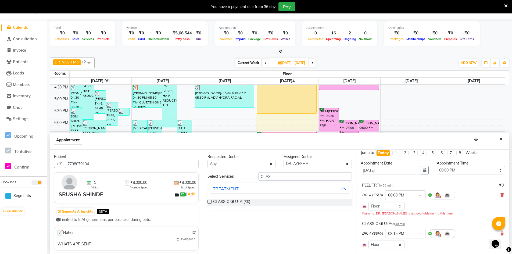
scroll to position [112, 0]
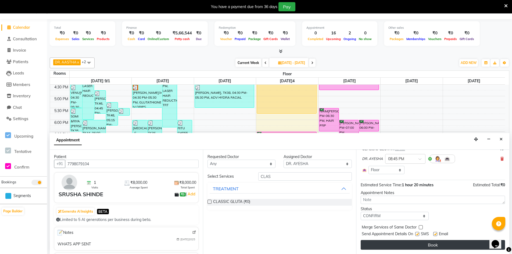
click at [415, 246] on button "Book" at bounding box center [433, 245] width 144 height 10
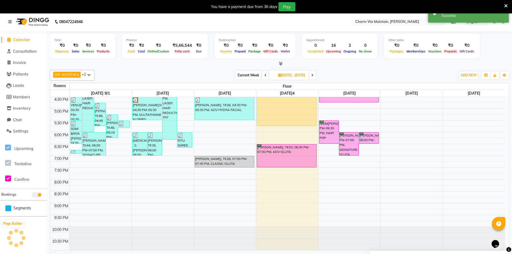
scroll to position [0, 0]
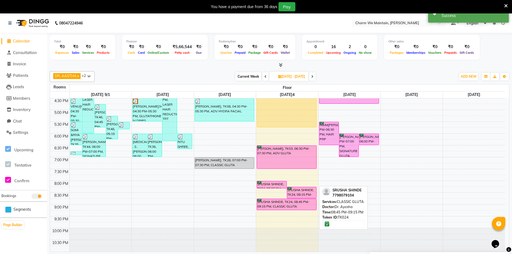
click at [286, 203] on div "SRUSHA SHINDE, TK24, 08:45 PM-09:15 PM, CLASSIC GLUTA" at bounding box center [286, 204] width 59 height 11
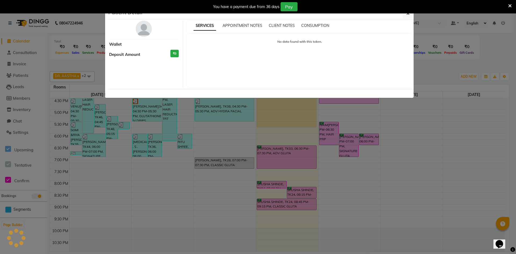
select select "6"
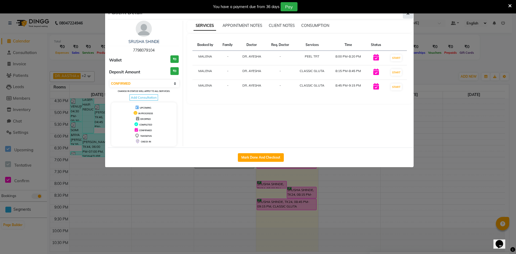
click at [408, 16] on button "button" at bounding box center [408, 13] width 10 height 10
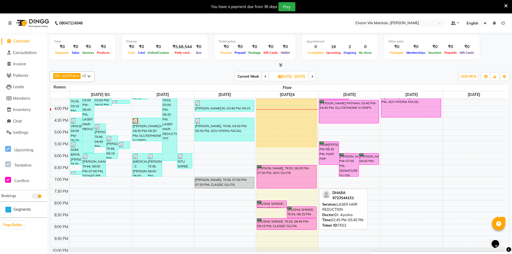
scroll to position [188, 0]
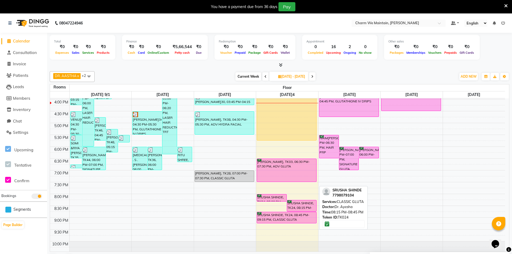
click at [299, 208] on div "SRUSHA SHINDE, TK24, 08:15 PM-08:45 PM, CLASSIC GLUTA" at bounding box center [301, 205] width 29 height 11
select select "6"
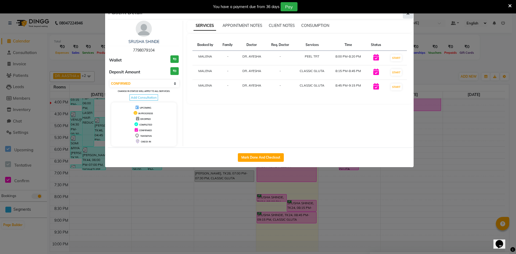
click at [408, 16] on button "button" at bounding box center [408, 13] width 10 height 10
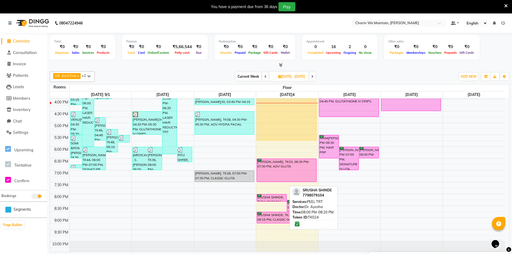
click at [264, 199] on div "SRUSHA SHINDE, TK24, 08:00 PM-08:20 PM, PEEL TRT" at bounding box center [271, 197] width 29 height 7
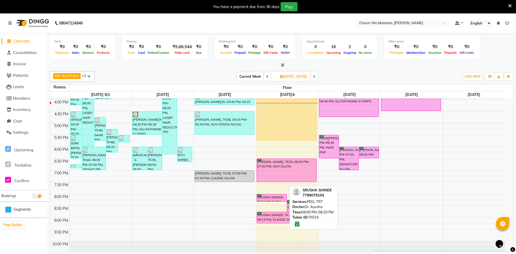
select select "6"
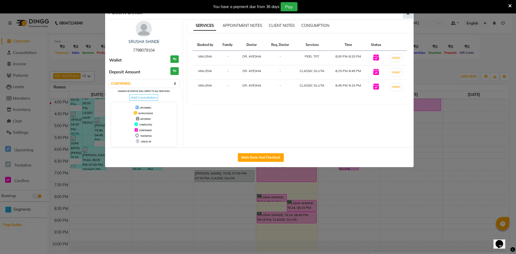
click at [410, 16] on button "button" at bounding box center [408, 13] width 10 height 10
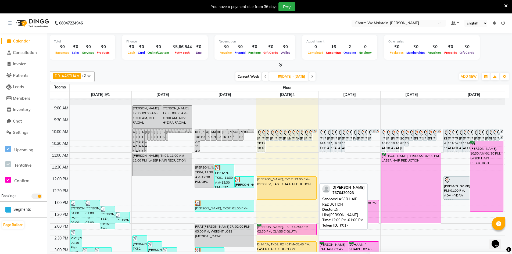
scroll to position [134, 0]
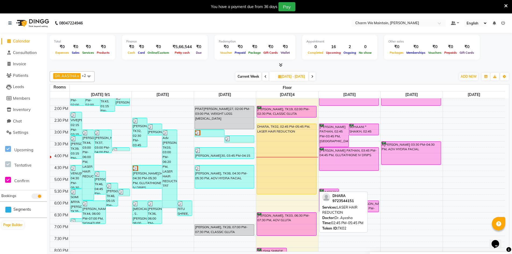
click at [280, 171] on div "DHARA, TK02, 02:45 PM-05:45 PM, LASER HAIR REDUCTION" at bounding box center [286, 159] width 59 height 70
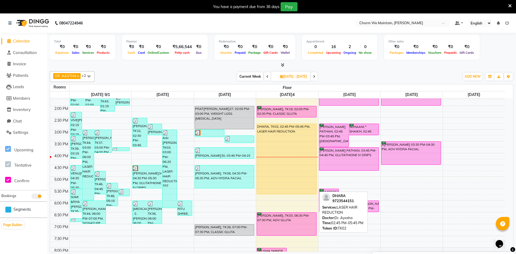
select select "1"
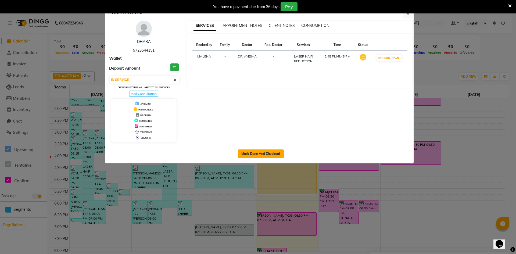
click at [261, 154] on button "Mark Done And Checkout" at bounding box center [261, 153] width 46 height 9
select select "8618"
select select "service"
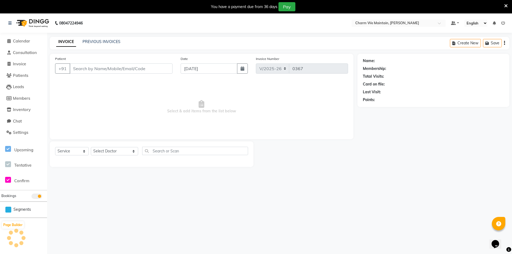
type input "9723544151"
select select "86210"
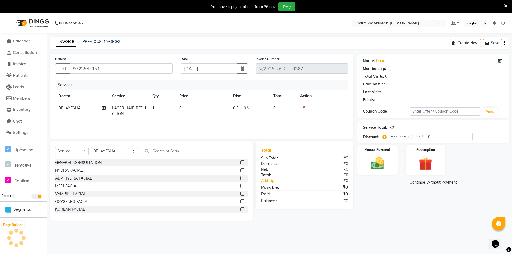
click at [183, 107] on td "0" at bounding box center [203, 111] width 54 height 18
select select "86210"
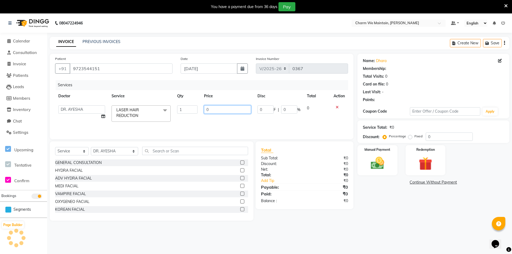
click at [213, 110] on input "0" at bounding box center [227, 109] width 47 height 8
type input "2"
type input "3000"
click at [376, 164] on img at bounding box center [377, 163] width 23 height 16
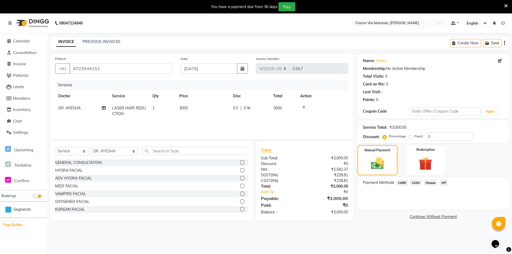
click at [444, 184] on span "UPI" at bounding box center [443, 183] width 8 height 6
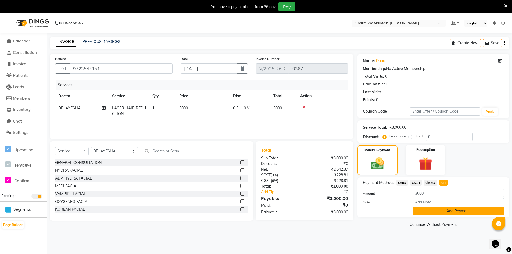
click at [442, 210] on button "Add Payment" at bounding box center [458, 211] width 91 height 8
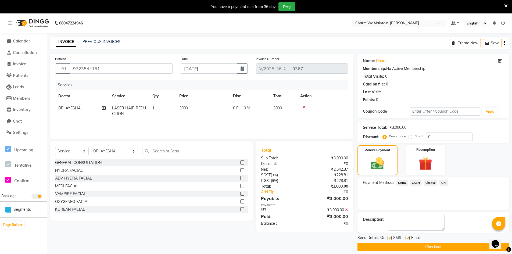
click at [415, 247] on button "Checkout" at bounding box center [433, 247] width 152 height 8
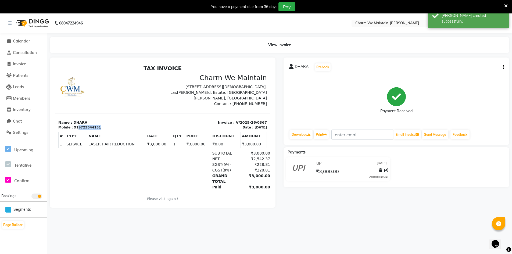
drag, startPoint x: 104, startPoint y: 128, endPoint x: 75, endPoint y: 128, distance: 29.3
click at [75, 128] on div "Mobile : 919723544151" at bounding box center [108, 127] width 101 height 5
copy div "9723544151"
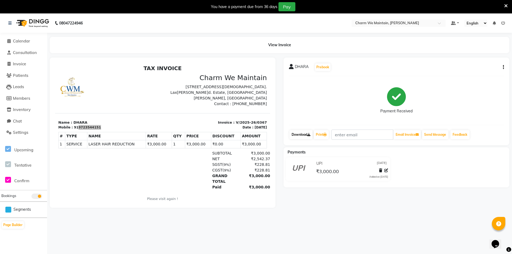
click at [304, 135] on link "Download" at bounding box center [300, 134] width 23 height 9
click at [25, 37] on li "Calendar" at bounding box center [23, 41] width 47 height 12
click at [25, 38] on span "Calendar" at bounding box center [21, 40] width 17 height 5
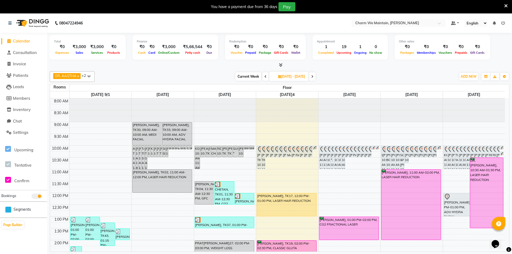
click at [316, 75] on span at bounding box center [312, 76] width 6 height 8
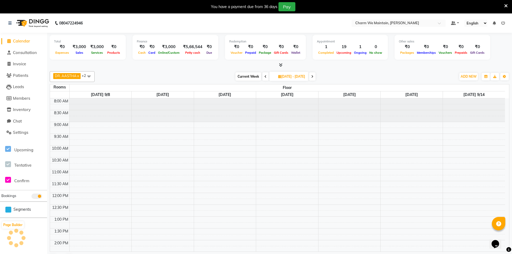
scroll to position [189, 0]
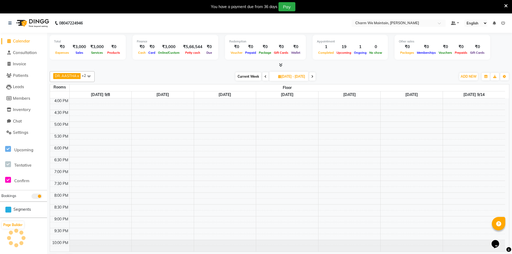
click at [313, 75] on icon at bounding box center [312, 76] width 2 height 3
type input "[DATE]19"
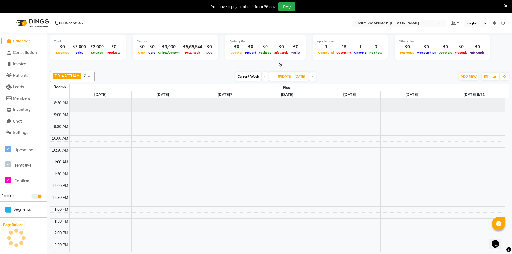
scroll to position [0, 0]
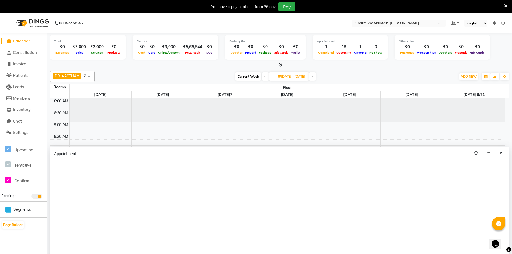
select select "630"
select select "tentative"
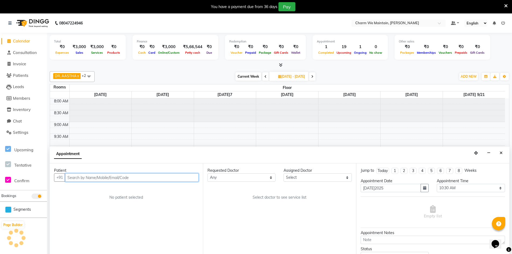
scroll to position [14, 0]
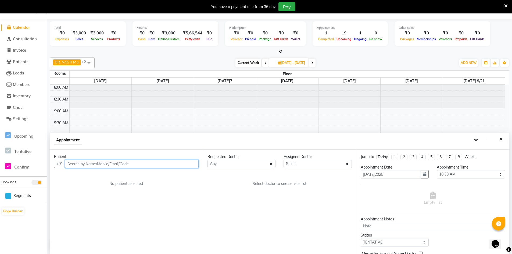
click at [114, 163] on input "text" at bounding box center [132, 164] width 134 height 8
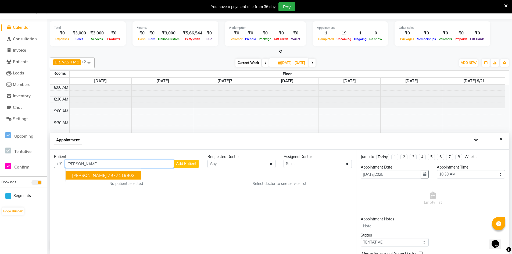
click at [136, 177] on button "krisha Bhanushali 7977119902" at bounding box center [104, 175] width 76 height 9
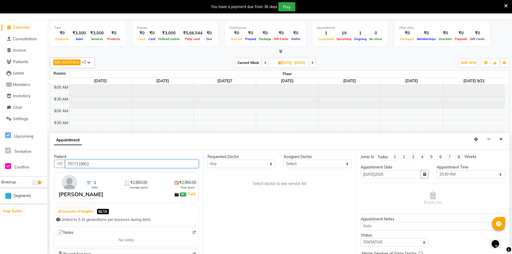
type input "7977119902"
click at [327, 165] on select "Select DR. AYESHA DR. [GEOGRAPHIC_DATA][PERSON_NAME]" at bounding box center [318, 164] width 68 height 8
select select "86210"
click at [284, 160] on select "Select DR. AYESHA DR. [GEOGRAPHIC_DATA][PERSON_NAME]" at bounding box center [318, 164] width 68 height 8
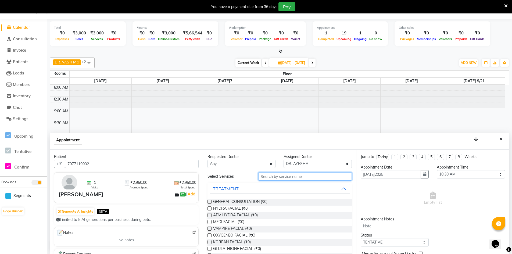
click at [288, 178] on input "text" at bounding box center [305, 176] width 94 height 8
type input "FACE"
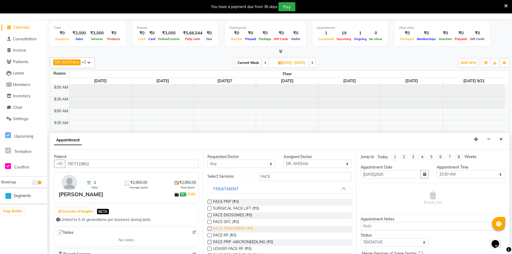
click at [243, 228] on span "FACE TREATMENT (₹0)" at bounding box center [233, 229] width 40 height 7
checkbox input "true"
select select "4343"
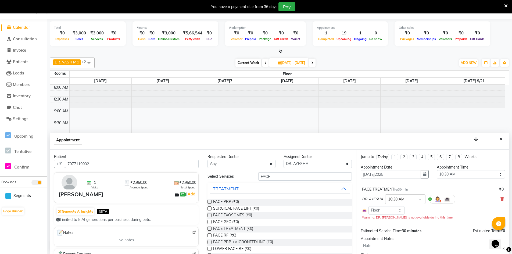
checkbox input "false"
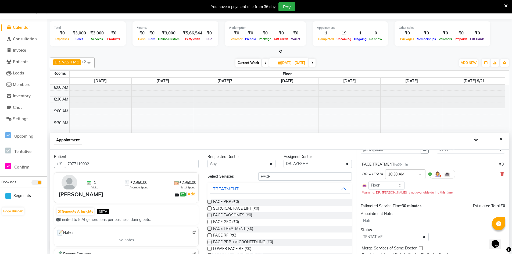
scroll to position [46, 0]
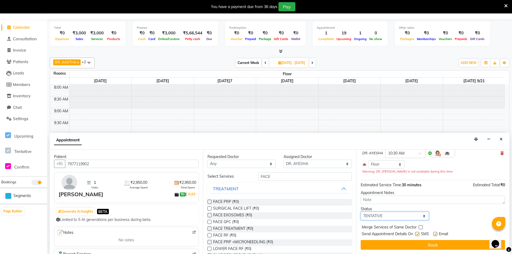
click at [417, 216] on select "Select TENTATIVE CONFIRM UPCOMING" at bounding box center [395, 216] width 68 height 8
click at [457, 216] on div "Status Select TENTATIVE CONFIRM UPCOMING" at bounding box center [433, 213] width 152 height 14
click at [435, 232] on label at bounding box center [435, 234] width 4 height 4
click at [435, 233] on input "checkbox" at bounding box center [434, 234] width 3 height 3
checkbox input "false"
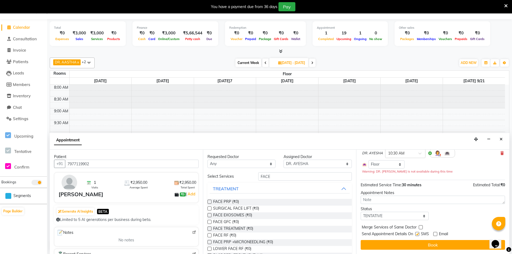
click at [417, 235] on label at bounding box center [417, 234] width 4 height 4
click at [417, 235] on input "checkbox" at bounding box center [416, 234] width 3 height 3
checkbox input "false"
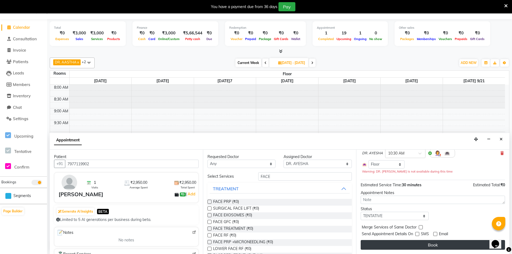
click at [439, 247] on button "Book" at bounding box center [433, 245] width 144 height 10
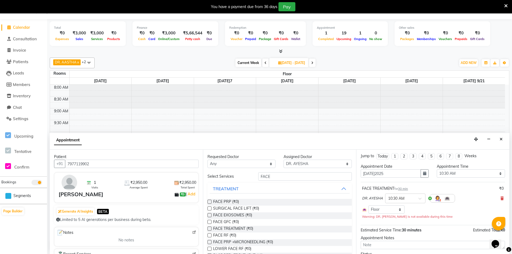
scroll to position [0, 0]
click at [495, 174] on select "Select 09:00 AM 09:15 AM 09:30 AM 09:45 AM 10:00 AM 10:15 AM 10:30 AM 10:45 AM …" at bounding box center [471, 174] width 68 height 8
select select "600"
click at [437, 170] on select "Select 09:00 AM 09:15 AM 09:30 AM 09:45 AM 10:00 AM 10:15 AM 10:30 AM 10:45 AM …" at bounding box center [471, 174] width 68 height 8
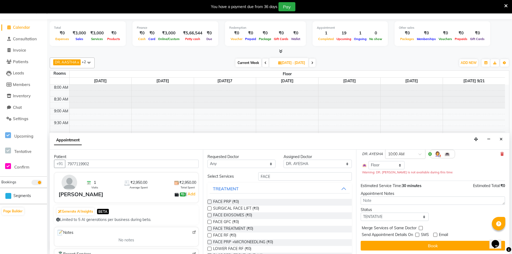
scroll to position [46, 0]
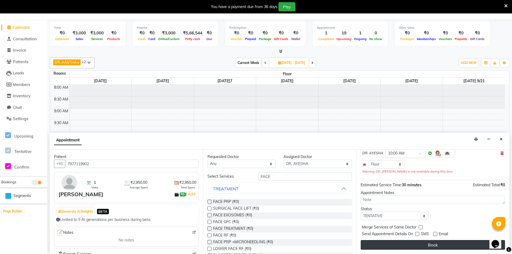
click at [435, 245] on button "Book" at bounding box center [433, 245] width 144 height 10
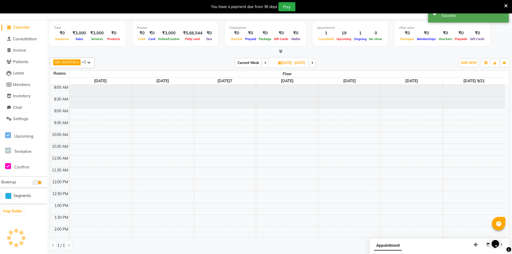
scroll to position [0, 0]
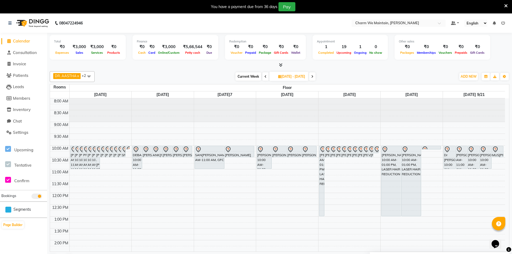
click at [316, 76] on span at bounding box center [312, 76] width 6 height 8
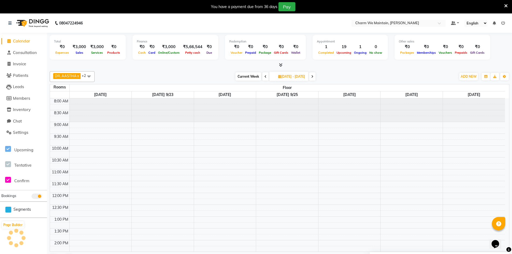
scroll to position [189, 0]
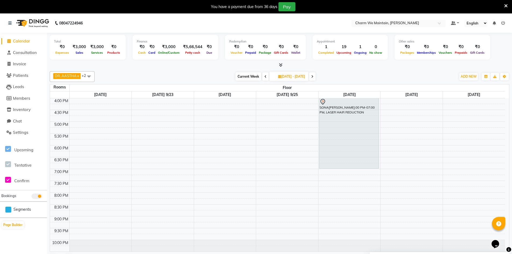
click at [313, 77] on icon at bounding box center [312, 76] width 2 height 3
type input "[DATE]03"
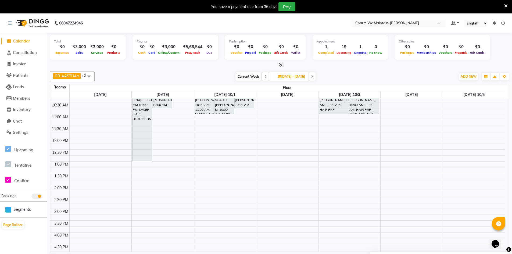
scroll to position [0, 0]
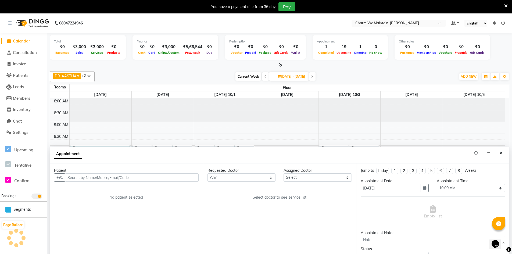
scroll to position [14, 0]
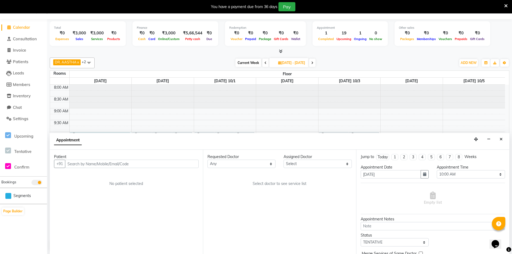
click at [156, 163] on input "text" at bounding box center [132, 164] width 134 height 8
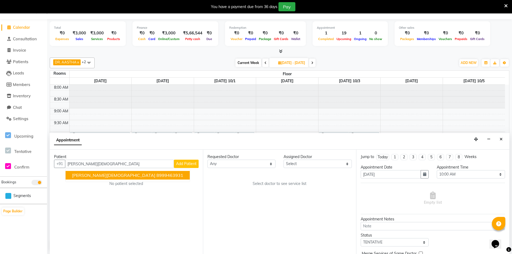
click at [156, 177] on ngb-highlight "8999463931" at bounding box center [169, 175] width 27 height 5
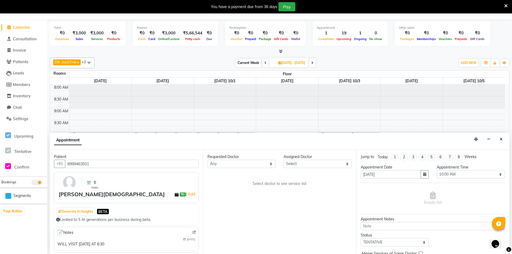
scroll to position [27, 0]
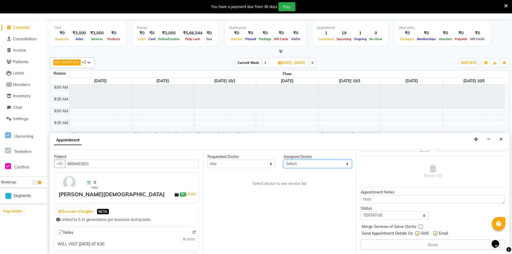
click at [332, 166] on select "Select DR. AYESHA DR. [GEOGRAPHIC_DATA][PERSON_NAME]" at bounding box center [318, 164] width 68 height 8
click at [284, 160] on select "Select DR. AYESHA DR. [GEOGRAPHIC_DATA][PERSON_NAME]" at bounding box center [318, 164] width 68 height 8
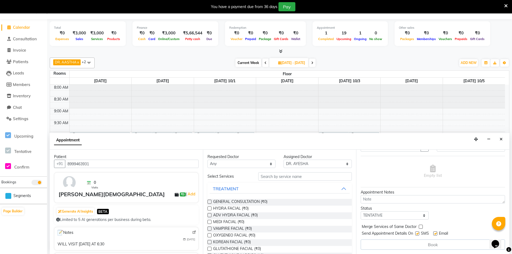
click at [417, 234] on label at bounding box center [417, 233] width 4 height 4
click at [417, 234] on input "checkbox" at bounding box center [416, 233] width 3 height 3
click at [436, 234] on label at bounding box center [435, 233] width 4 height 4
click at [436, 234] on input "checkbox" at bounding box center [434, 233] width 3 height 3
click at [395, 169] on div "Empty list" at bounding box center [433, 171] width 144 height 27
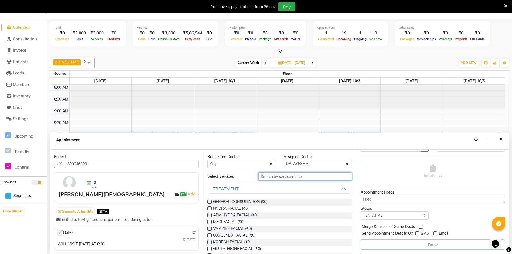
click at [282, 178] on input "text" at bounding box center [305, 176] width 94 height 8
click at [411, 216] on select "Select TENTATIVE CONFIRM UPCOMING" at bounding box center [395, 215] width 68 height 8
click at [361, 211] on select "Select TENTATIVE CONFIRM UPCOMING" at bounding box center [395, 215] width 68 height 8
click at [429, 243] on div "Book" at bounding box center [433, 244] width 144 height 10
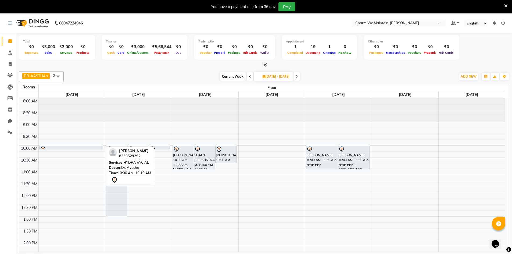
click at [103, 147] on link "[PERSON_NAME]10:00 AM-10:10 AM, HYDRA FACIAL" at bounding box center [71, 148] width 64 height 4
select select "7"
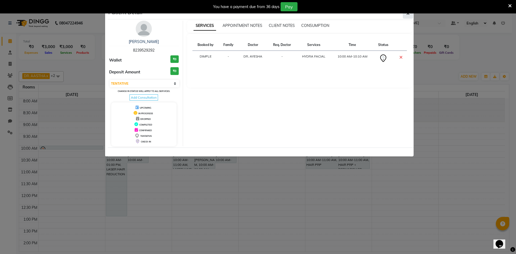
click at [406, 15] on button "button" at bounding box center [408, 13] width 10 height 10
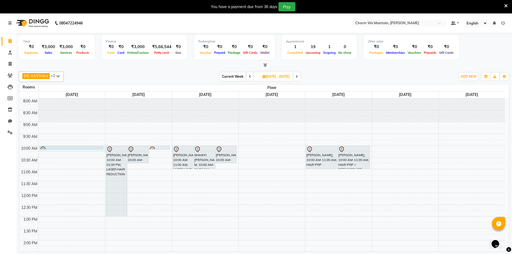
select select "600"
select select "tentative"
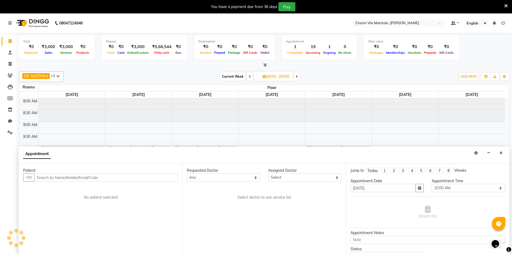
scroll to position [14, 0]
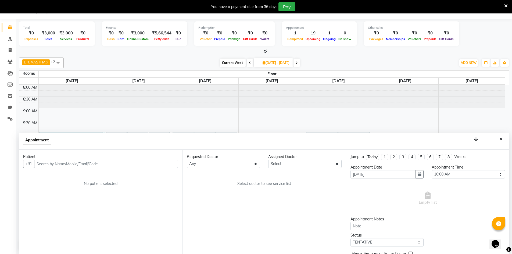
click at [86, 164] on input "text" at bounding box center [106, 164] width 144 height 8
click at [52, 164] on input "ETISH AJAIN" at bounding box center [93, 164] width 119 height 8
click at [49, 164] on input "ETISH AIN" at bounding box center [93, 164] width 119 height 8
type input "ETISH JAIN"
click at [94, 167] on input "ETISH JAIN" at bounding box center [93, 164] width 119 height 8
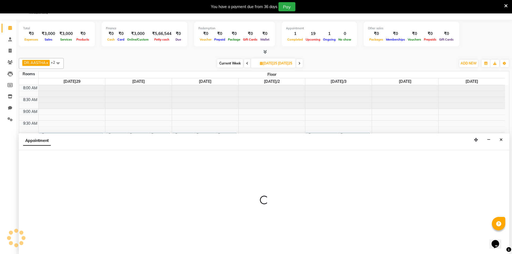
select select "600"
select select "tentative"
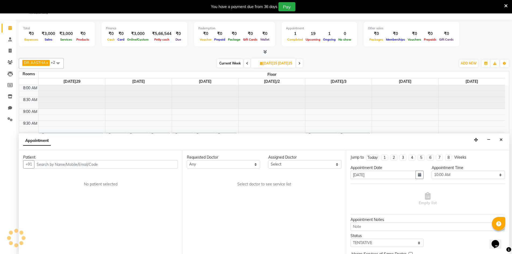
scroll to position [14, 0]
click at [70, 163] on input "text" at bounding box center [106, 164] width 144 height 8
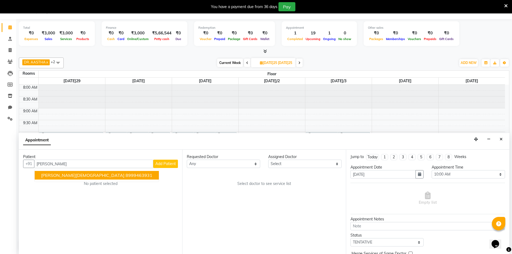
click at [126, 174] on ngb-highlight "8999463931" at bounding box center [139, 175] width 27 height 5
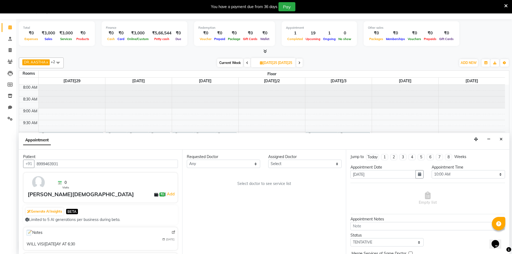
type input "8999463931"
click at [316, 165] on select "Select DR. AYESHA DR. [GEOGRAPHIC_DATA][PERSON_NAME]" at bounding box center [304, 164] width 73 height 8
select select "86210"
click at [268, 160] on select "Select DR. AYESHA DR. [GEOGRAPHIC_DATA][PERSON_NAME]" at bounding box center [304, 164] width 73 height 8
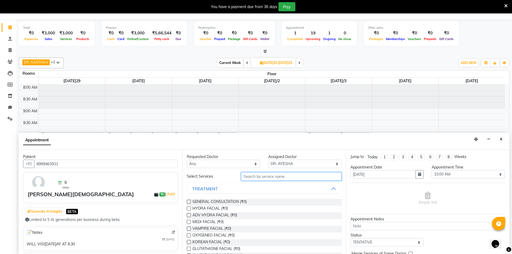
click at [266, 178] on input "text" at bounding box center [291, 176] width 101 height 8
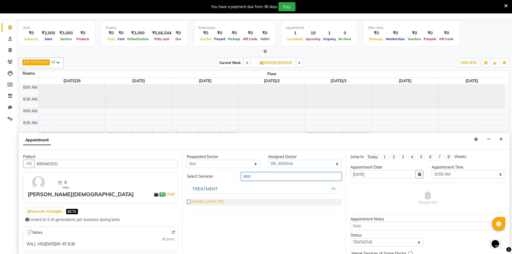
type input "BIKI"
click at [209, 205] on span "BIKINI LASER (₹0)" at bounding box center [208, 202] width 32 height 7
checkbox input "true"
select select "4343"
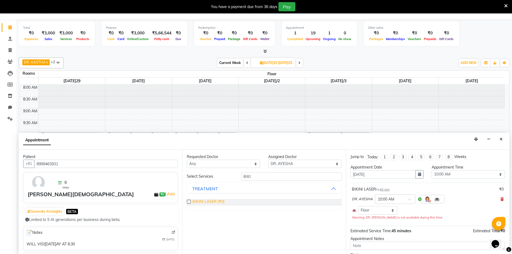
checkbox input "false"
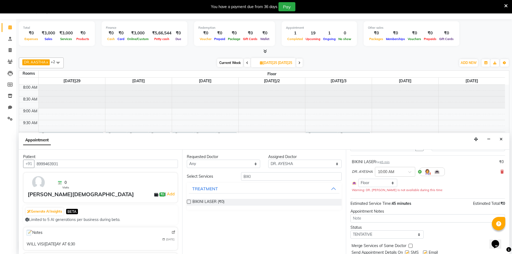
scroll to position [46, 0]
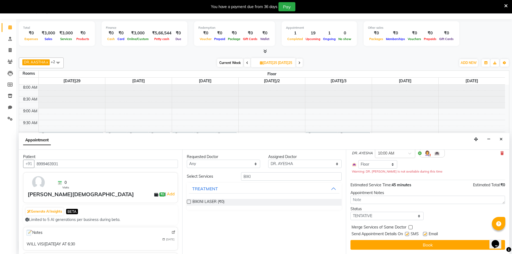
click at [407, 234] on label at bounding box center [407, 234] width 4 height 4
click at [407, 234] on input "checkbox" at bounding box center [406, 234] width 3 height 3
checkbox input "false"
click at [426, 234] on label at bounding box center [425, 234] width 4 height 4
click at [426, 234] on input "checkbox" at bounding box center [424, 234] width 3 height 3
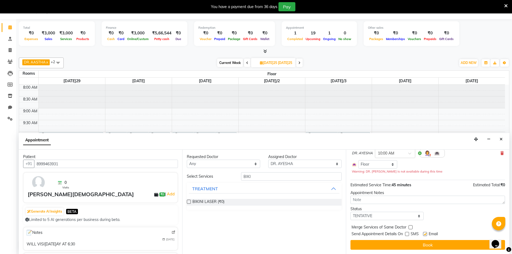
checkbox input "false"
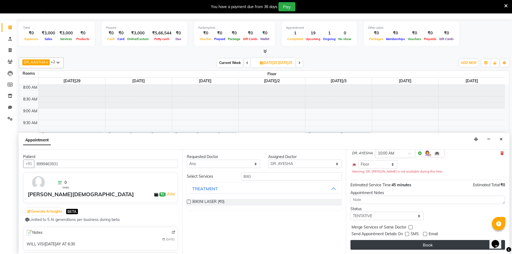
click at [425, 242] on button "Book" at bounding box center [428, 245] width 155 height 10
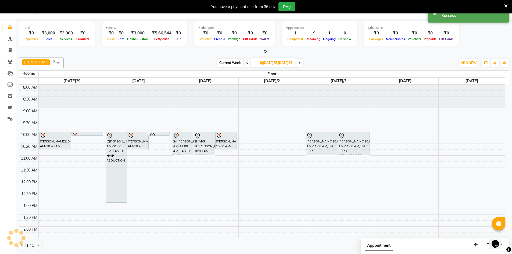
scroll to position [0, 0]
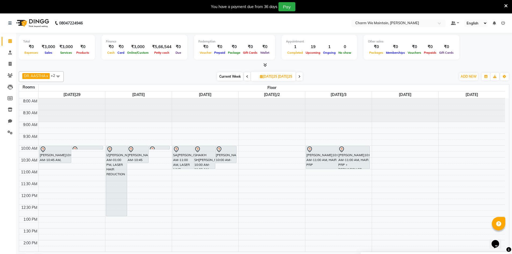
click at [246, 76] on icon at bounding box center [247, 76] width 2 height 3
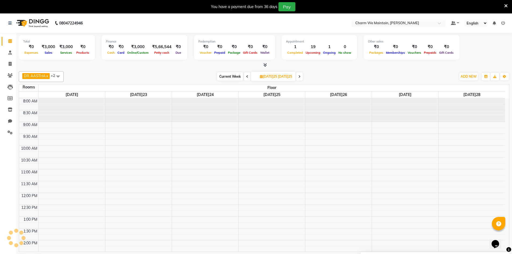
scroll to position [189, 0]
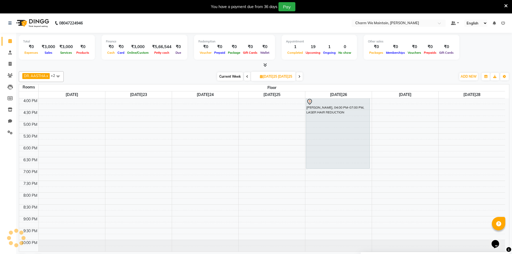
click at [246, 76] on icon at bounding box center [247, 76] width 2 height 3
type input "[DATE]19"
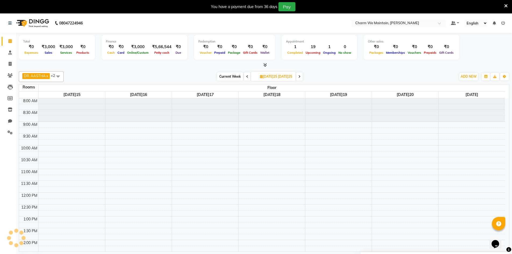
scroll to position [0, 0]
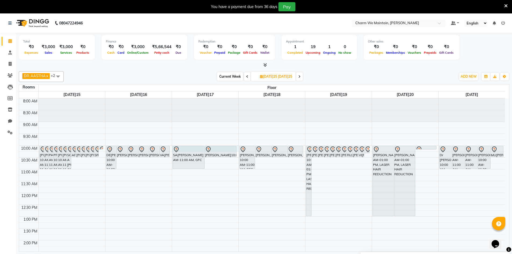
select select "600"
select select "tentative"
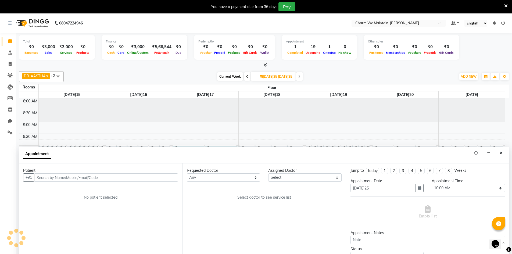
scroll to position [14, 0]
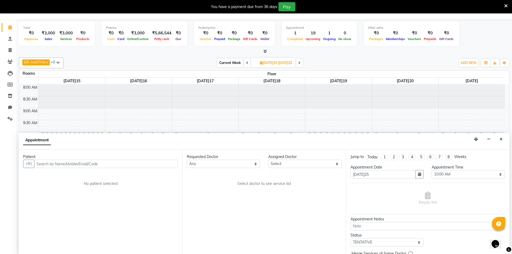
click at [88, 162] on input "text" at bounding box center [106, 164] width 144 height 8
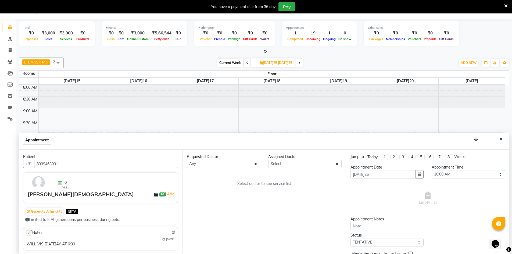
type input "8999463931"
click at [302, 165] on select "Select DR. AYESHA DR. [GEOGRAPHIC_DATA][PERSON_NAME]" at bounding box center [304, 164] width 73 height 8
select select "86210"
click at [268, 160] on select "Select DR. AYESHA DR. [GEOGRAPHIC_DATA][PERSON_NAME]" at bounding box center [304, 164] width 73 height 8
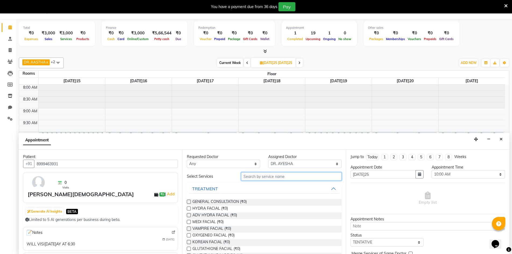
click at [278, 176] on input "text" at bounding box center [291, 176] width 101 height 8
type input "FACE"
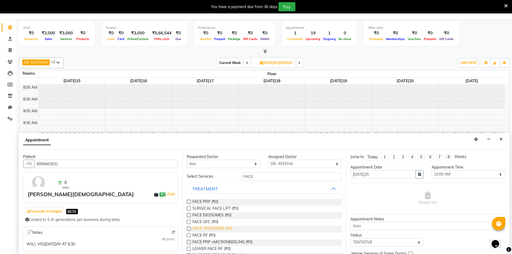
click at [223, 227] on span "FACE TREATMENT (₹0)" at bounding box center [212, 229] width 40 height 7
checkbox input "true"
select select "4343"
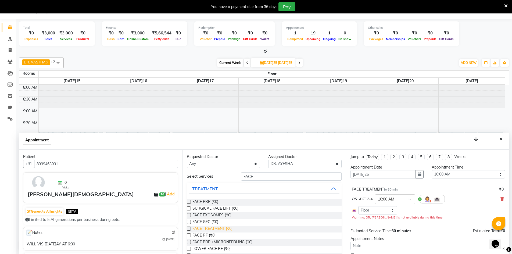
checkbox input "false"
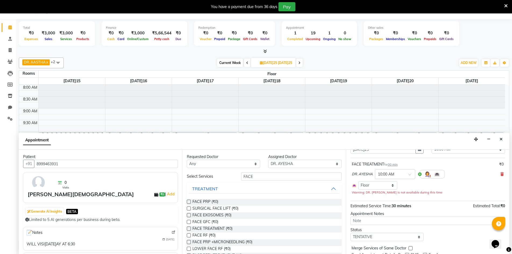
scroll to position [46, 0]
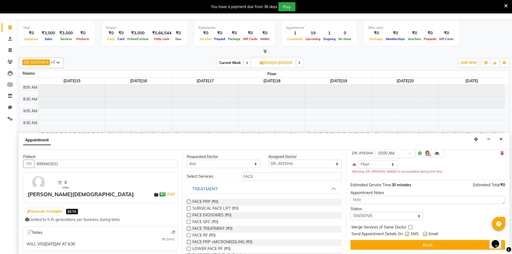
click at [407, 234] on label at bounding box center [407, 234] width 4 height 4
click at [407, 234] on input "checkbox" at bounding box center [406, 234] width 3 height 3
checkbox input "false"
click at [426, 234] on label at bounding box center [425, 234] width 4 height 4
click at [426, 234] on input "checkbox" at bounding box center [424, 234] width 3 height 3
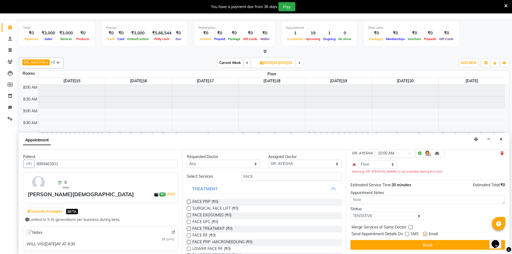
checkbox input "false"
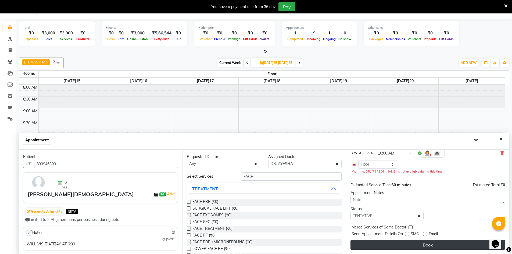
click at [430, 246] on button "Book" at bounding box center [428, 245] width 155 height 10
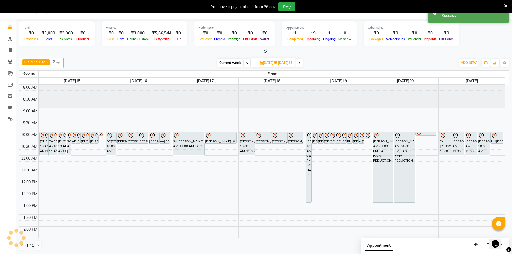
scroll to position [0, 0]
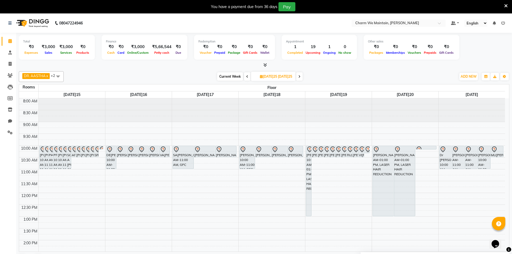
select select "tentative"
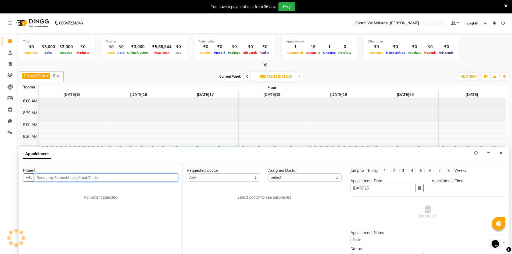
scroll to position [14, 0]
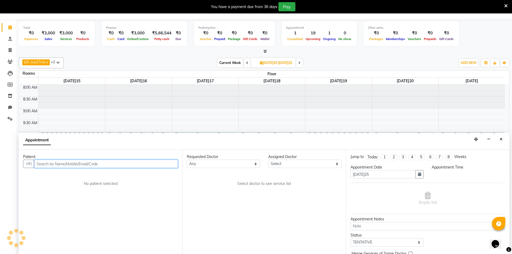
select select "600"
click at [164, 165] on input "text" at bounding box center [106, 164] width 144 height 8
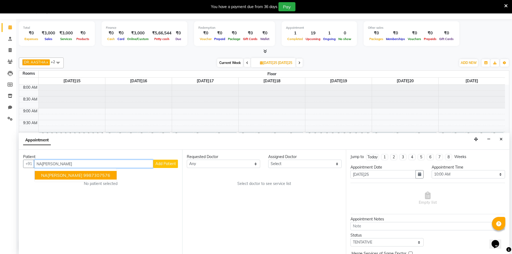
click at [95, 174] on ngb-highlight "9987307576" at bounding box center [96, 175] width 27 height 5
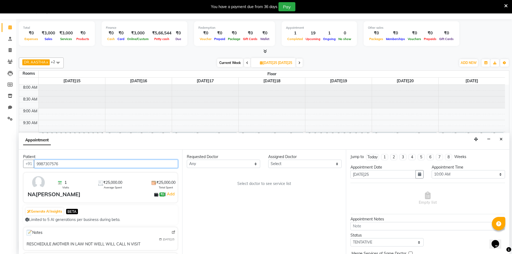
type input "9987307576"
click at [306, 165] on select "Select DR. AYESHA DR. [GEOGRAPHIC_DATA][PERSON_NAME]" at bounding box center [304, 164] width 73 height 8
select select "86212"
click at [268, 160] on select "Select DR. AYESHA DR. [GEOGRAPHIC_DATA][PERSON_NAME]" at bounding box center [304, 164] width 73 height 8
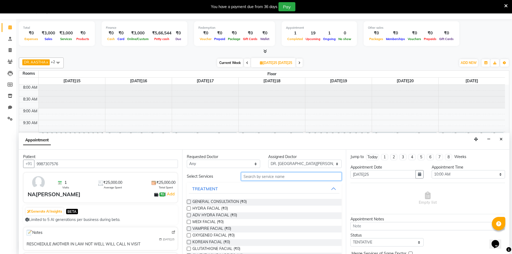
click at [271, 174] on input "text" at bounding box center [291, 176] width 101 height 8
type input "FACE"
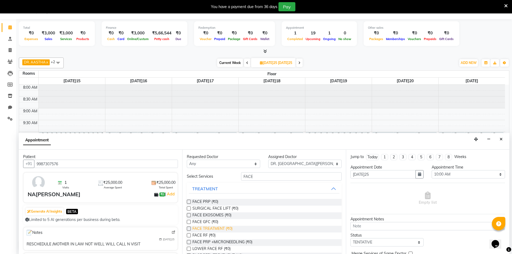
click at [224, 228] on span "FACE TREATMENT (₹0)" at bounding box center [212, 229] width 40 height 7
checkbox input "true"
select select "4343"
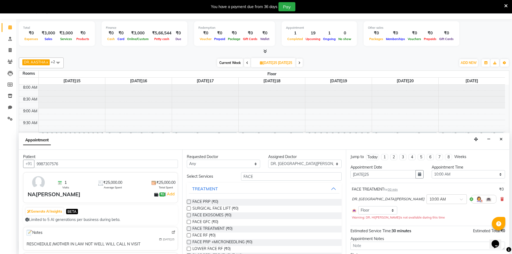
checkbox input "false"
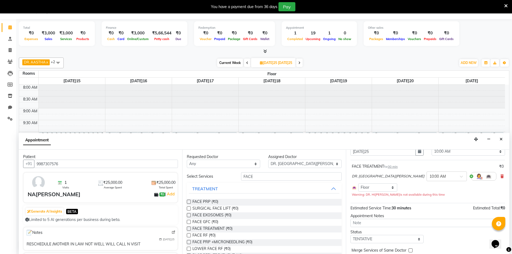
scroll to position [46, 0]
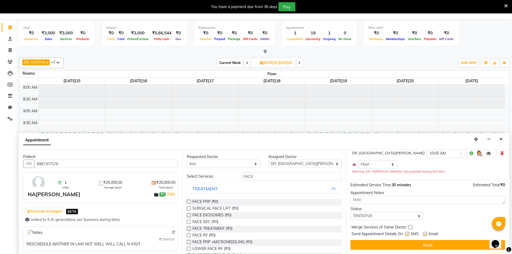
click at [406, 233] on label at bounding box center [407, 234] width 4 height 4
click at [406, 233] on input "checkbox" at bounding box center [406, 234] width 3 height 3
checkbox input "false"
click at [424, 233] on label at bounding box center [425, 234] width 4 height 4
click at [424, 233] on input "checkbox" at bounding box center [424, 234] width 3 height 3
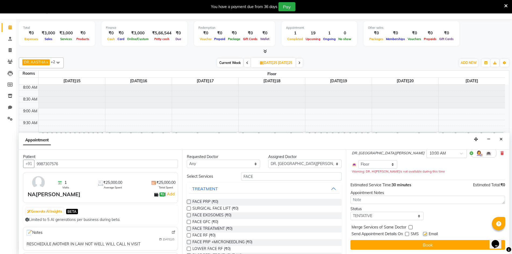
checkbox input "false"
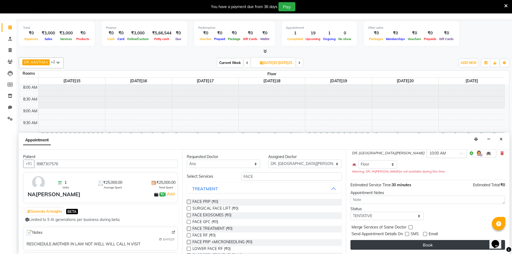
click at [426, 242] on button "Book" at bounding box center [428, 245] width 155 height 10
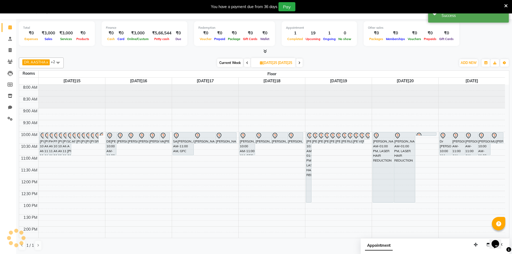
scroll to position [0, 0]
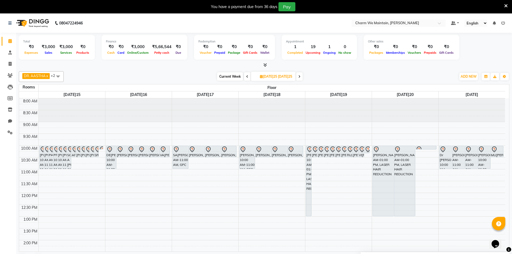
select select "tentative"
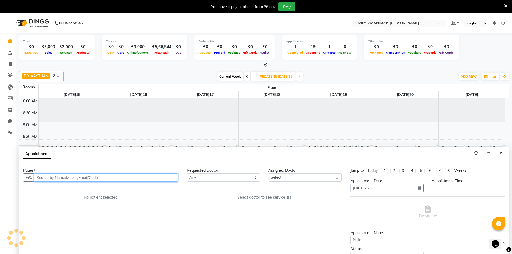
scroll to position [14, 0]
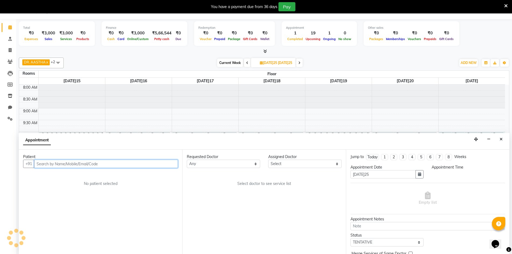
select select "600"
drag, startPoint x: 152, startPoint y: 163, endPoint x: 159, endPoint y: 142, distance: 22.8
click at [159, 142] on app-booking "Appointment Patient +91 No patient selected Requested Doctor Any DR. AYESHA DR.…" at bounding box center [264, 193] width 491 height 121
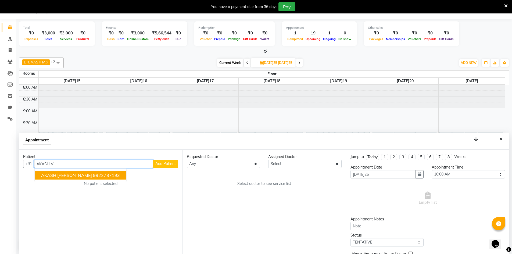
click at [87, 179] on button "[PERSON_NAME]9922787193" at bounding box center [81, 175] width 92 height 9
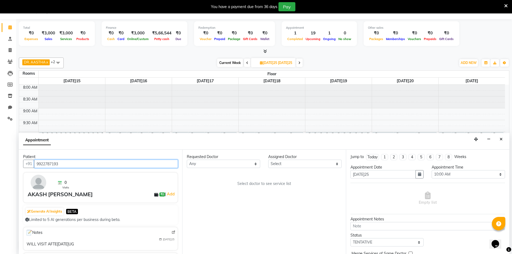
type input "9922787193"
click at [306, 164] on select "Select DR. AYESHA DR. [GEOGRAPHIC_DATA][PERSON_NAME]" at bounding box center [304, 164] width 73 height 8
select select "86210"
click at [268, 160] on select "Select DR. AYESHA DR. [GEOGRAPHIC_DATA][PERSON_NAME]" at bounding box center [304, 164] width 73 height 8
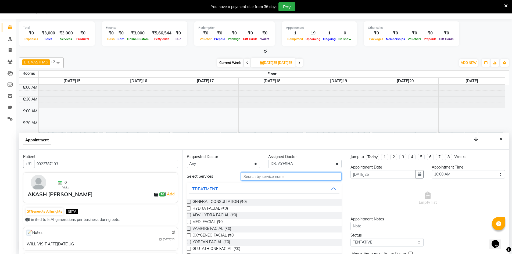
click at [269, 175] on input "text" at bounding box center [291, 176] width 101 height 8
type input "HAIR"
click at [202, 208] on span "HAIR PRP (₹0)" at bounding box center [205, 209] width 26 height 7
checkbox input "true"
select select "4343"
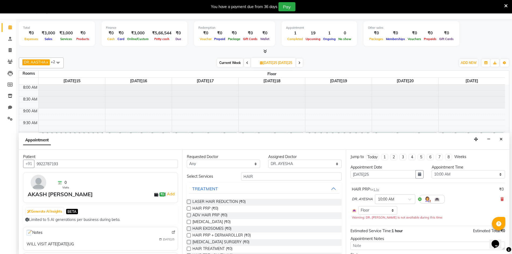
checkbox input "false"
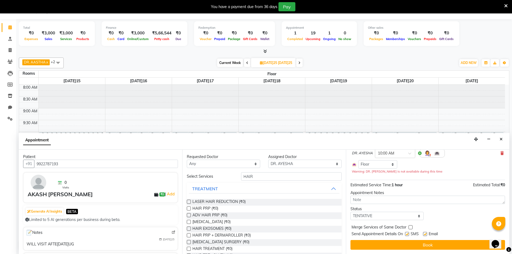
click at [406, 235] on label at bounding box center [407, 234] width 4 height 4
click at [406, 235] on input "checkbox" at bounding box center [406, 234] width 3 height 3
checkbox input "false"
click at [426, 234] on label at bounding box center [425, 234] width 4 height 4
click at [426, 234] on input "checkbox" at bounding box center [424, 234] width 3 height 3
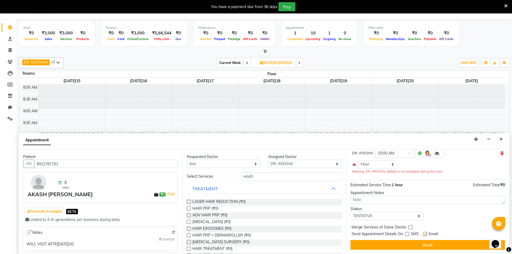
checkbox input "false"
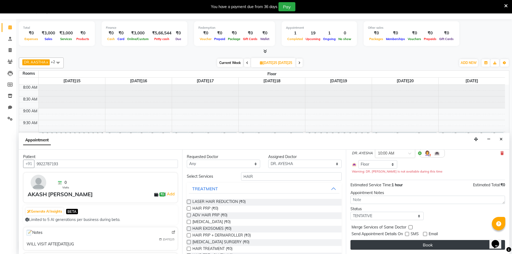
click at [430, 245] on button "Book" at bounding box center [428, 245] width 155 height 10
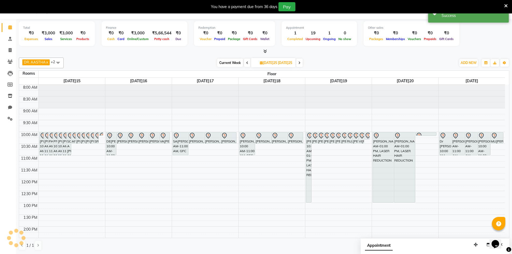
scroll to position [0, 0]
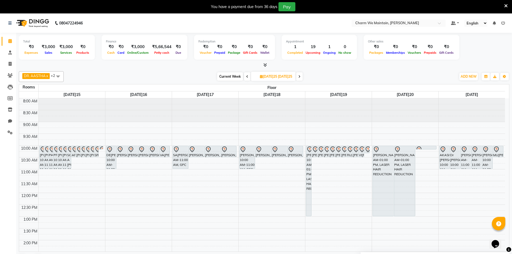
select select "tentative"
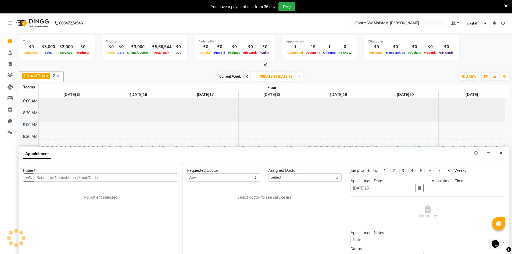
scroll to position [14, 0]
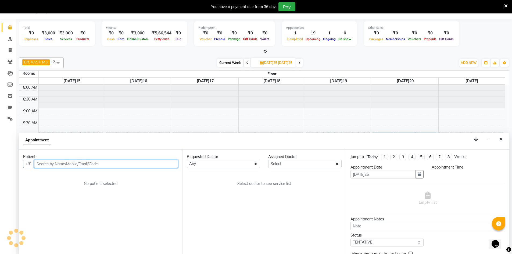
select select "600"
click at [103, 164] on input "text" at bounding box center [106, 164] width 144 height 8
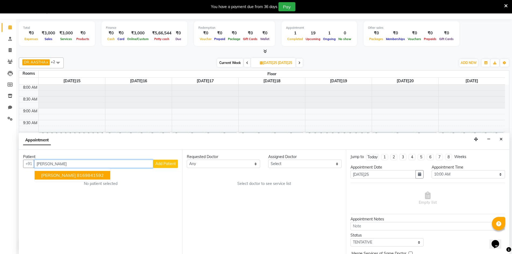
click at [96, 173] on ngb-highlight "8169841592" at bounding box center [90, 175] width 27 height 5
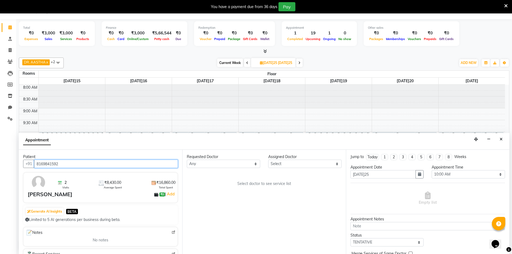
type input "8169841592"
click at [311, 165] on select "Select DR. AYESHA DR. [GEOGRAPHIC_DATA][PERSON_NAME]" at bounding box center [304, 164] width 73 height 8
select select "86210"
click at [268, 160] on select "Select DR. AYESHA DR. [GEOGRAPHIC_DATA][PERSON_NAME]" at bounding box center [304, 164] width 73 height 8
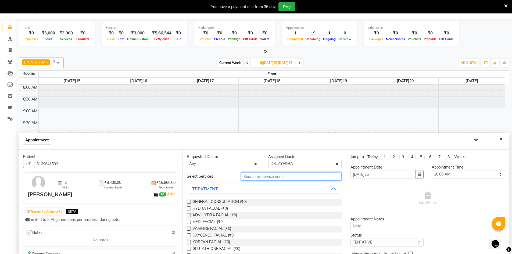
click at [290, 177] on input "text" at bounding box center [291, 176] width 101 height 8
type input "HAIR"
click at [224, 249] on span "HAIR TREATMENT (₹0)" at bounding box center [212, 249] width 40 height 7
checkbox input "true"
select select "4343"
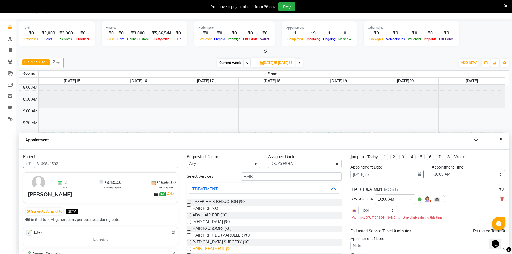
checkbox input "false"
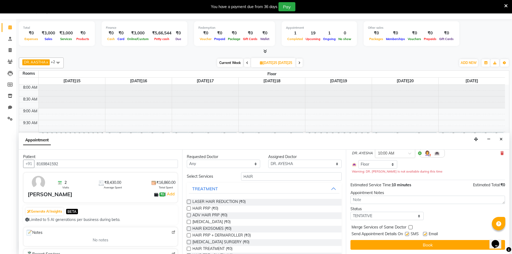
click at [407, 236] on div at bounding box center [406, 235] width 3 height 6
drag, startPoint x: 425, startPoint y: 234, endPoint x: 415, endPoint y: 237, distance: 10.6
click at [425, 235] on label at bounding box center [425, 234] width 4 height 4
click at [425, 235] on input "checkbox" at bounding box center [424, 234] width 3 height 3
checkbox input "false"
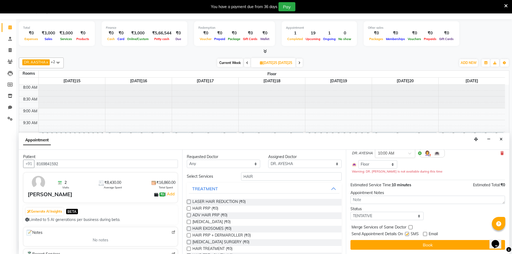
click at [408, 234] on label at bounding box center [407, 234] width 4 height 4
click at [408, 234] on input "checkbox" at bounding box center [406, 234] width 3 height 3
checkbox input "false"
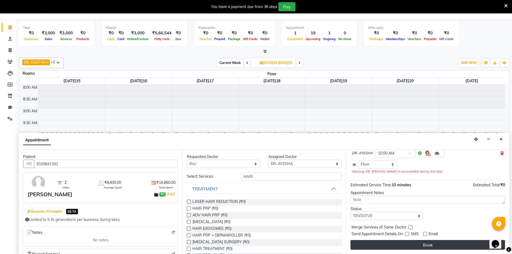
click at [418, 244] on button "Book" at bounding box center [428, 245] width 155 height 10
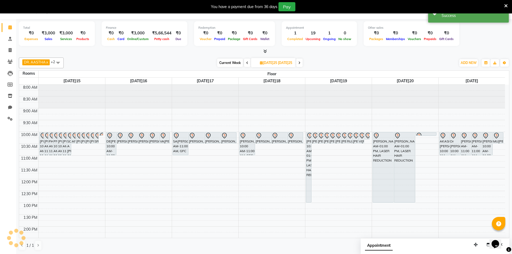
scroll to position [0, 0]
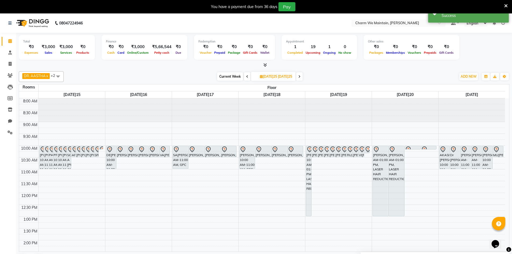
click at [301, 76] on icon at bounding box center [299, 76] width 2 height 3
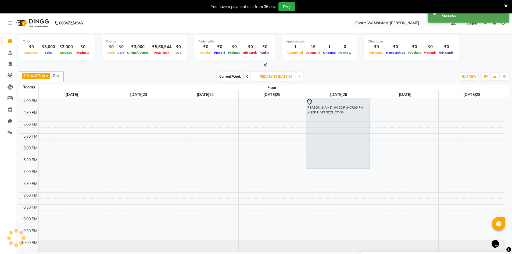
click at [301, 76] on icon at bounding box center [299, 76] width 2 height 3
type input "[DATE]03"
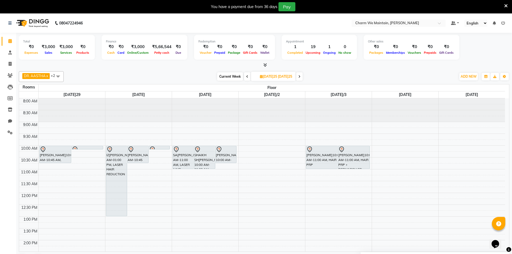
select select "600"
select select "tentative"
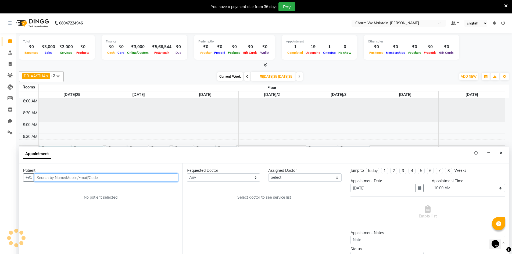
scroll to position [14, 0]
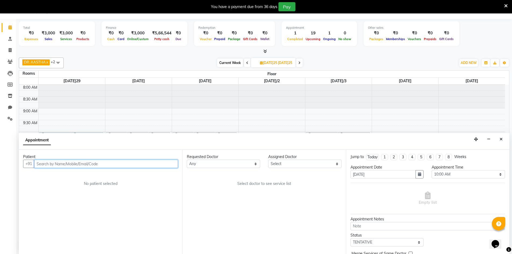
click at [69, 166] on input "text" at bounding box center [106, 164] width 144 height 8
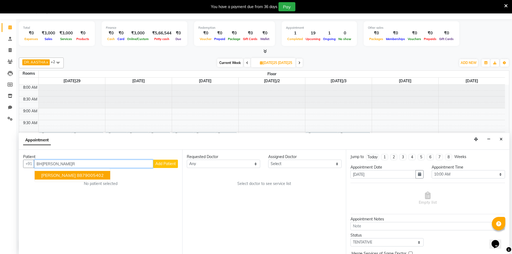
click at [67, 176] on span "[PERSON_NAME]" at bounding box center [58, 175] width 35 height 5
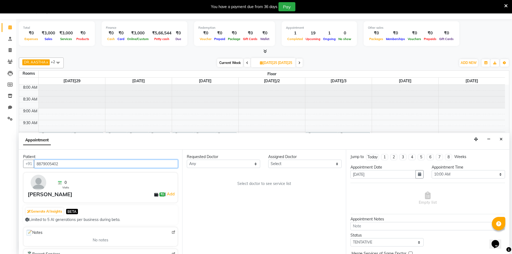
type input "8879005402"
click at [278, 165] on select "Select DR. AYESHA DR. [GEOGRAPHIC_DATA][PERSON_NAME]" at bounding box center [304, 164] width 73 height 8
select select "86210"
click at [268, 160] on select "Select DR. AYESHA DR. [GEOGRAPHIC_DATA][PERSON_NAME]" at bounding box center [304, 164] width 73 height 8
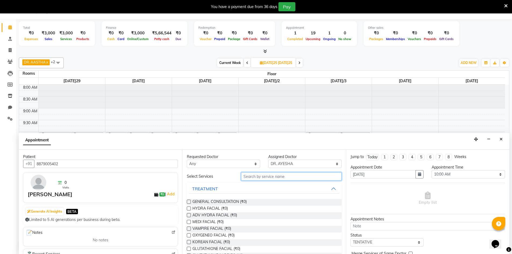
click at [267, 177] on input "text" at bounding box center [291, 176] width 101 height 8
type input "LASER"
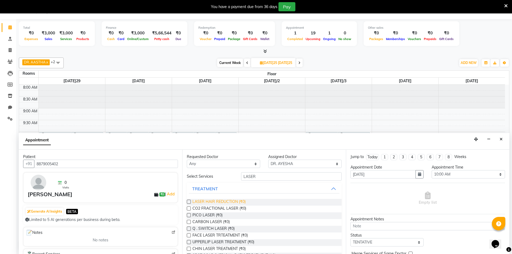
click at [212, 203] on span "LASER HAIR REDUCTION (₹0)" at bounding box center [218, 202] width 53 height 7
checkbox input "true"
select select "4343"
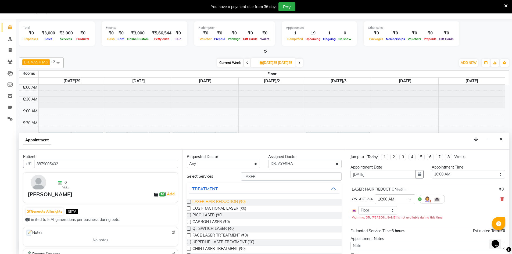
checkbox input "false"
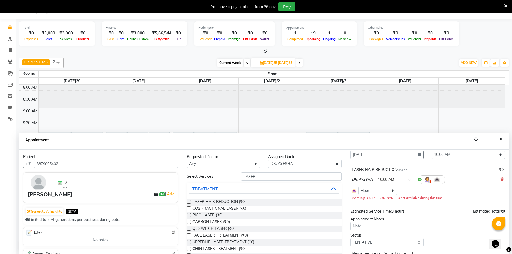
scroll to position [46, 0]
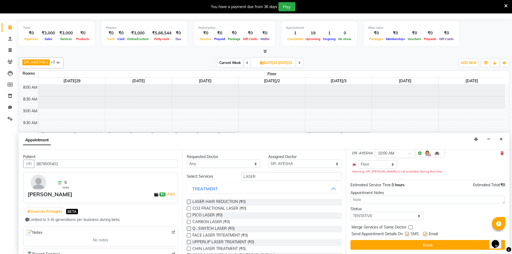
click at [409, 234] on label at bounding box center [407, 234] width 4 height 4
click at [409, 234] on input "checkbox" at bounding box center [406, 234] width 3 height 3
checkbox input "false"
click at [424, 232] on label at bounding box center [425, 234] width 4 height 4
click at [424, 233] on input "checkbox" at bounding box center [424, 234] width 3 height 3
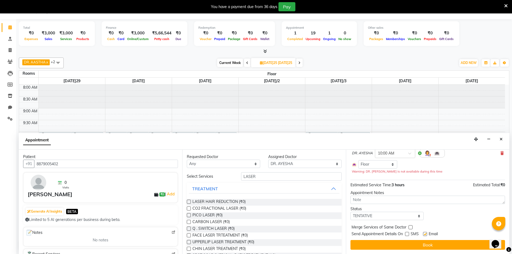
checkbox input "false"
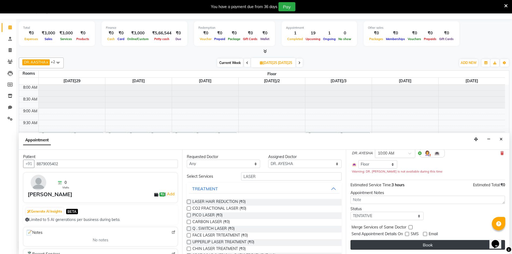
click at [427, 242] on button "Book" at bounding box center [428, 245] width 155 height 10
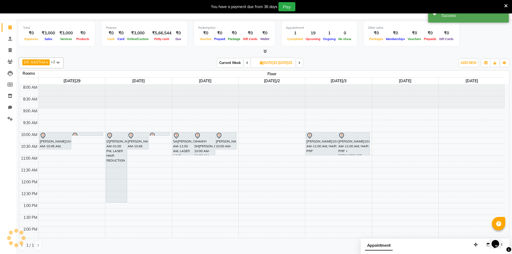
scroll to position [0, 0]
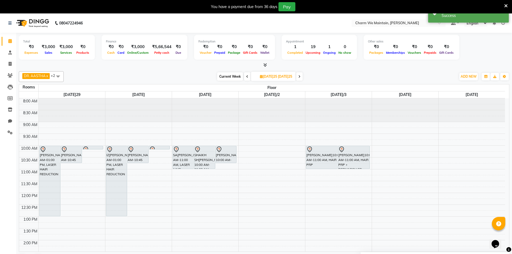
click at [246, 75] on icon at bounding box center [247, 76] width 2 height 3
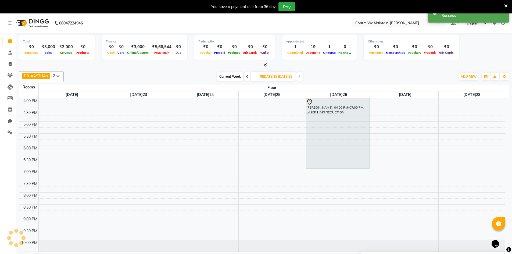
click at [246, 75] on icon at bounding box center [247, 76] width 2 height 3
type input "[DATE]19"
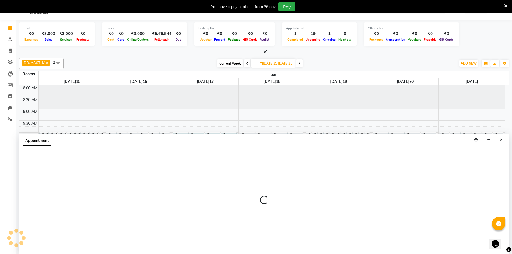
select select "600"
select select "tentative"
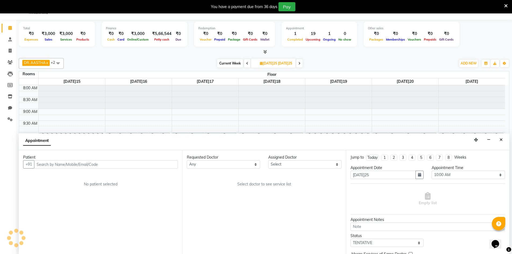
scroll to position [14, 0]
click at [96, 166] on input "text" at bounding box center [106, 164] width 144 height 8
type input "D"
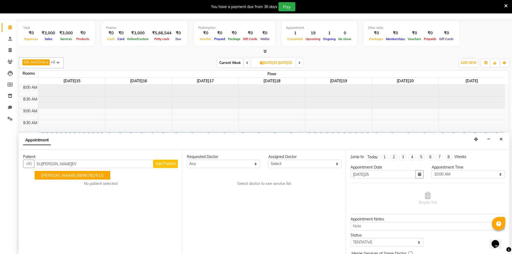
click at [76, 176] on span "[PERSON_NAME]" at bounding box center [58, 175] width 35 height 5
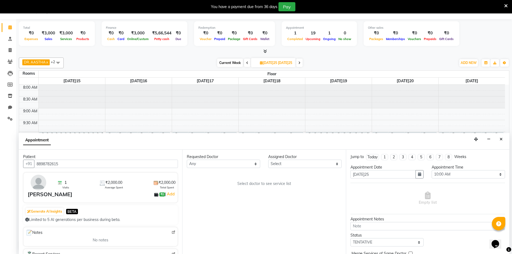
type input "8898782615"
click at [299, 165] on select "Select DR. AYESHA DR. [GEOGRAPHIC_DATA][PERSON_NAME]" at bounding box center [304, 164] width 73 height 8
select select "86210"
click at [268, 160] on select "Select DR. AYESHA DR. [GEOGRAPHIC_DATA][PERSON_NAME]" at bounding box center [304, 164] width 73 height 8
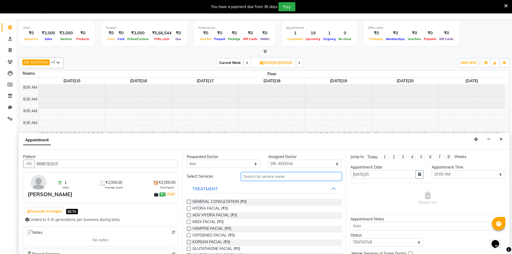
click at [266, 177] on input "text" at bounding box center [291, 176] width 101 height 8
type input "FACE"
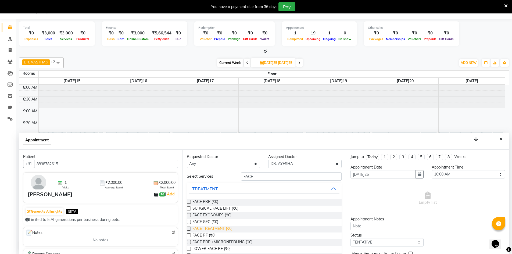
click at [203, 229] on span "FACE TREATMENT (₹0)" at bounding box center [212, 229] width 40 height 7
checkbox input "true"
select select "4343"
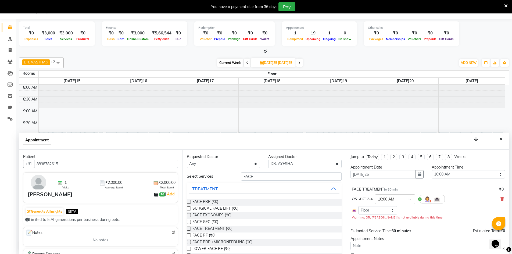
checkbox input "false"
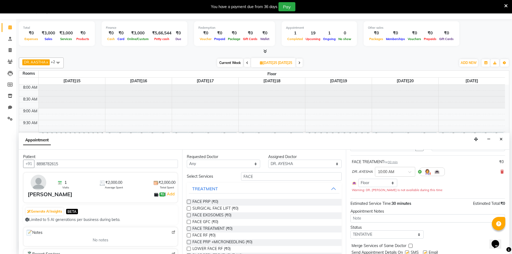
scroll to position [46, 0]
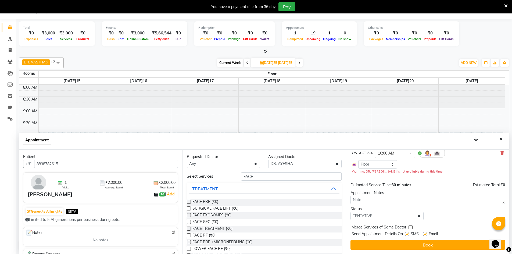
click at [407, 233] on label at bounding box center [407, 234] width 4 height 4
click at [407, 233] on input "checkbox" at bounding box center [406, 234] width 3 height 3
checkbox input "false"
click at [425, 234] on label at bounding box center [425, 234] width 4 height 4
click at [425, 234] on input "checkbox" at bounding box center [424, 234] width 3 height 3
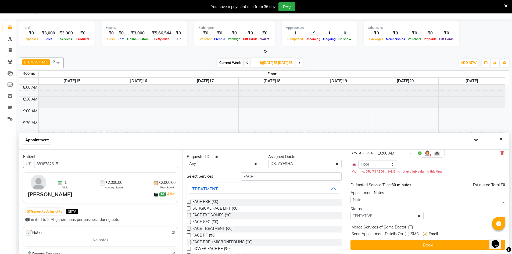
checkbox input "false"
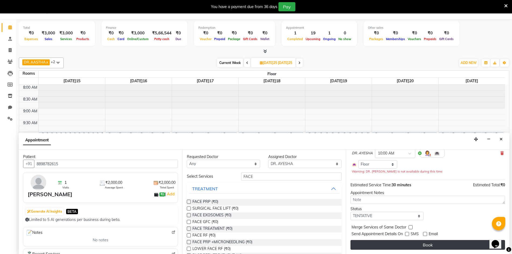
click at [428, 247] on button "Book" at bounding box center [428, 245] width 155 height 10
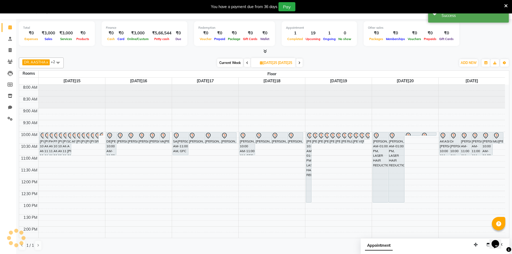
scroll to position [0, 0]
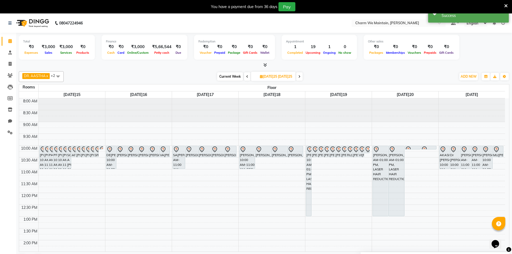
click at [303, 77] on span at bounding box center [299, 76] width 6 height 8
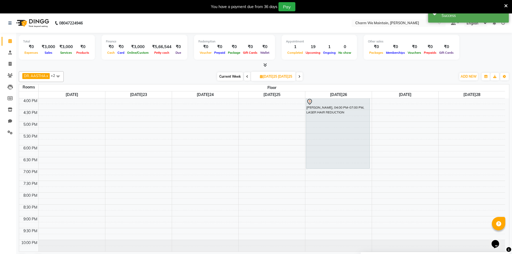
click at [303, 77] on span at bounding box center [299, 76] width 6 height 8
type input "[DATE]03"
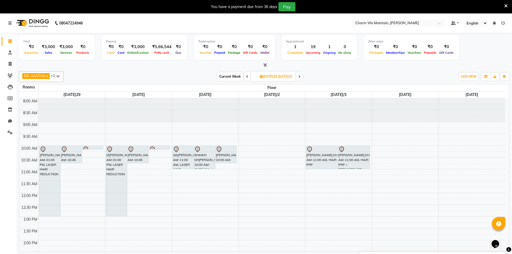
select select "tentative"
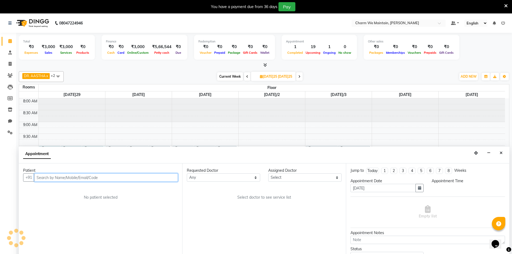
scroll to position [14, 0]
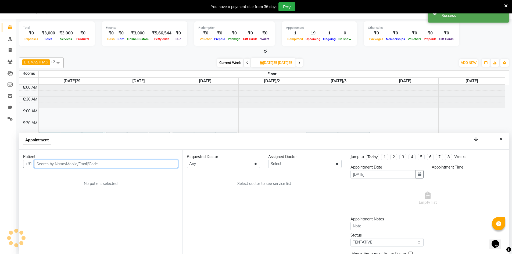
select select "600"
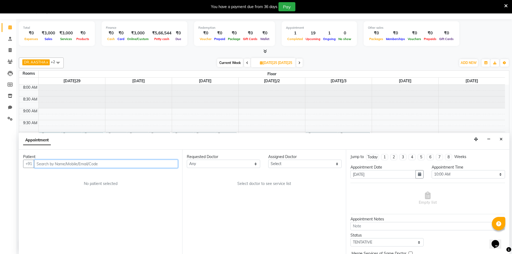
click at [121, 165] on input "text" at bounding box center [106, 164] width 144 height 8
type input "S"
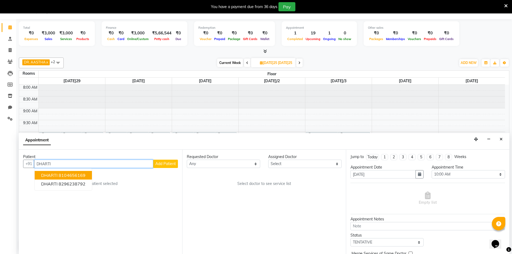
click at [74, 173] on ngb-highlight "8104656169" at bounding box center [72, 175] width 27 height 5
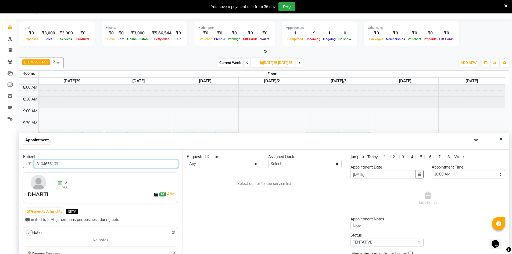
type input "8104656169"
click at [305, 164] on select "Select DR. AYESHA DR. [GEOGRAPHIC_DATA][PERSON_NAME]" at bounding box center [304, 164] width 73 height 8
select select "86210"
click at [268, 160] on select "Select DR. AYESHA DR. [GEOGRAPHIC_DATA][PERSON_NAME]" at bounding box center [304, 164] width 73 height 8
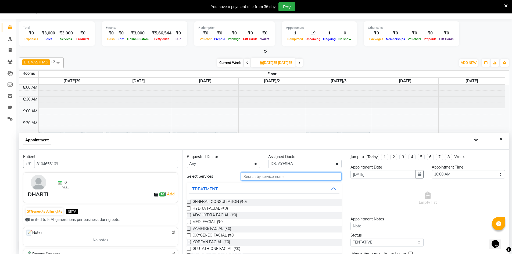
click at [277, 177] on input "text" at bounding box center [291, 176] width 101 height 8
type input "FACE"
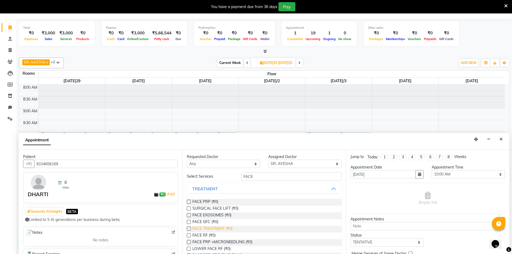
click at [219, 228] on span "FACE TREATMENT (₹0)" at bounding box center [212, 229] width 40 height 7
checkbox input "false"
select select "4343"
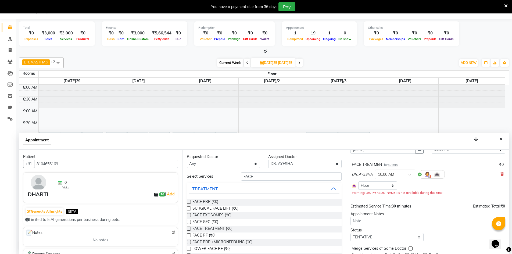
scroll to position [46, 0]
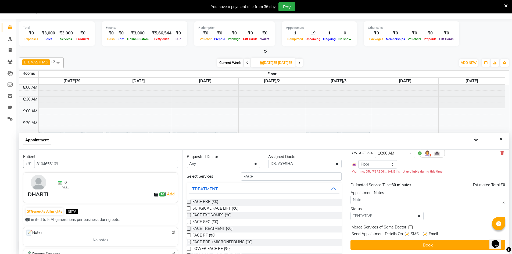
click at [408, 235] on label at bounding box center [407, 234] width 4 height 4
click at [408, 235] on input "checkbox" at bounding box center [406, 234] width 3 height 3
checkbox input "false"
click at [425, 233] on label at bounding box center [425, 234] width 4 height 4
click at [425, 233] on input "checkbox" at bounding box center [424, 234] width 3 height 3
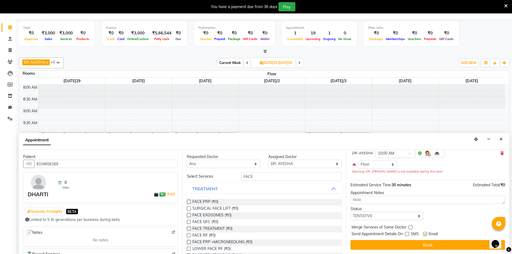
checkbox input "false"
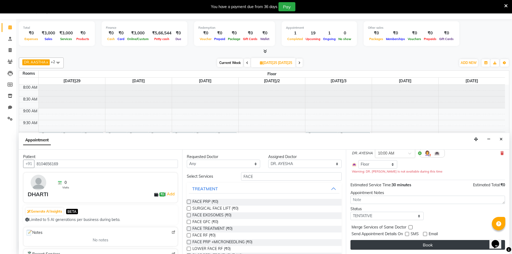
click at [428, 248] on button "Book" at bounding box center [428, 245] width 155 height 10
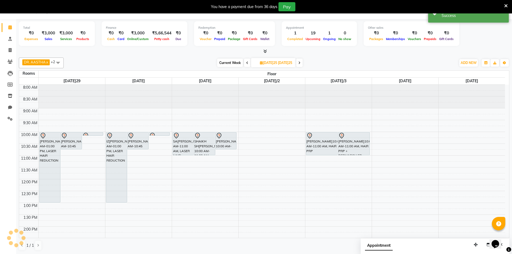
scroll to position [0, 0]
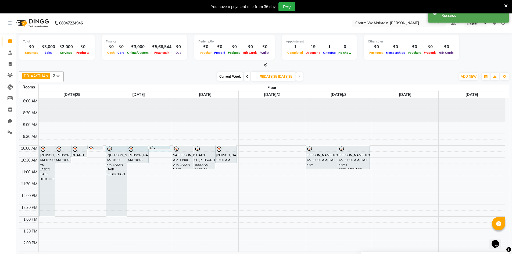
select select "600"
select select "tentative"
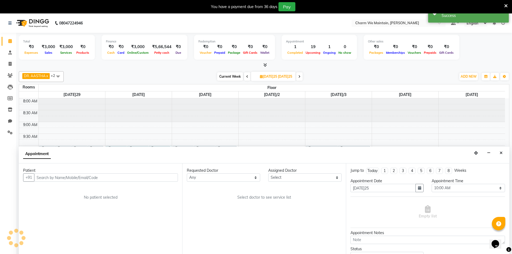
scroll to position [14, 0]
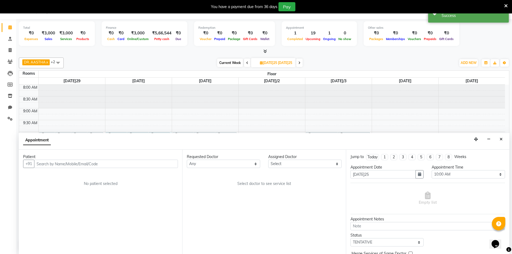
click at [91, 165] on input "text" at bounding box center [106, 164] width 144 height 8
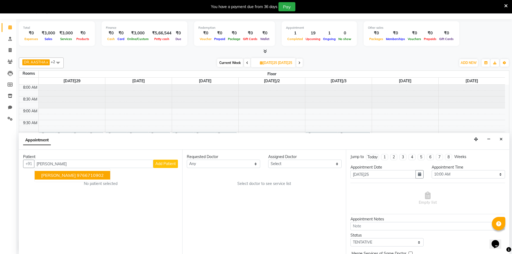
click at [71, 176] on span "[PERSON_NAME]" at bounding box center [58, 175] width 35 height 5
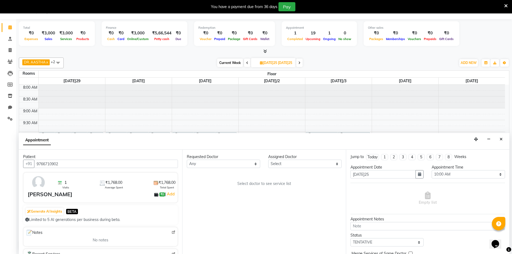
type input "9766710902"
click at [311, 163] on select "Select DR. AYESHA DR. [GEOGRAPHIC_DATA][PERSON_NAME]" at bounding box center [304, 164] width 73 height 8
select select "86210"
click at [268, 160] on select "Select DR. AYESHA DR. [GEOGRAPHIC_DATA][PERSON_NAME]" at bounding box center [304, 164] width 73 height 8
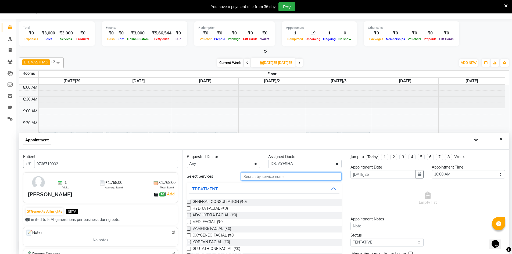
click at [250, 176] on input "text" at bounding box center [291, 176] width 101 height 8
type input "LAS"
click at [212, 200] on span "LASER HAIR REDUCTION (₹0)" at bounding box center [218, 202] width 53 height 7
checkbox input "false"
select select "4343"
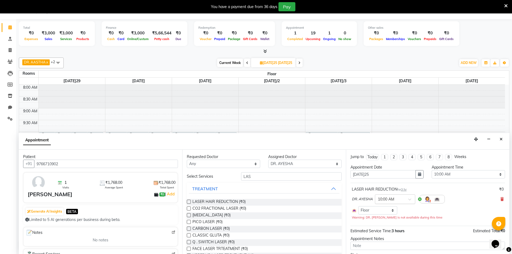
scroll to position [46, 0]
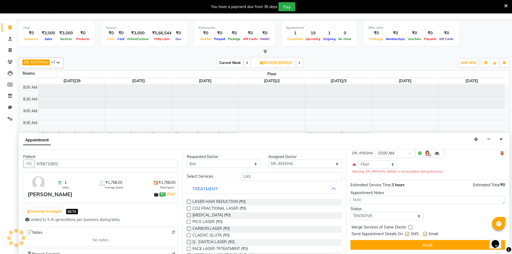
click at [407, 235] on label at bounding box center [407, 234] width 4 height 4
click at [407, 235] on input "checkbox" at bounding box center [406, 234] width 3 height 3
checkbox input "false"
click at [426, 234] on label at bounding box center [425, 234] width 4 height 4
click at [426, 234] on input "checkbox" at bounding box center [424, 234] width 3 height 3
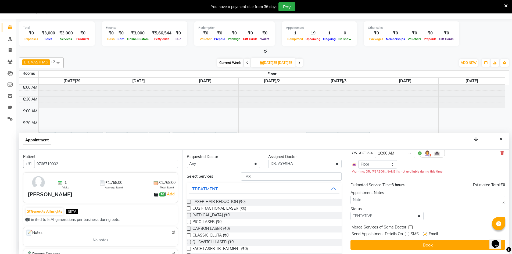
checkbox input "false"
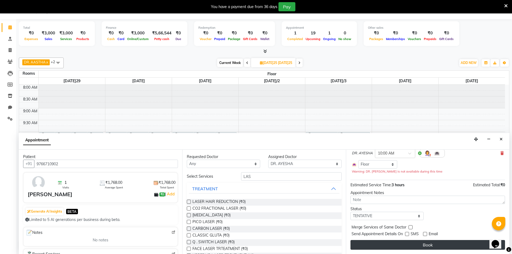
click at [430, 244] on button "Book" at bounding box center [428, 245] width 155 height 10
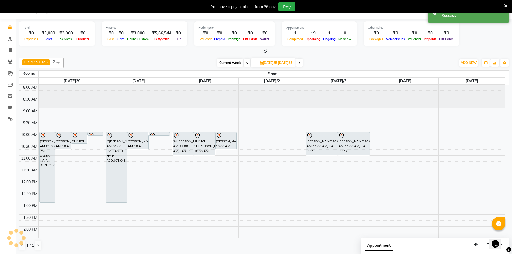
scroll to position [0, 0]
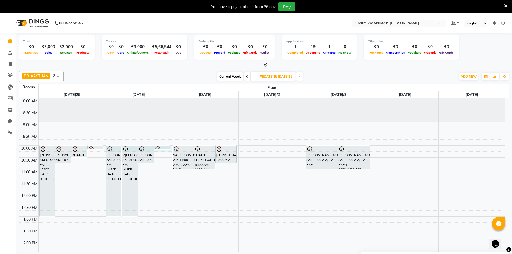
select select "600"
select select "tentative"
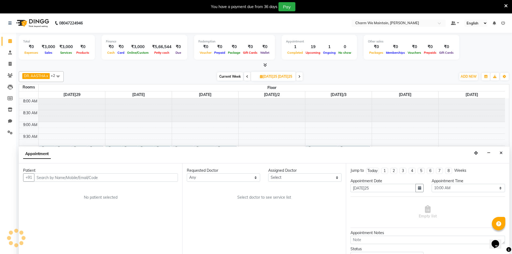
scroll to position [14, 0]
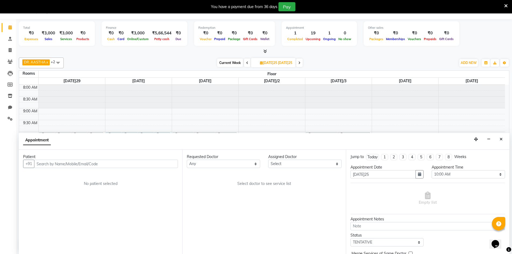
click at [124, 163] on input "text" at bounding box center [106, 164] width 144 height 8
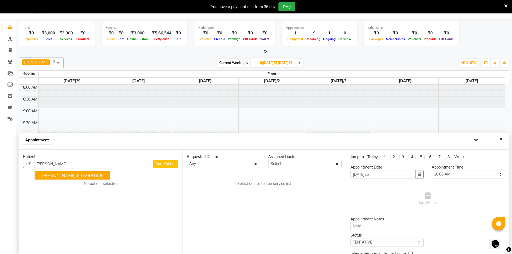
click at [79, 175] on ngb-highlight "8452891606" at bounding box center [90, 175] width 27 height 5
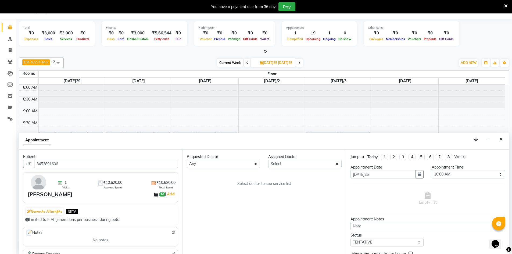
type input "8452891606"
click at [282, 166] on select "Select DR. AYESHA DR. [GEOGRAPHIC_DATA][PERSON_NAME]" at bounding box center [304, 164] width 73 height 8
select select "86210"
click at [268, 160] on select "Select DR. AYESHA DR. [GEOGRAPHIC_DATA][PERSON_NAME]" at bounding box center [304, 164] width 73 height 8
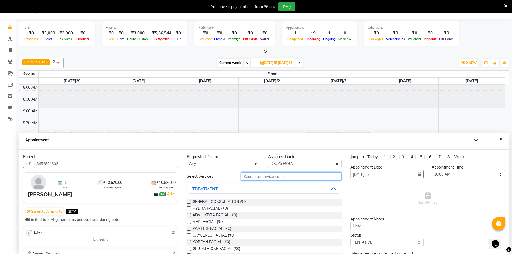
click at [270, 176] on input "text" at bounding box center [291, 176] width 101 height 8
type input "LASER"
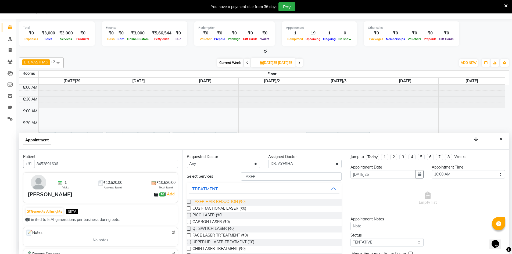
click at [213, 202] on span "LASER HAIR REDUCTION (₹0)" at bounding box center [218, 202] width 53 height 7
checkbox input "true"
select select "4343"
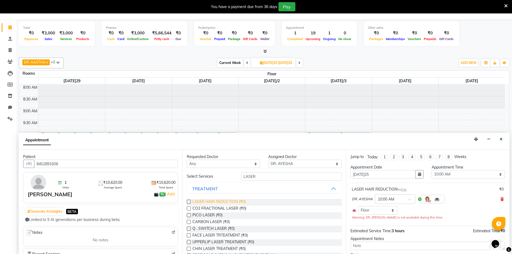
checkbox input "false"
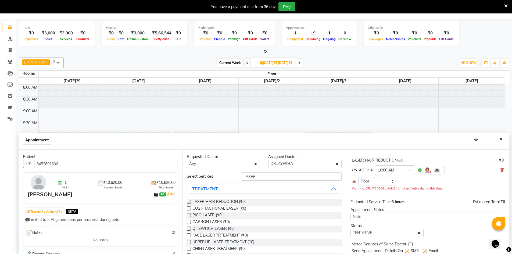
scroll to position [46, 0]
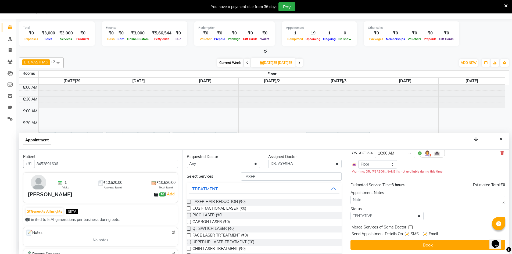
drag, startPoint x: 406, startPoint y: 235, endPoint x: 419, endPoint y: 234, distance: 12.9
click at [407, 234] on label at bounding box center [407, 234] width 4 height 4
click at [407, 234] on input "checkbox" at bounding box center [406, 234] width 3 height 3
checkbox input "false"
click at [425, 235] on label at bounding box center [425, 234] width 4 height 4
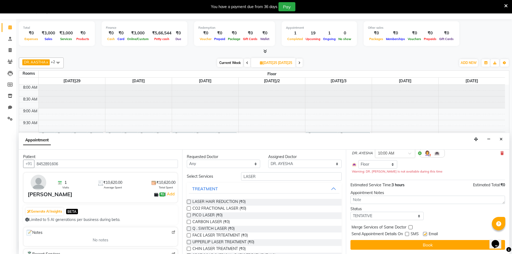
click at [425, 235] on input "checkbox" at bounding box center [424, 234] width 3 height 3
checkbox input "false"
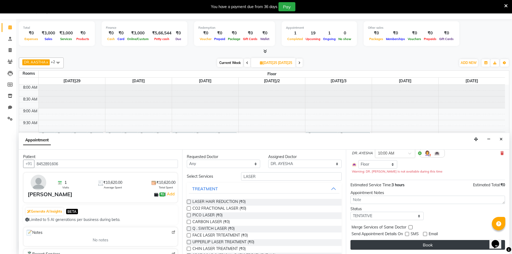
click at [424, 245] on button "Book" at bounding box center [428, 245] width 155 height 10
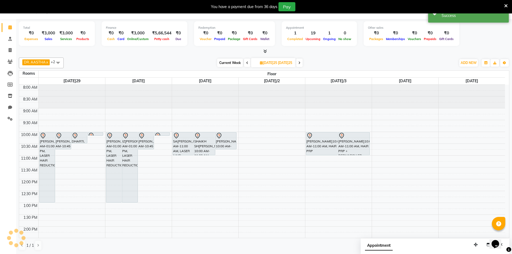
scroll to position [0, 0]
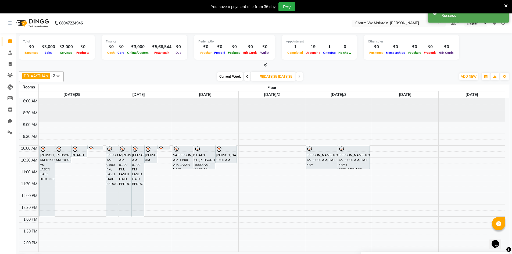
click at [246, 77] on icon at bounding box center [247, 76] width 2 height 3
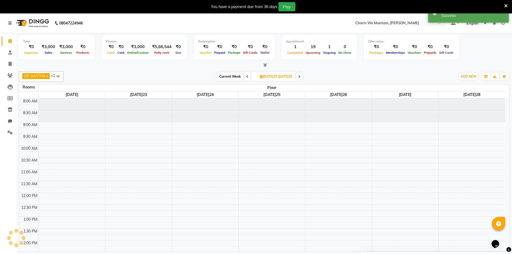
scroll to position [189, 0]
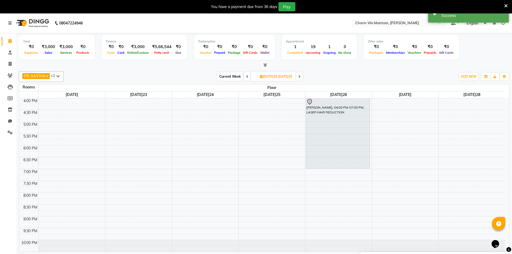
click at [246, 77] on icon at bounding box center [247, 76] width 2 height 3
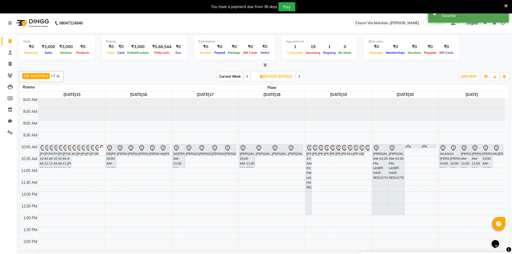
scroll to position [0, 0]
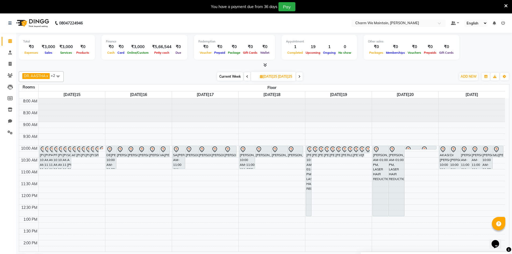
click at [246, 77] on icon at bounding box center [247, 76] width 2 height 3
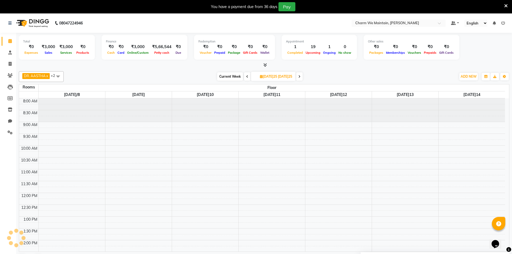
scroll to position [189, 0]
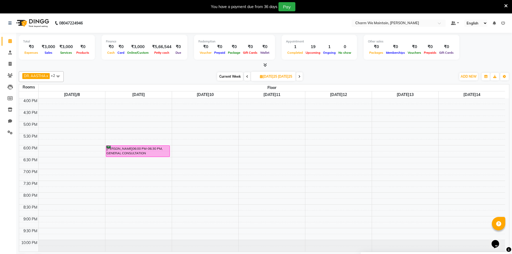
click at [246, 78] on icon at bounding box center [247, 76] width 2 height 3
type input "[DATE]05"
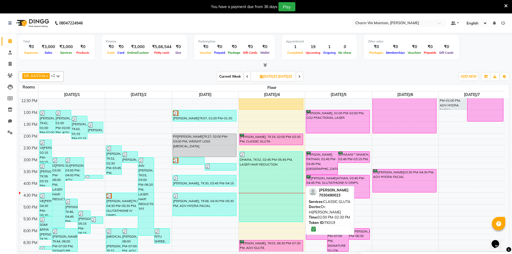
scroll to position [108, 0]
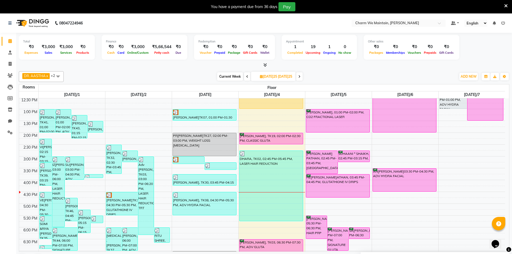
click at [365, 147] on div "8:00 AM 8:30 AM 9:00 AM 9:30 AM 10:00 AM 10:30 AM 11:00 AM 11:30 AM 12:00 PM 12…" at bounding box center [262, 168] width 486 height 355
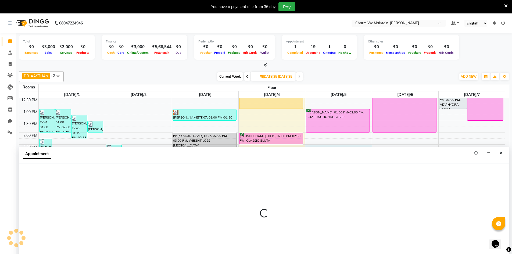
scroll to position [14, 0]
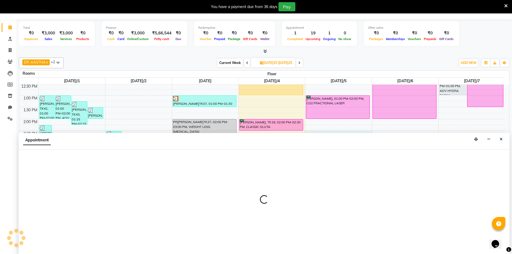
select select "870"
select select "tentative"
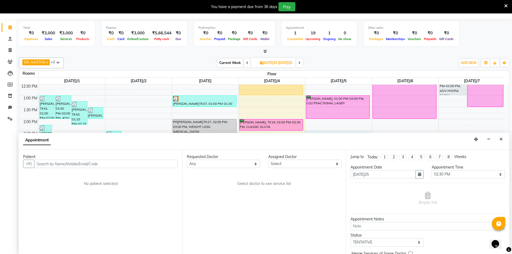
click at [159, 163] on input "text" at bounding box center [106, 164] width 144 height 8
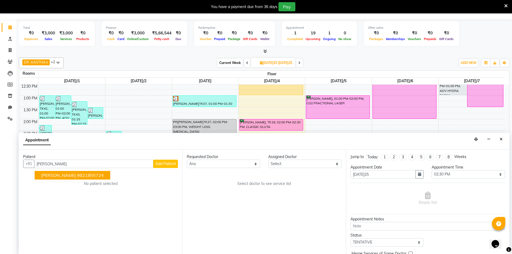
click at [81, 176] on ngb-highlight "9821855724" at bounding box center [90, 175] width 27 height 5
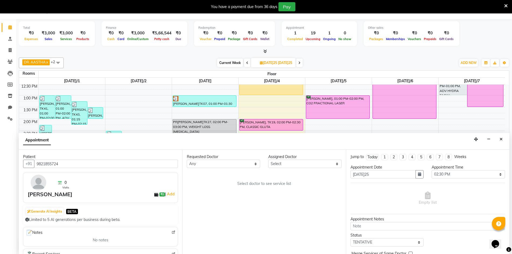
type input "9821855724"
click at [310, 163] on select "Select DR. AYESHA DR. [GEOGRAPHIC_DATA][PERSON_NAME]" at bounding box center [304, 164] width 73 height 8
select select "86210"
click at [268, 160] on select "Select DR. AYESHA DR. [GEOGRAPHIC_DATA][PERSON_NAME]" at bounding box center [304, 164] width 73 height 8
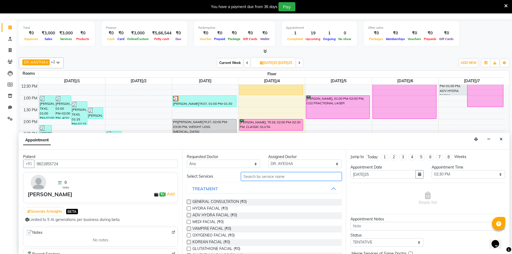
click at [301, 177] on input "text" at bounding box center [291, 176] width 101 height 8
type input "LASER"
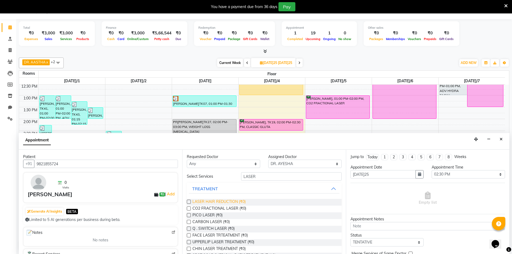
click at [211, 202] on span "LASER HAIR REDUCTION (₹0)" at bounding box center [218, 202] width 53 height 7
checkbox input "false"
select select "4343"
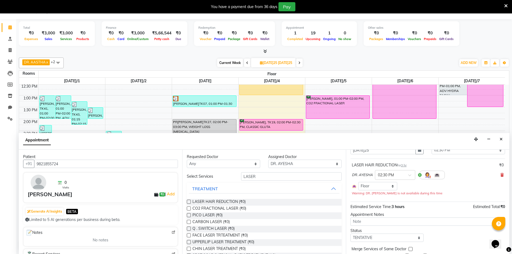
scroll to position [46, 0]
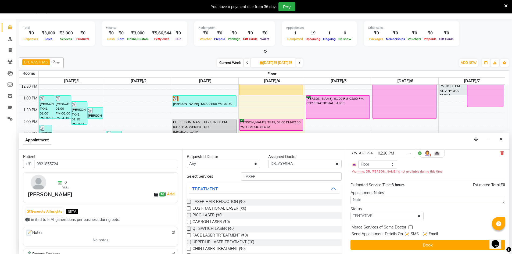
click at [408, 235] on label at bounding box center [407, 234] width 4 height 4
click at [408, 235] on input "checkbox" at bounding box center [406, 234] width 3 height 3
checkbox input "false"
click at [427, 233] on label at bounding box center [425, 234] width 4 height 4
click at [427, 233] on input "checkbox" at bounding box center [424, 234] width 3 height 3
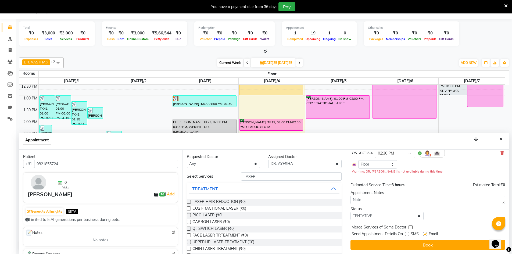
checkbox input "false"
click at [407, 232] on label at bounding box center [407, 234] width 4 height 4
click at [407, 233] on input "checkbox" at bounding box center [406, 234] width 3 height 3
checkbox input "true"
click at [425, 234] on label at bounding box center [425, 234] width 4 height 4
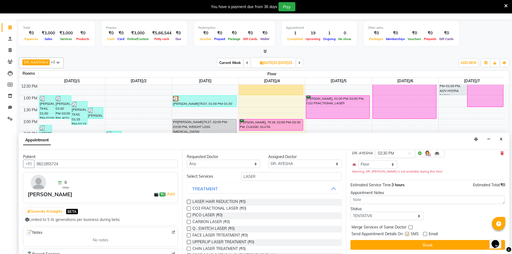
click at [425, 234] on input "checkbox" at bounding box center [424, 234] width 3 height 3
checkbox input "true"
click at [399, 219] on select "Select TENTATIVE CONFIRM UPCOMING" at bounding box center [387, 216] width 73 height 8
select select "confirm booking"
click at [351, 212] on select "Select TENTATIVE CONFIRM UPCOMING" at bounding box center [387, 216] width 73 height 8
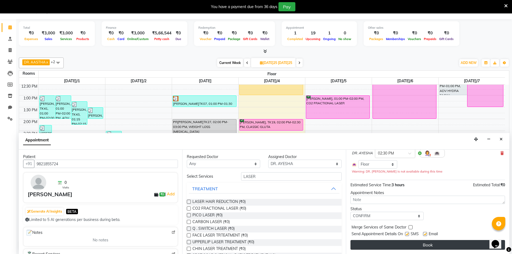
click at [421, 243] on button "Book" at bounding box center [428, 245] width 155 height 10
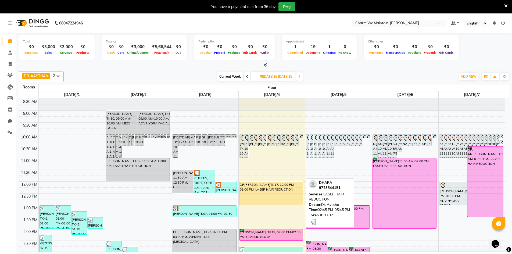
scroll to position [0, 0]
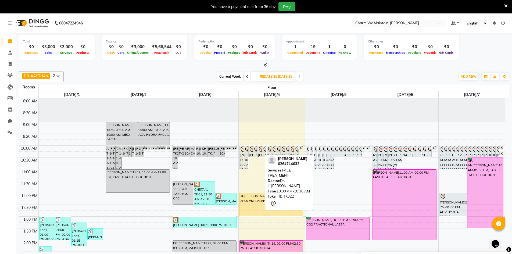
click at [258, 152] on icon at bounding box center [261, 149] width 6 height 6
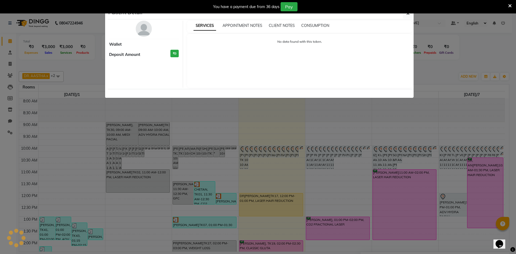
select select "7"
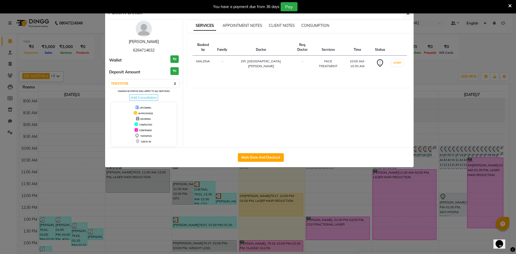
click at [155, 40] on link "[PERSON_NAME]" at bounding box center [144, 41] width 30 height 5
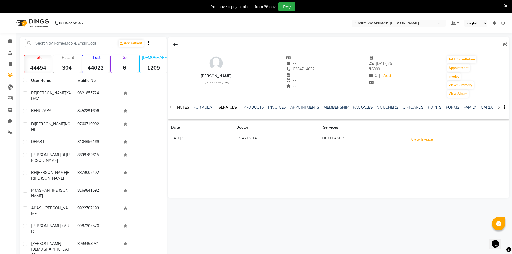
click at [187, 106] on link "NOTES" at bounding box center [183, 107] width 12 height 5
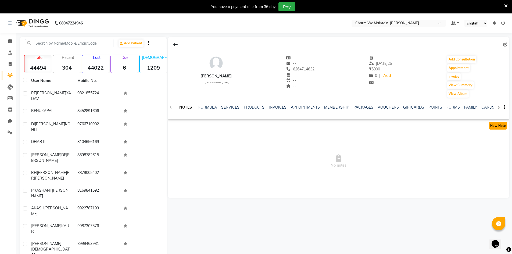
click at [495, 126] on button "New Note" at bounding box center [498, 126] width 18 height 8
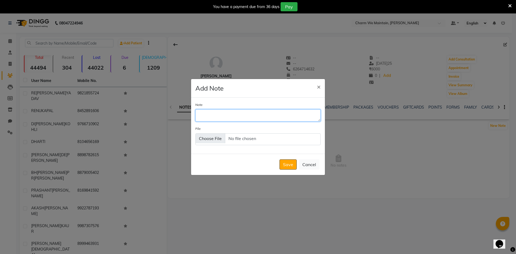
click at [282, 117] on textarea "Note" at bounding box center [257, 115] width 125 height 12
type textarea "S"
type textarea "DISCONNECTED THE CALL /DONE WHATS APP"
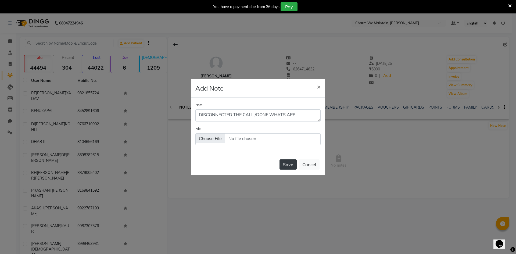
click at [289, 167] on button "Save" at bounding box center [288, 164] width 17 height 10
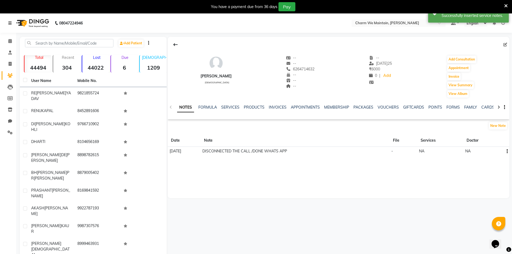
click at [10, 24] on icon at bounding box center [9, 23] width 3 height 4
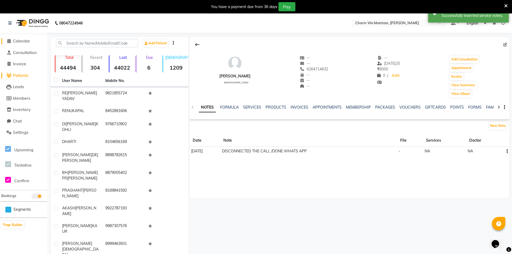
click at [21, 40] on span "Calendar" at bounding box center [21, 40] width 17 height 5
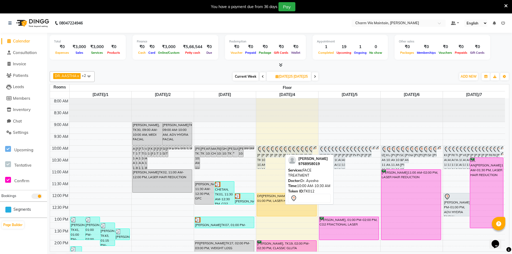
click at [280, 153] on div "[PERSON_NAME], TK12, 10:00 AM-10:30 AM, FACE TREATMENT" at bounding box center [280, 151] width 4 height 11
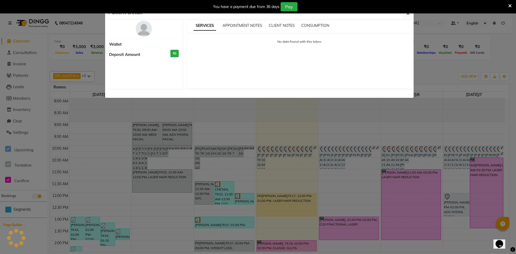
select select "7"
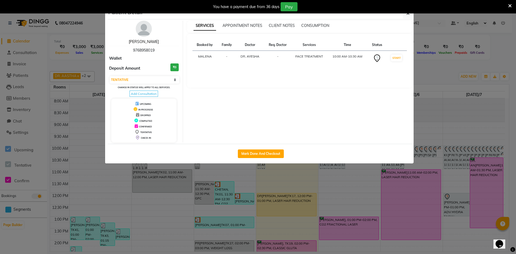
click at [138, 41] on link "[PERSON_NAME]" at bounding box center [144, 41] width 30 height 5
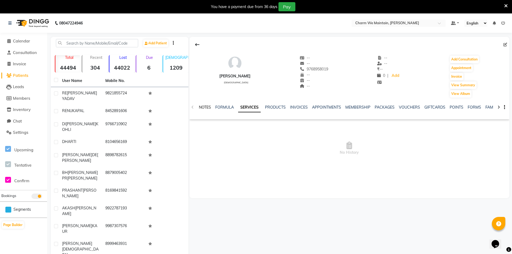
click at [208, 106] on link "NOTES" at bounding box center [205, 107] width 12 height 5
click at [497, 128] on button "New Note" at bounding box center [498, 126] width 18 height 8
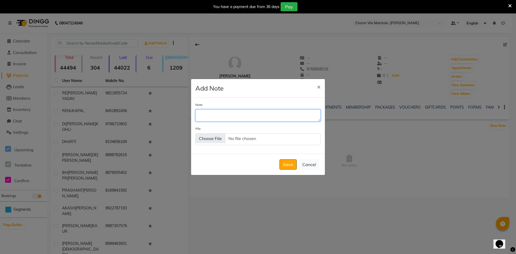
click at [259, 115] on textarea "Note" at bounding box center [257, 115] width 125 height 12
click at [210, 115] on textarea "WILL DROP A MSG BEFORE VISITING" at bounding box center [257, 115] width 125 height 12
type textarea "WILL CALL OR DROP A MSG BEFORE VISITING"
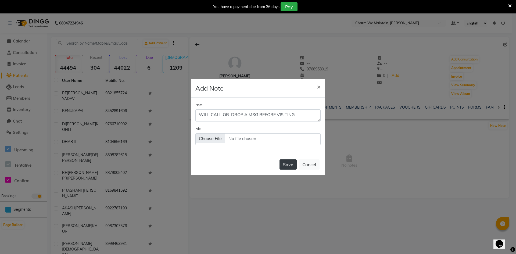
click at [291, 165] on button "Save" at bounding box center [288, 164] width 17 height 10
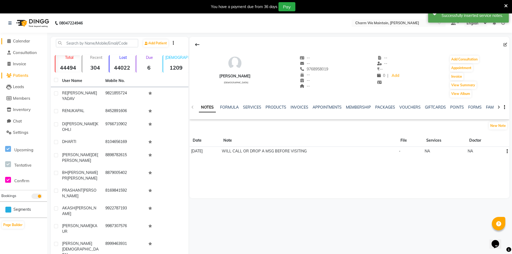
click at [25, 42] on span "Calendar" at bounding box center [21, 40] width 17 height 5
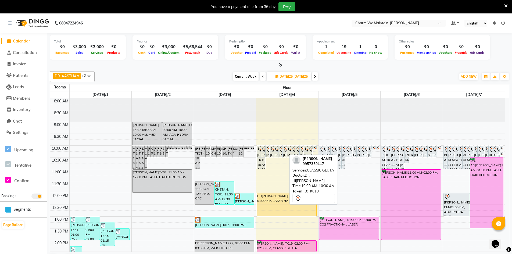
click at [286, 149] on icon at bounding box center [286, 149] width 6 height 6
select select "7"
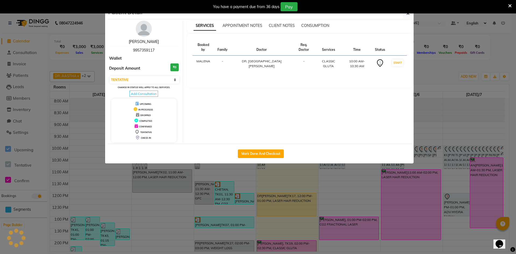
click at [153, 40] on link "[PERSON_NAME]" at bounding box center [144, 41] width 30 height 5
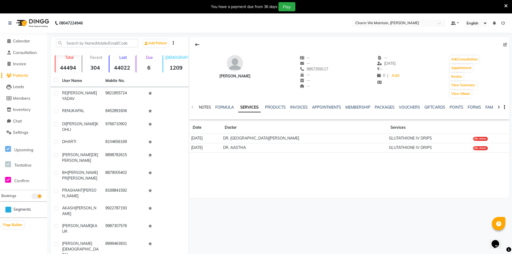
click at [205, 106] on link "NOTES" at bounding box center [205, 107] width 12 height 5
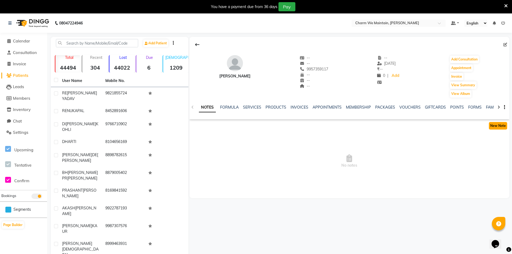
click at [496, 123] on button "New Note" at bounding box center [498, 126] width 18 height 8
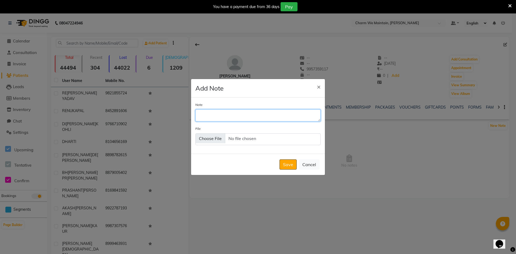
click at [249, 119] on textarea "Note" at bounding box center [257, 115] width 125 height 12
type textarea "RINGING /WHATS APP SENT"
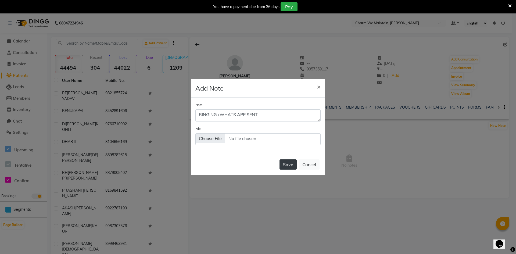
click at [287, 164] on button "Save" at bounding box center [288, 164] width 17 height 10
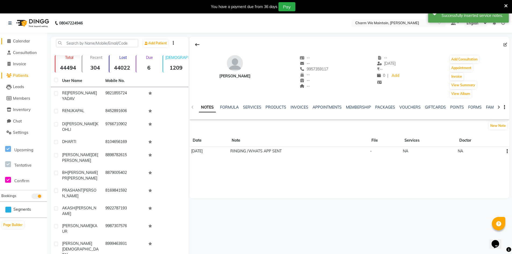
click at [22, 40] on span "Calendar" at bounding box center [21, 40] width 17 height 5
